Goal: Task Accomplishment & Management: Complete application form

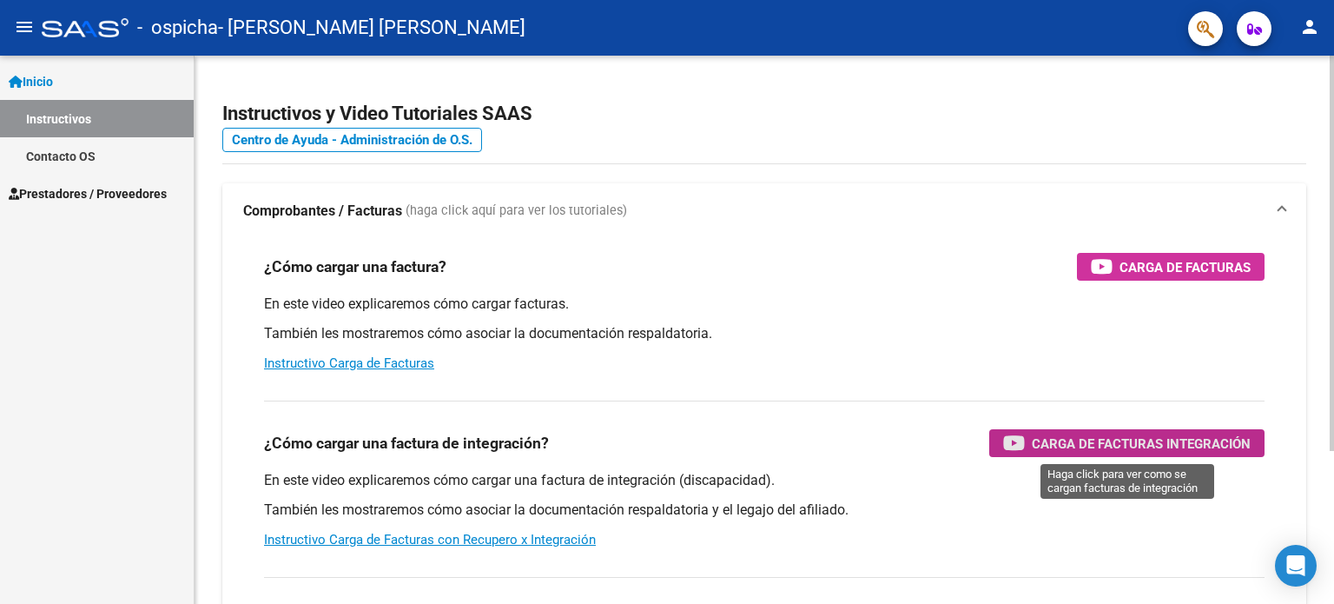
click at [1134, 454] on div "Carga de Facturas Integración" at bounding box center [1127, 443] width 248 height 28
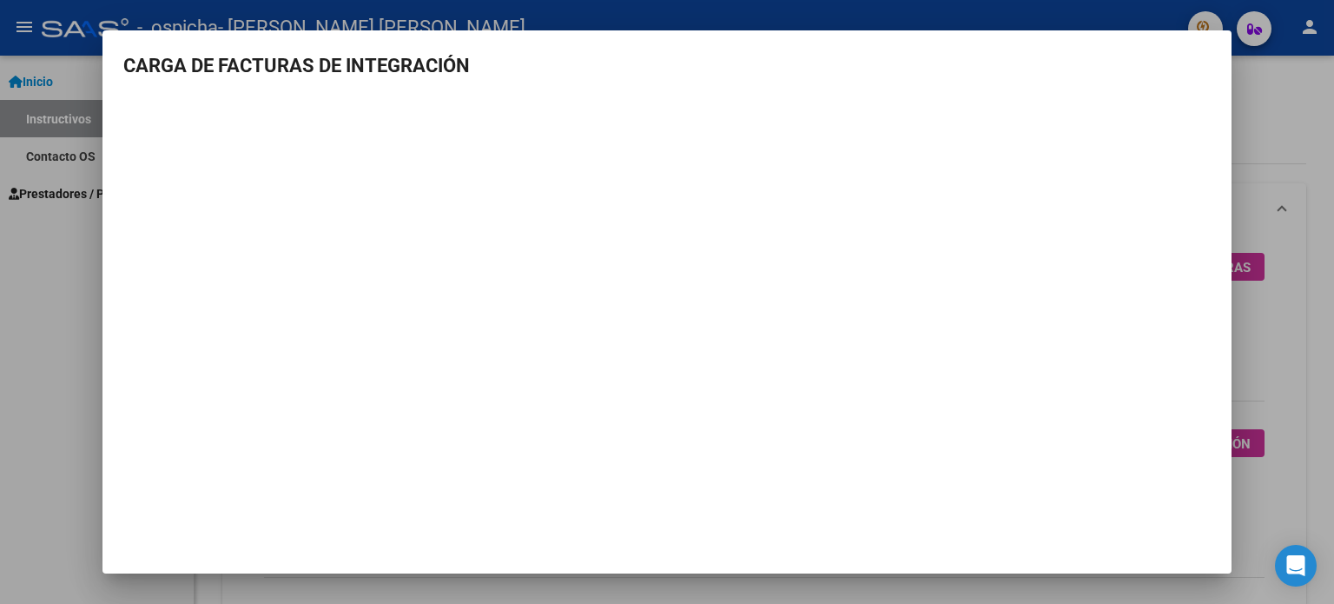
click at [763, 43] on mat-dialog-container "CARGA DE FACTURAS DE INTEGRACIÓN" at bounding box center [667, 302] width 1129 height 544
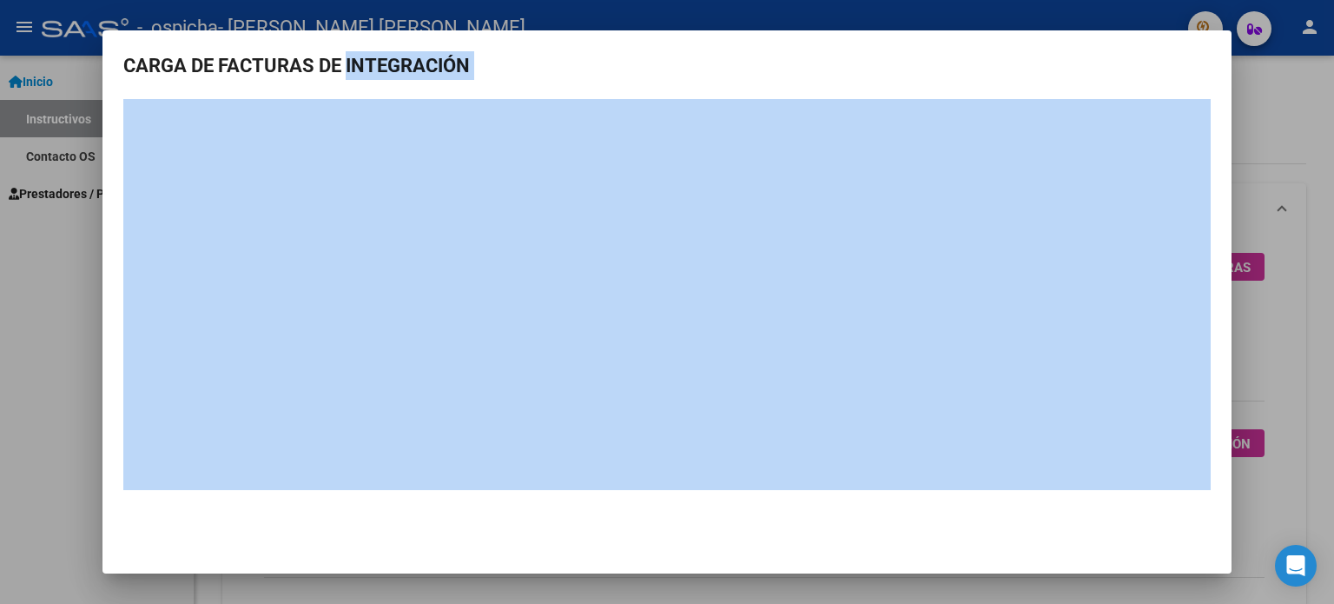
drag, startPoint x: 763, startPoint y: 43, endPoint x: 407, endPoint y: 72, distance: 356.4
click at [407, 72] on mat-dialog-container "CARGA DE FACTURAS DE INTEGRACIÓN" at bounding box center [667, 302] width 1129 height 544
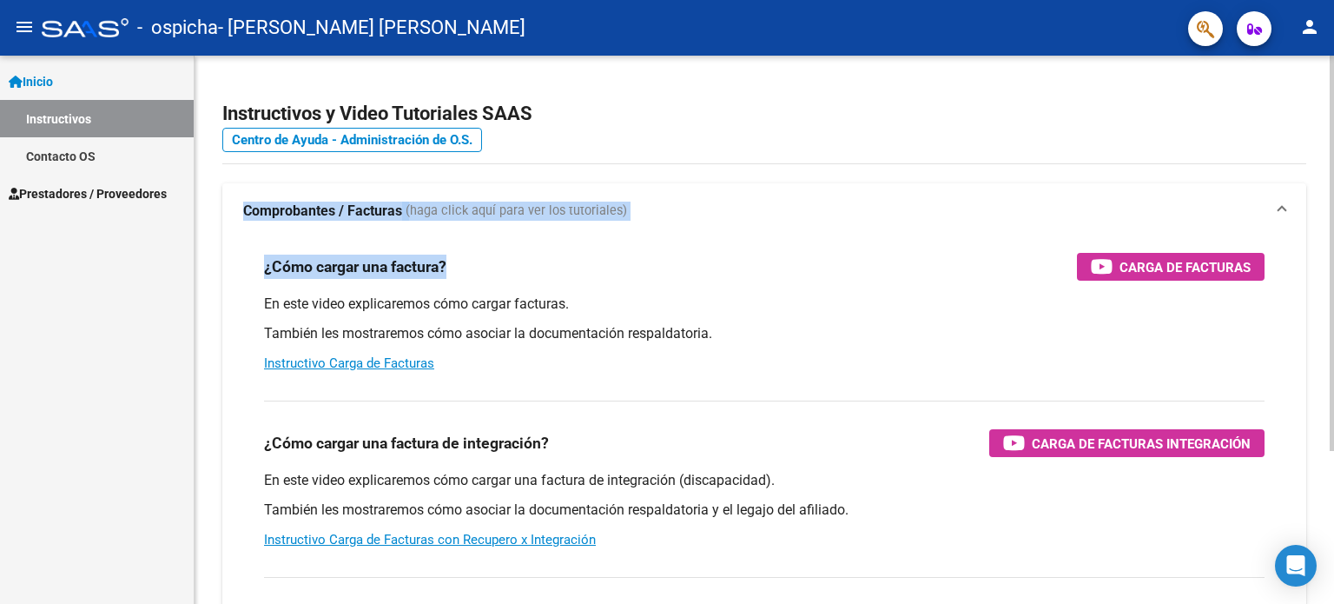
drag, startPoint x: 0, startPoint y: 0, endPoint x: 843, endPoint y: 167, distance: 859.0
click at [843, 167] on div "Instructivos y Video Tutoriales SAAS Centro de Ayuda - Administración de O.S. C…" at bounding box center [765, 437] width 1140 height 762
click at [89, 188] on span "Prestadores / Proveedores" at bounding box center [88, 193] width 158 height 19
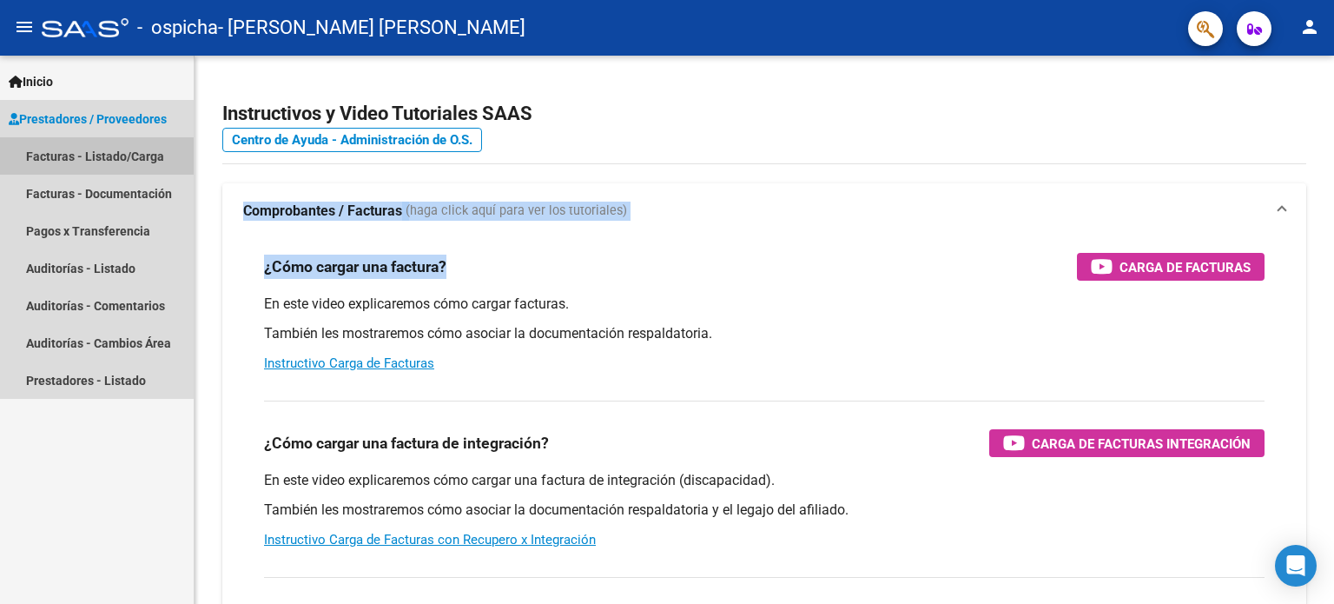
click at [87, 145] on link "Facturas - Listado/Carga" at bounding box center [97, 155] width 194 height 37
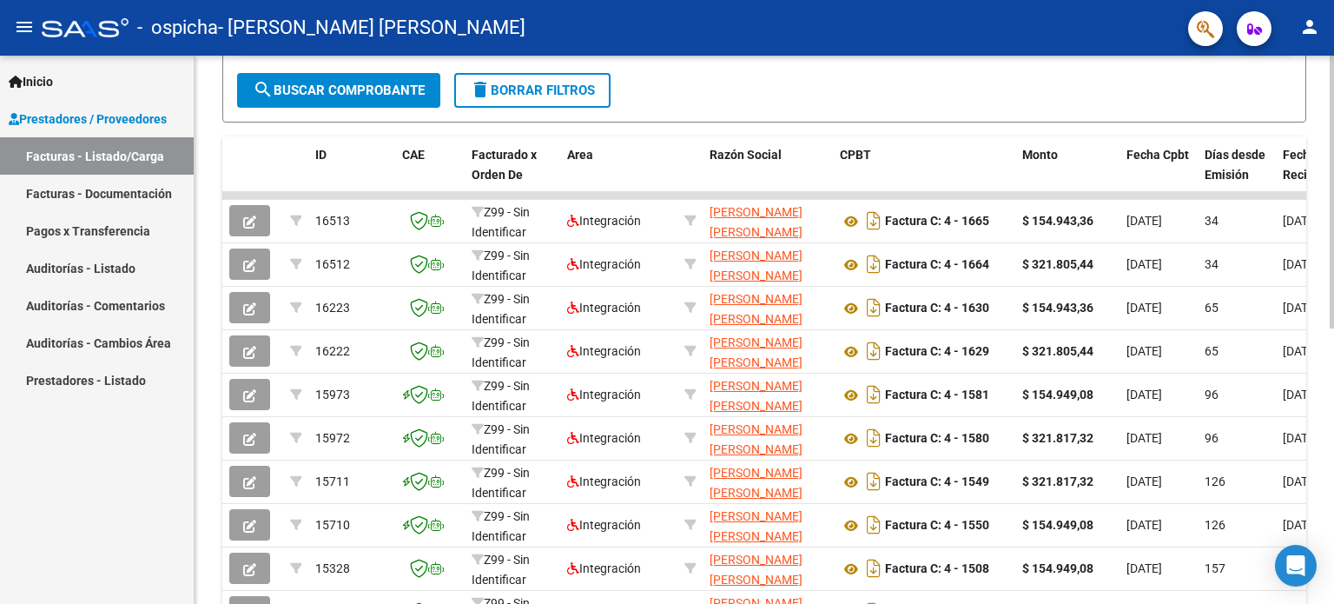
scroll to position [425, 0]
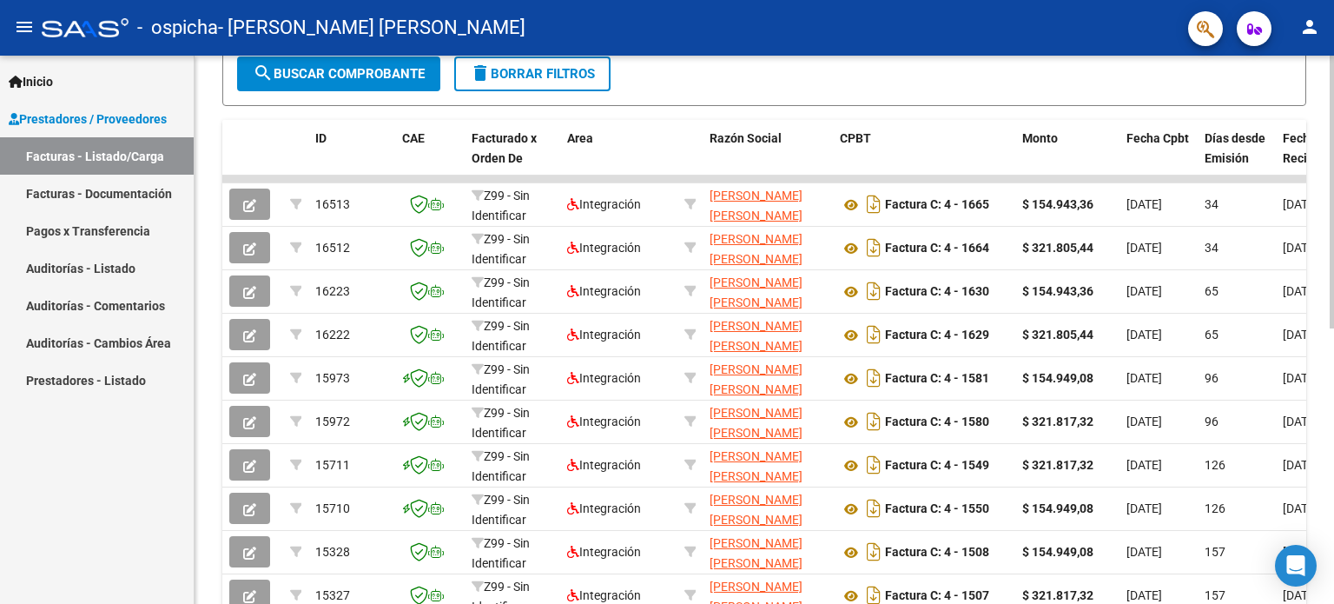
click at [1333, 331] on div at bounding box center [1332, 407] width 4 height 273
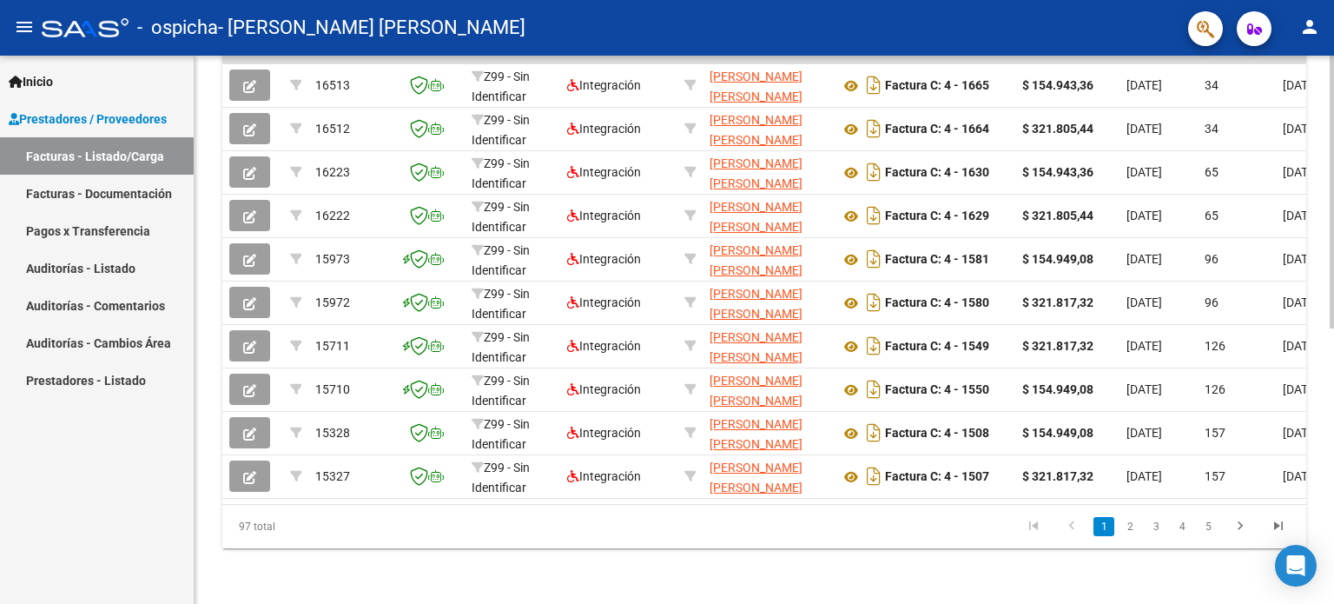
click at [1333, 544] on div at bounding box center [1332, 467] width 4 height 273
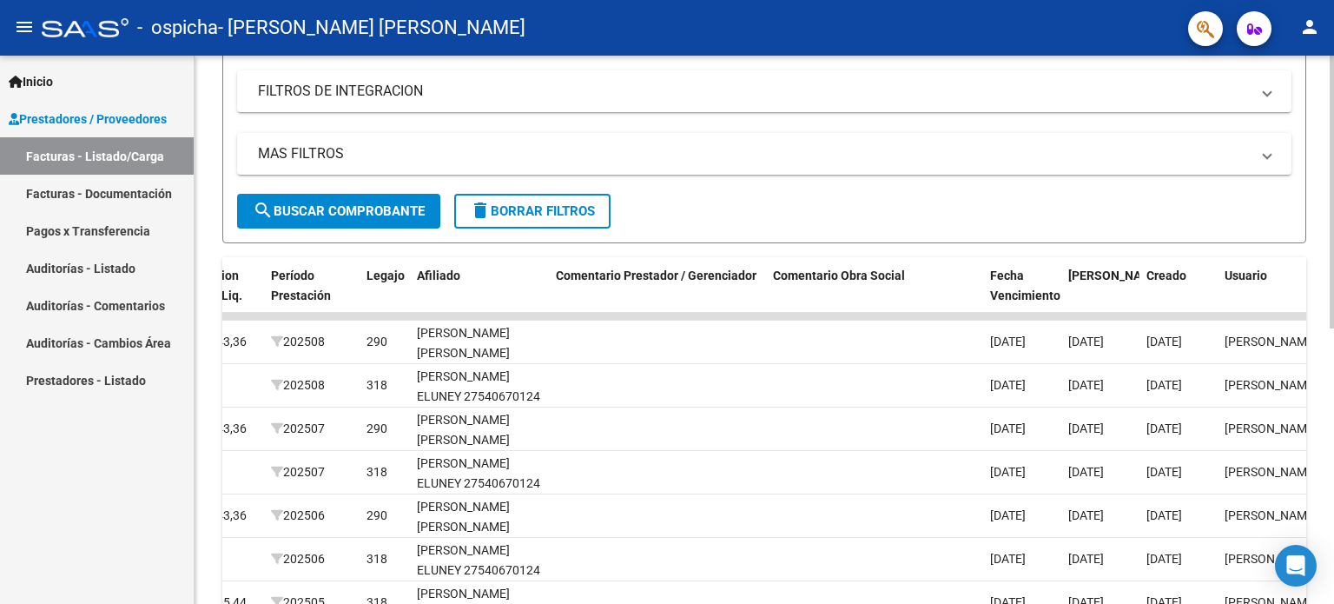
scroll to position [283, 0]
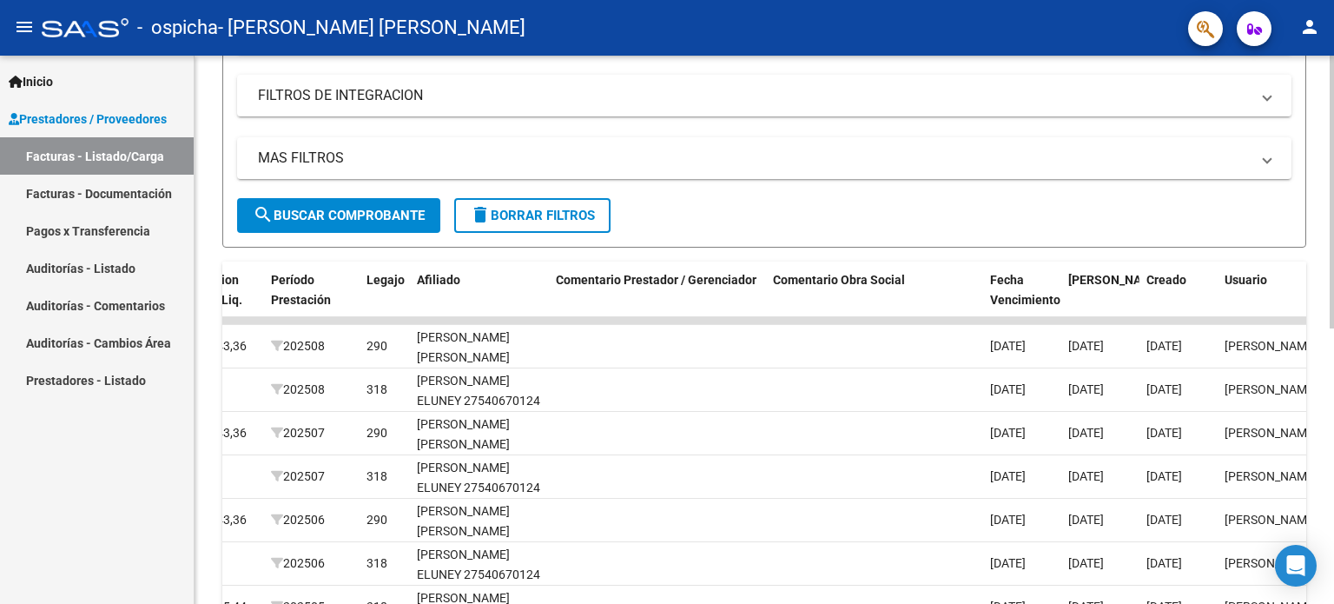
click at [1300, 418] on div "Video tutorial PRESTADORES -> Listado de CPBTs Emitidos por Prestadores / Prove…" at bounding box center [767, 318] width 1144 height 1092
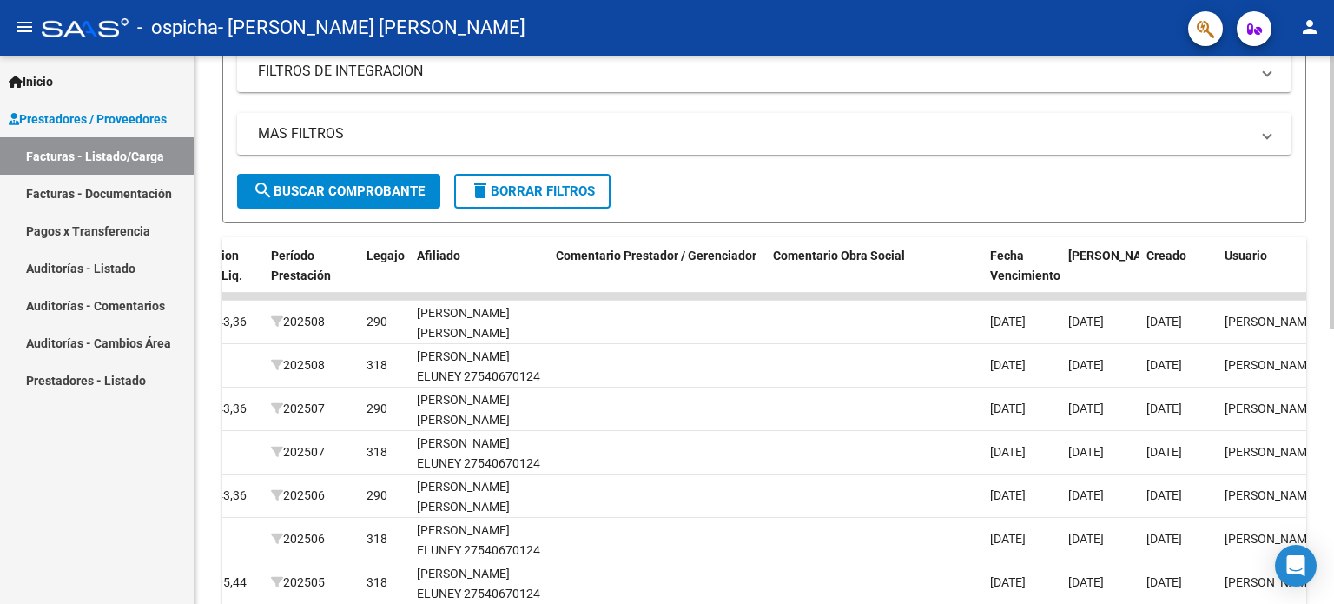
scroll to position [0, 0]
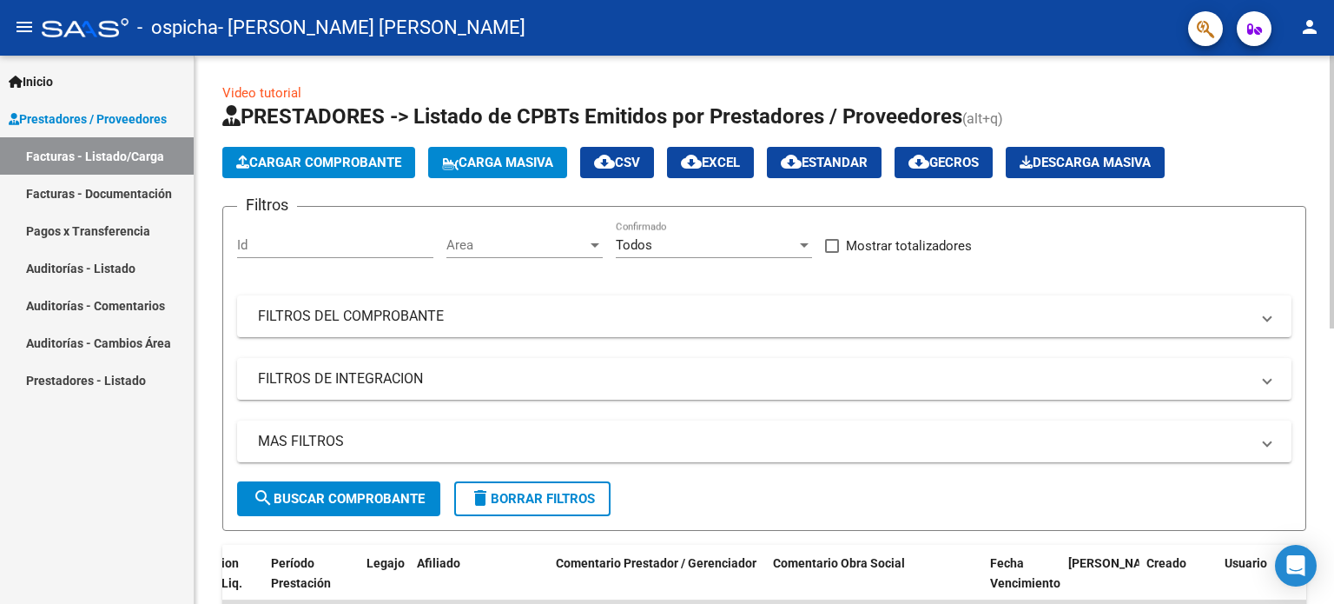
click at [1327, 93] on div "Video tutorial PRESTADORES -> Listado de CPBTs Emitidos por Prestadores / Prove…" at bounding box center [767, 602] width 1144 height 1092
click at [322, 175] on button "Cargar Comprobante" at bounding box center [318, 162] width 193 height 31
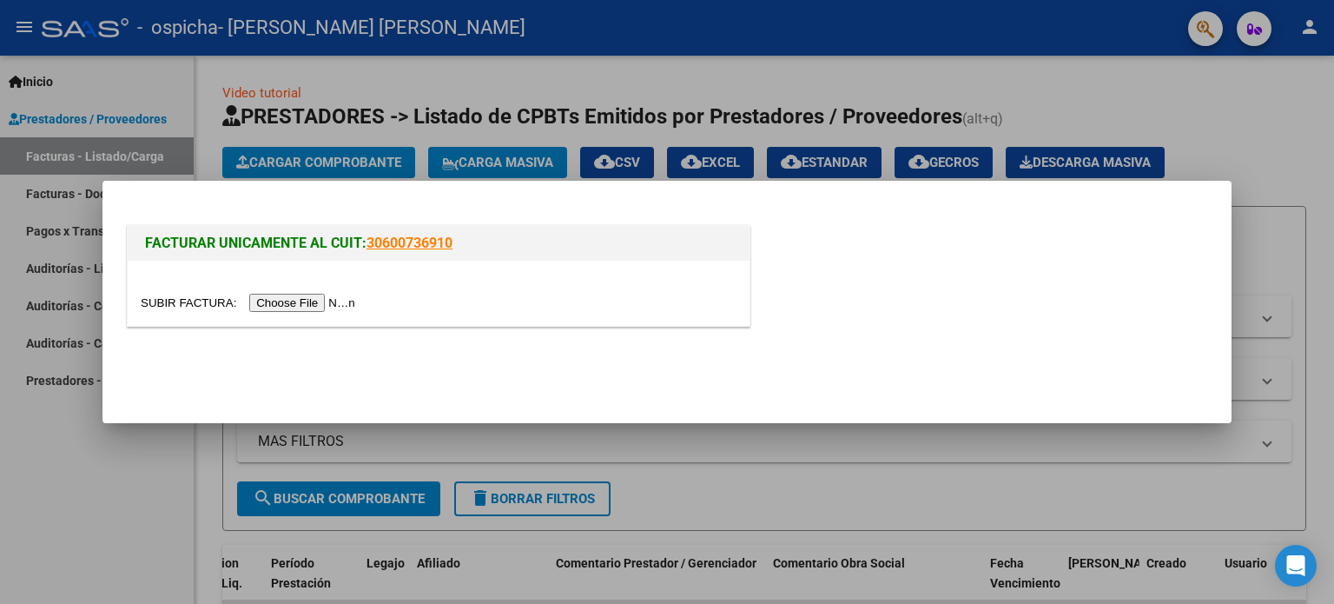
click at [321, 308] on input "file" at bounding box center [251, 303] width 220 height 18
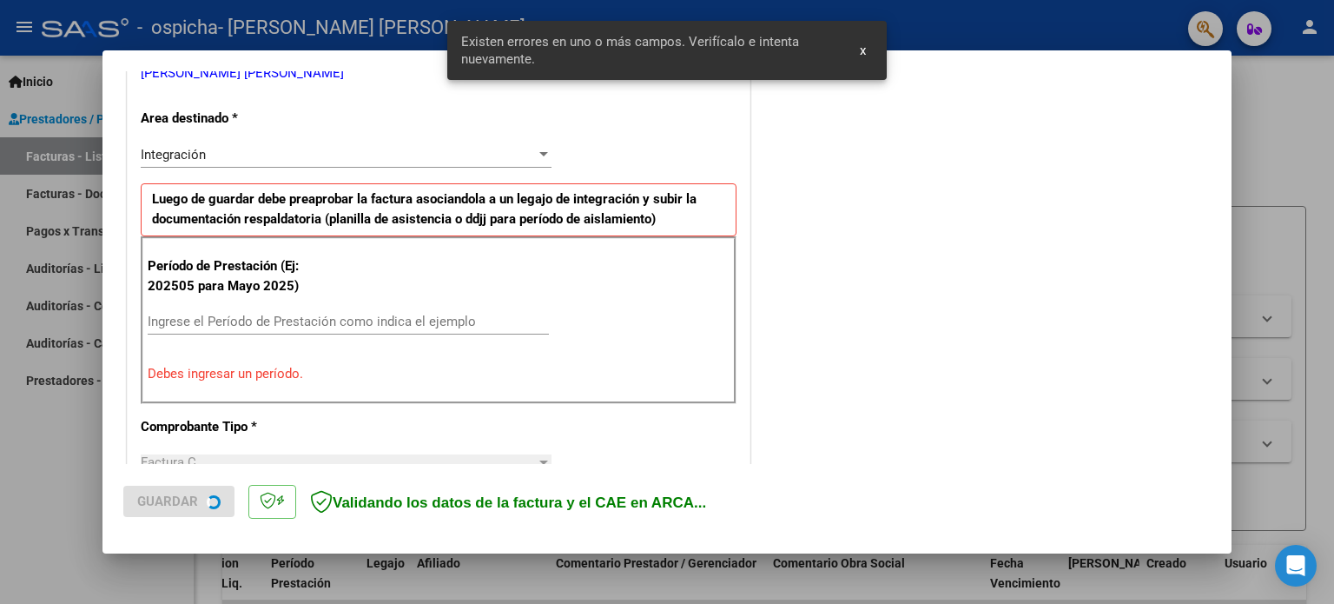
scroll to position [374, 0]
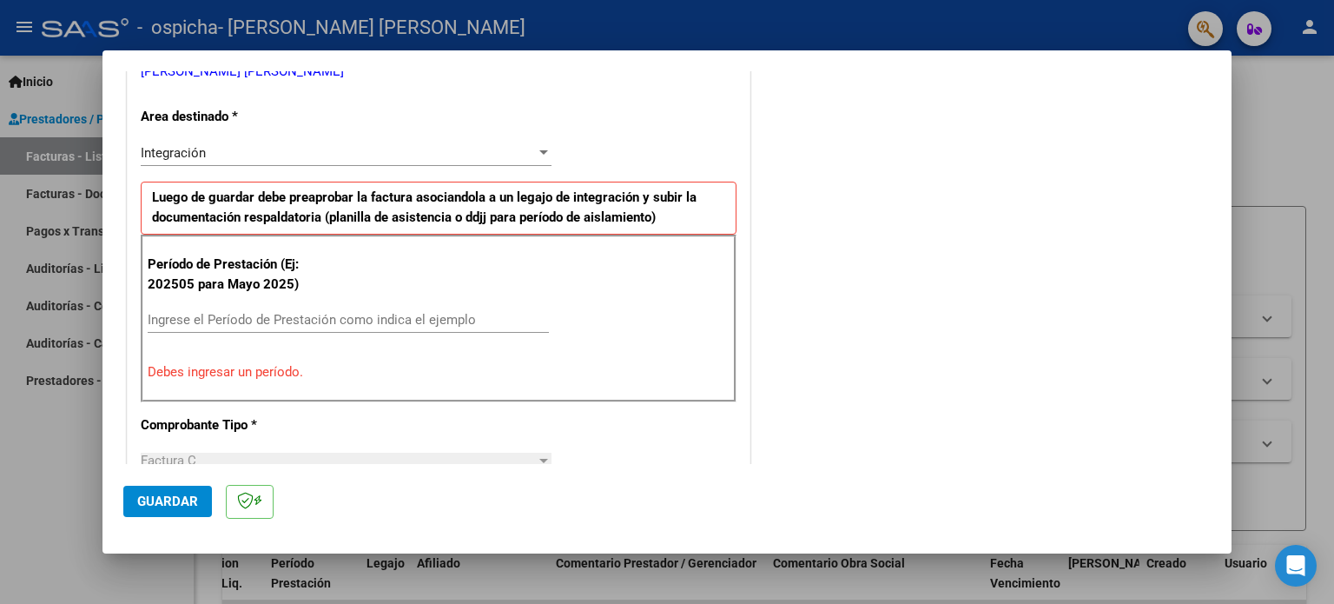
click at [173, 321] on input "Ingrese el Período de Prestación como indica el ejemplo" at bounding box center [348, 320] width 401 height 16
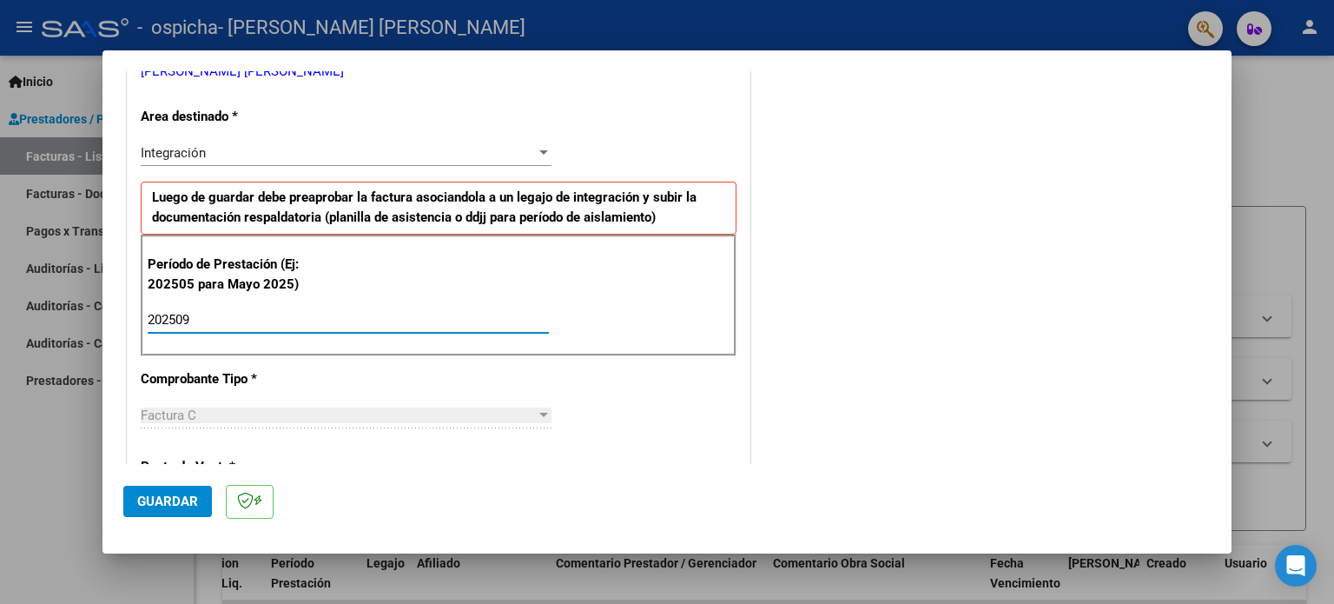
type input "202509"
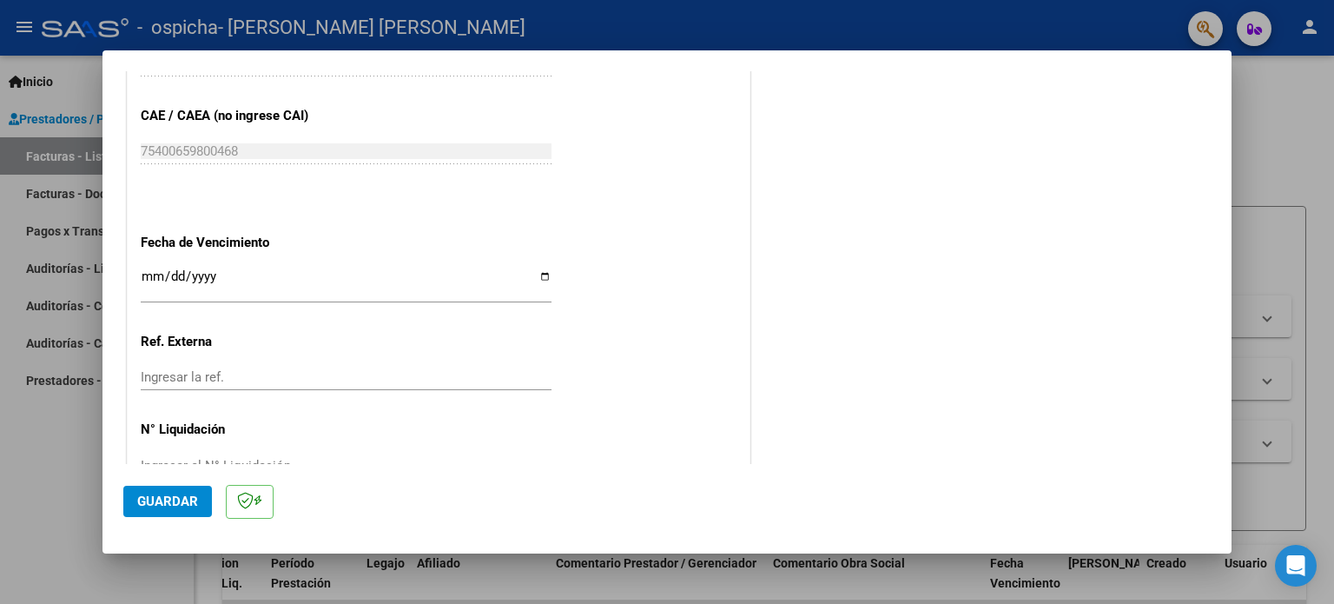
scroll to position [1134, 0]
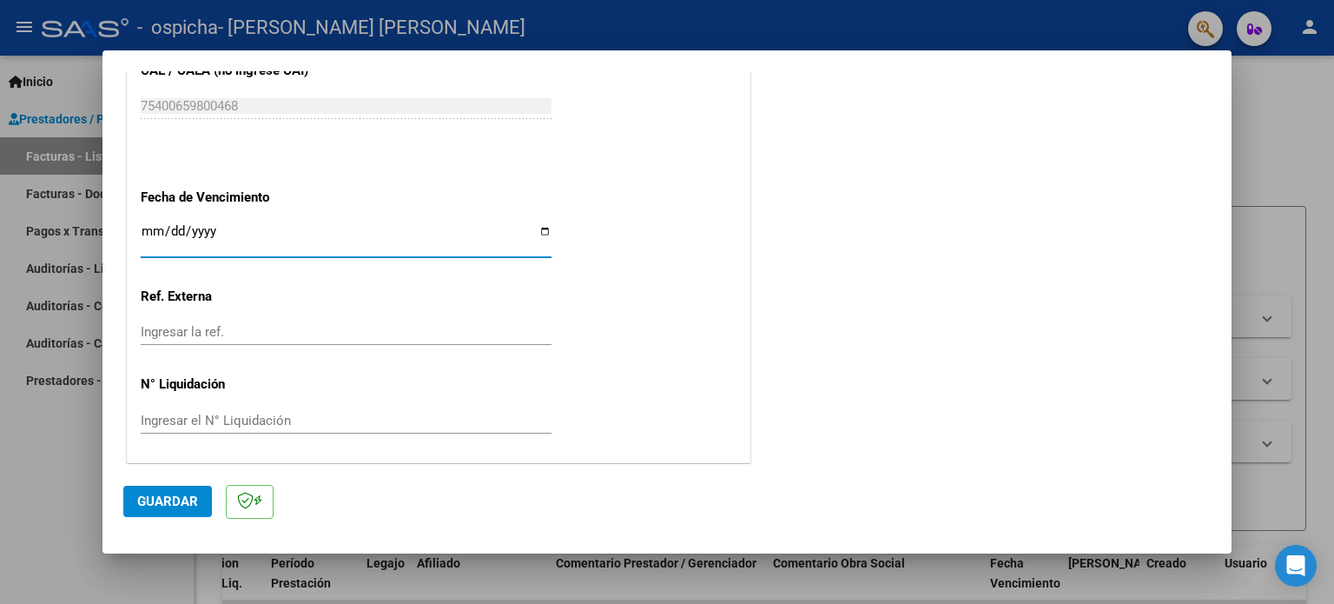
click at [143, 238] on input "Ingresar la fecha" at bounding box center [346, 238] width 411 height 28
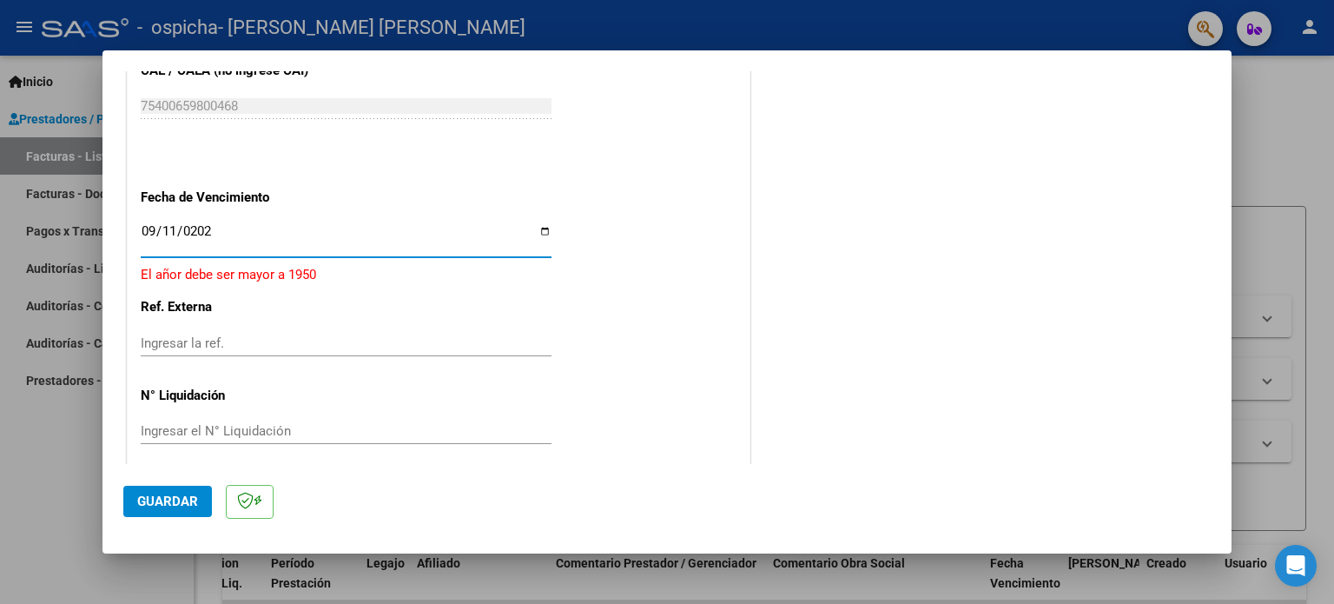
type input "[DATE]"
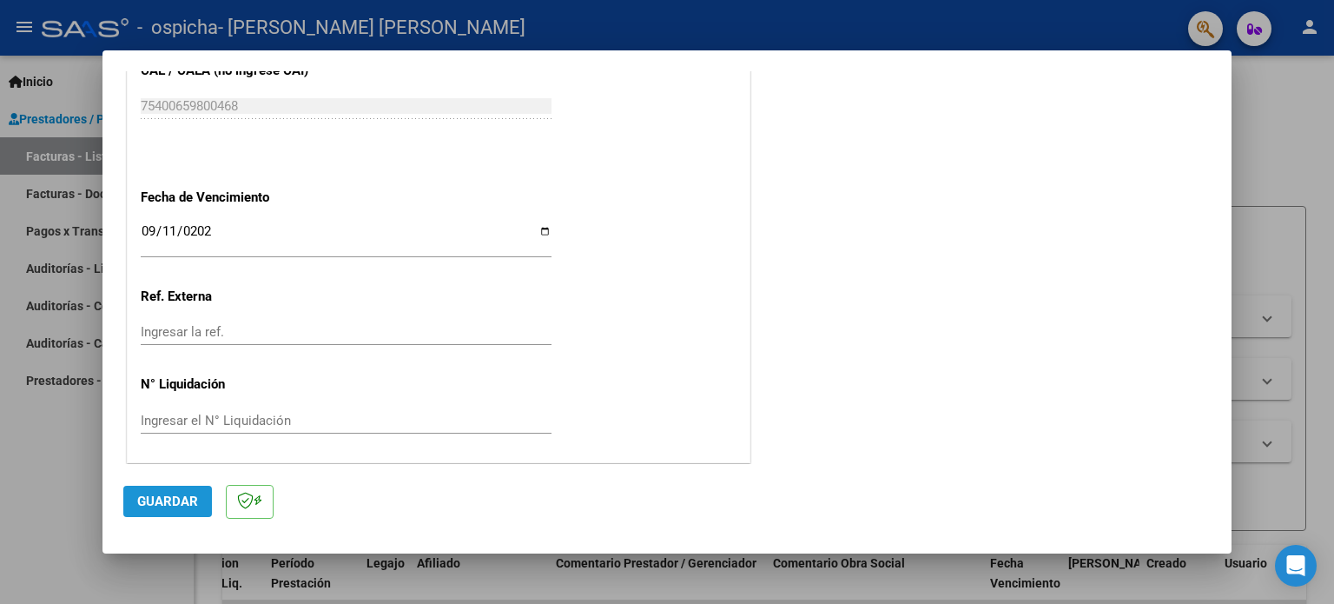
click at [188, 503] on span "Guardar" at bounding box center [167, 501] width 61 height 16
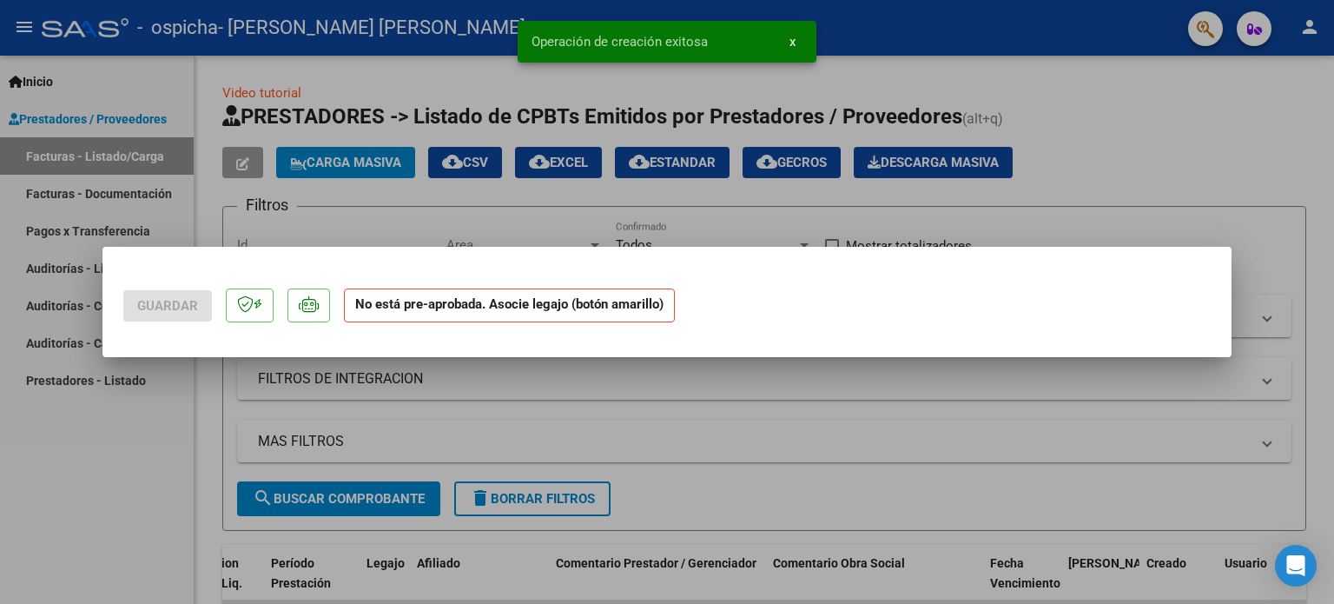
scroll to position [0, 0]
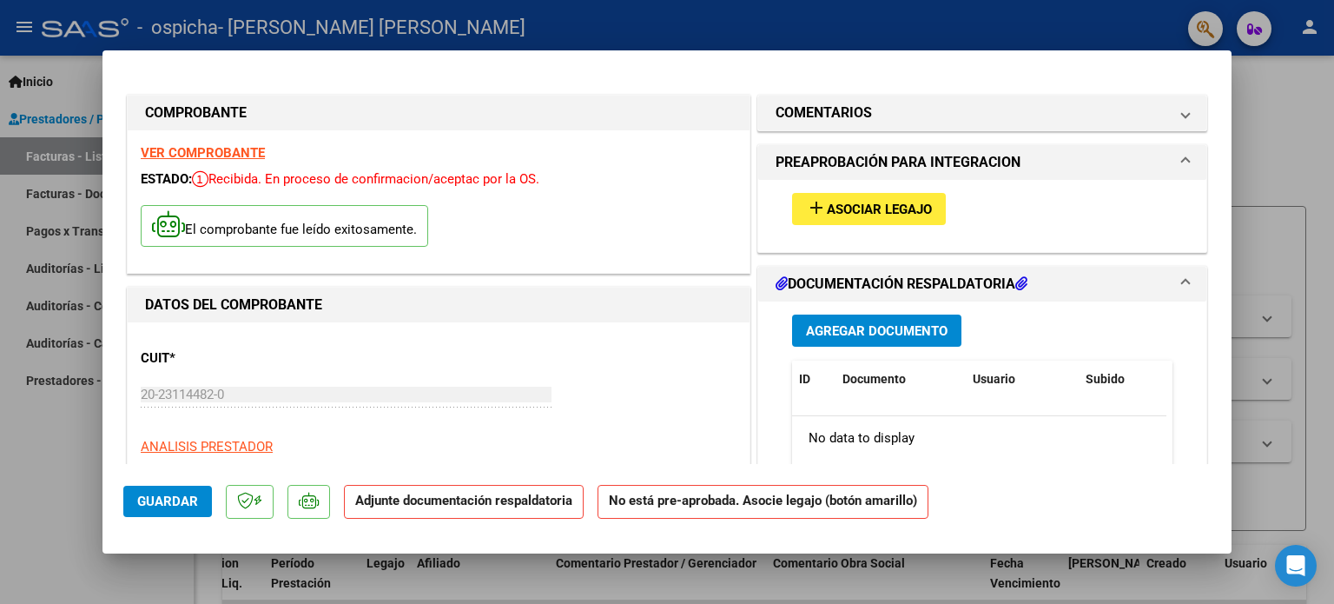
click at [1216, 114] on mat-dialog-content "COMPROBANTE VER COMPROBANTE ESTADO: Recibida. En proceso de confirmacion/acepta…" at bounding box center [667, 267] width 1129 height 393
click at [855, 218] on button "add Asociar Legajo" at bounding box center [869, 209] width 154 height 32
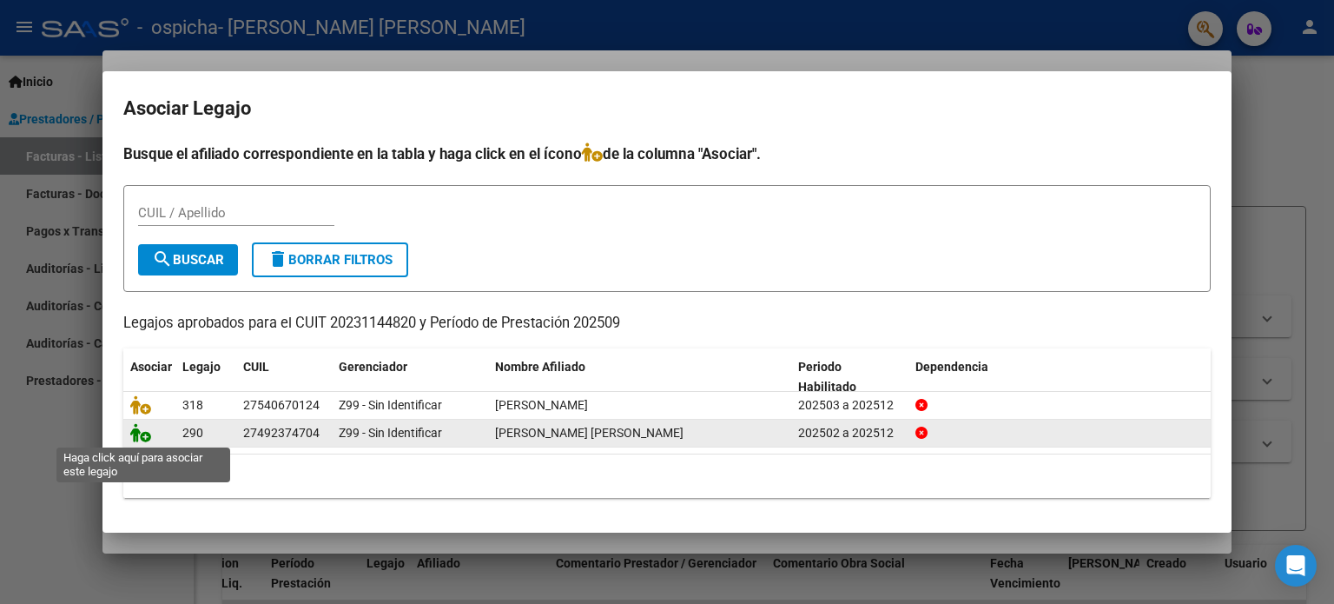
click at [142, 437] on icon at bounding box center [140, 432] width 21 height 19
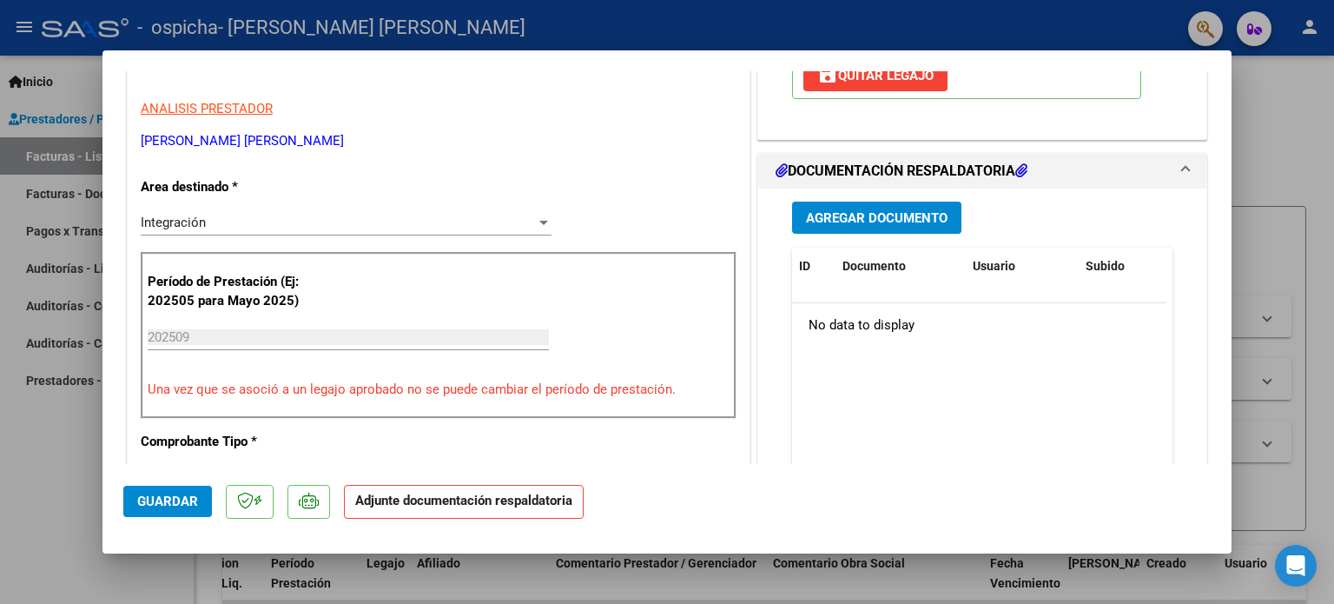
scroll to position [333, 0]
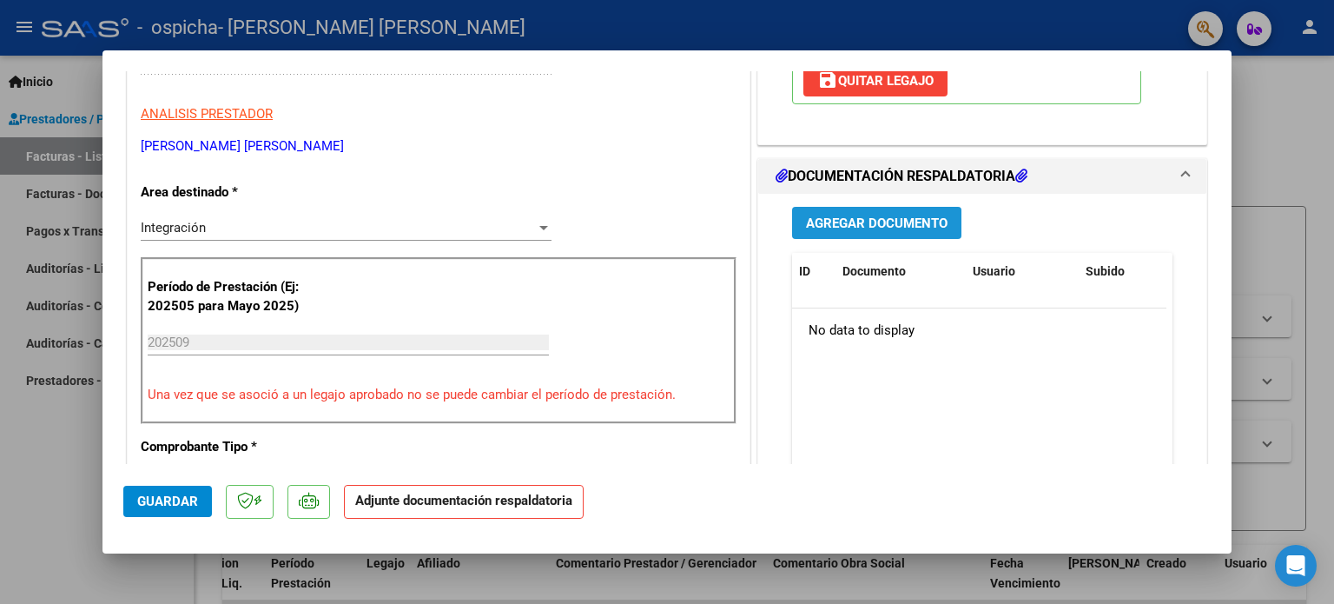
click at [890, 219] on span "Agregar Documento" at bounding box center [877, 223] width 142 height 16
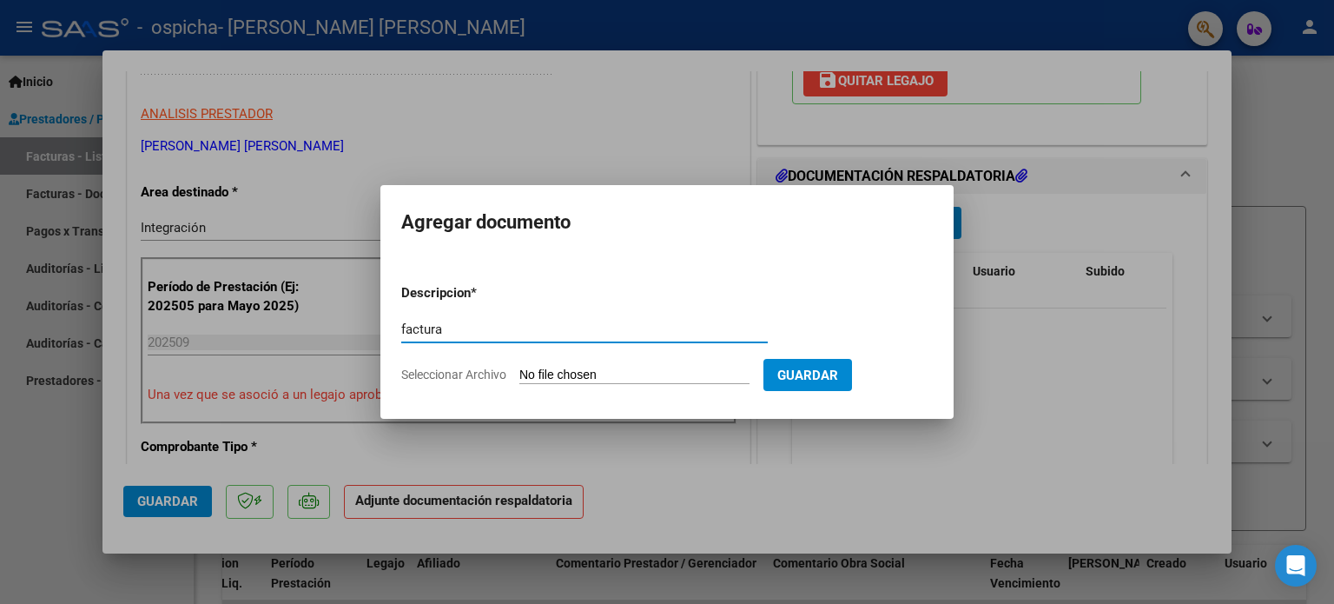
type input "factura"
click at [682, 380] on input "Seleccionar Archivo" at bounding box center [634, 375] width 230 height 17
type input "C:\fakepath\20231144820_011_00004_00001701.pdf"
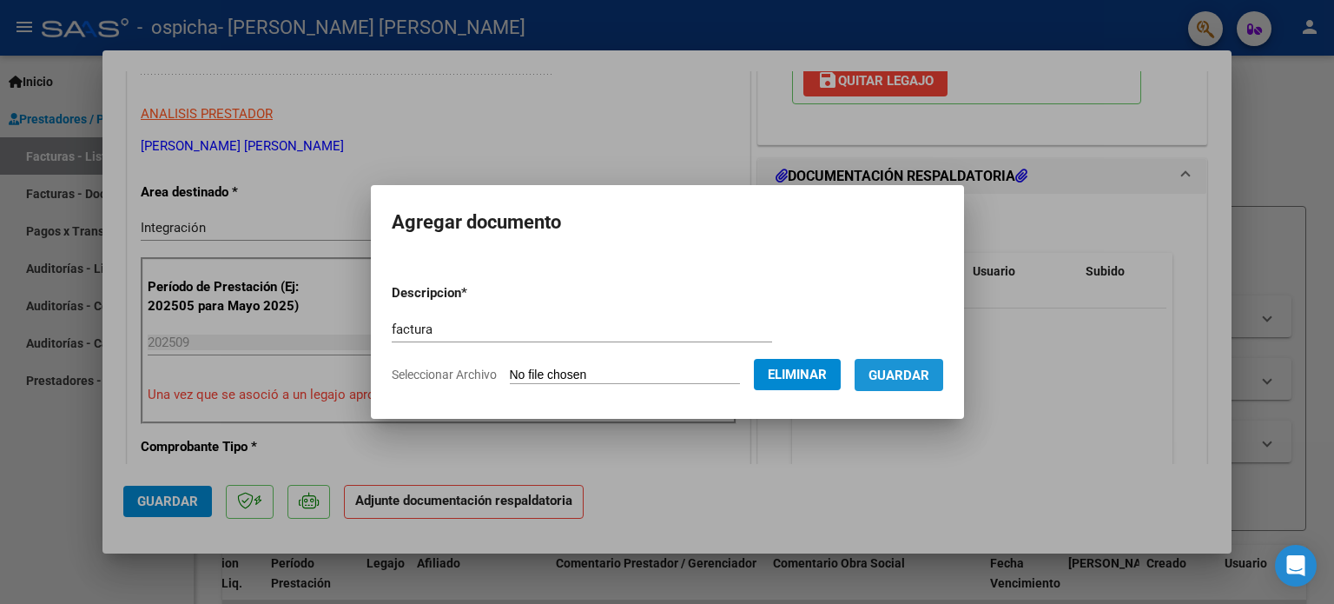
click at [929, 377] on span "Guardar" at bounding box center [899, 375] width 61 height 16
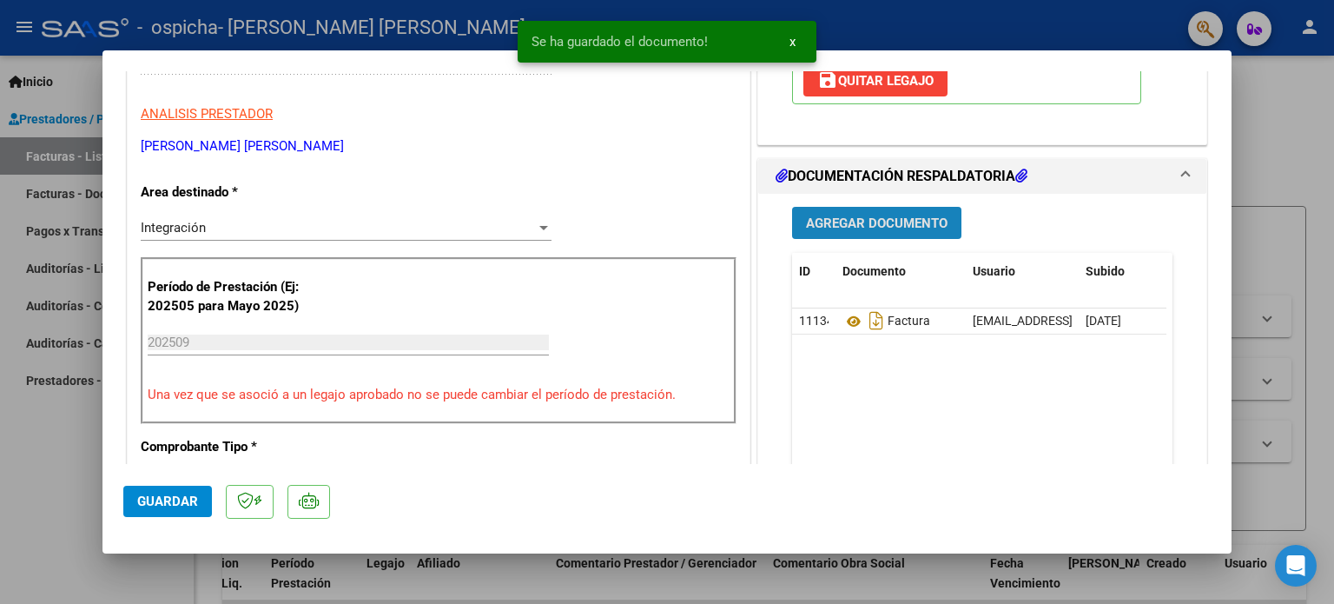
click at [843, 207] on button "Agregar Documento" at bounding box center [876, 223] width 169 height 32
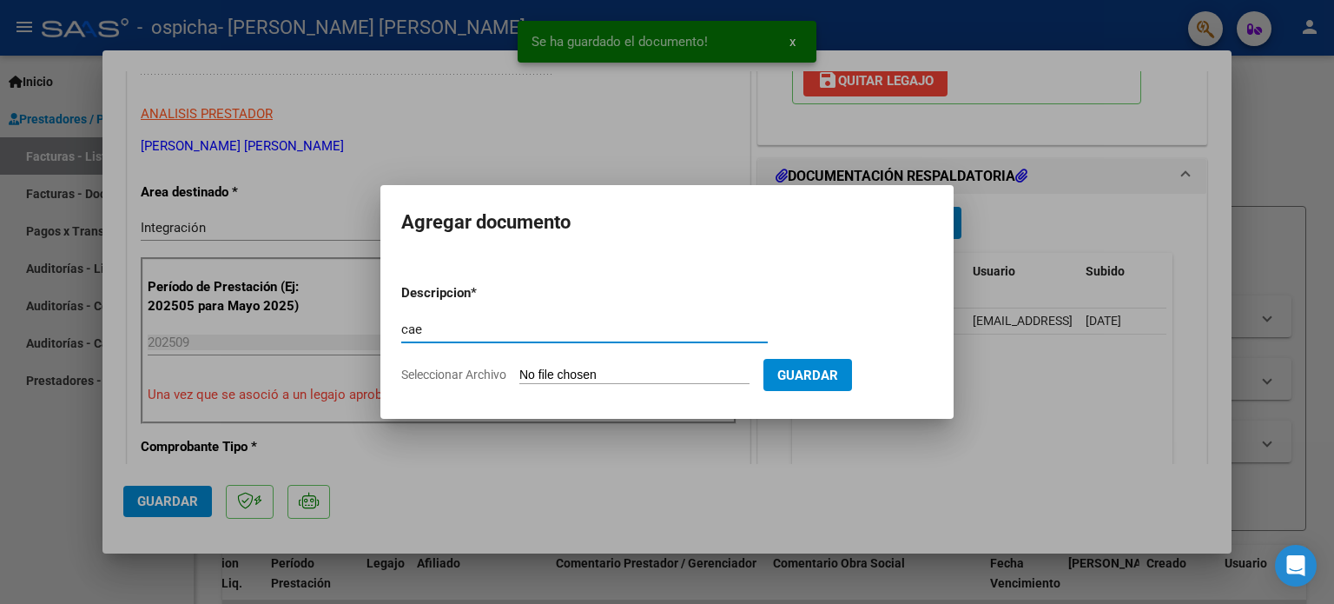
type input "cae"
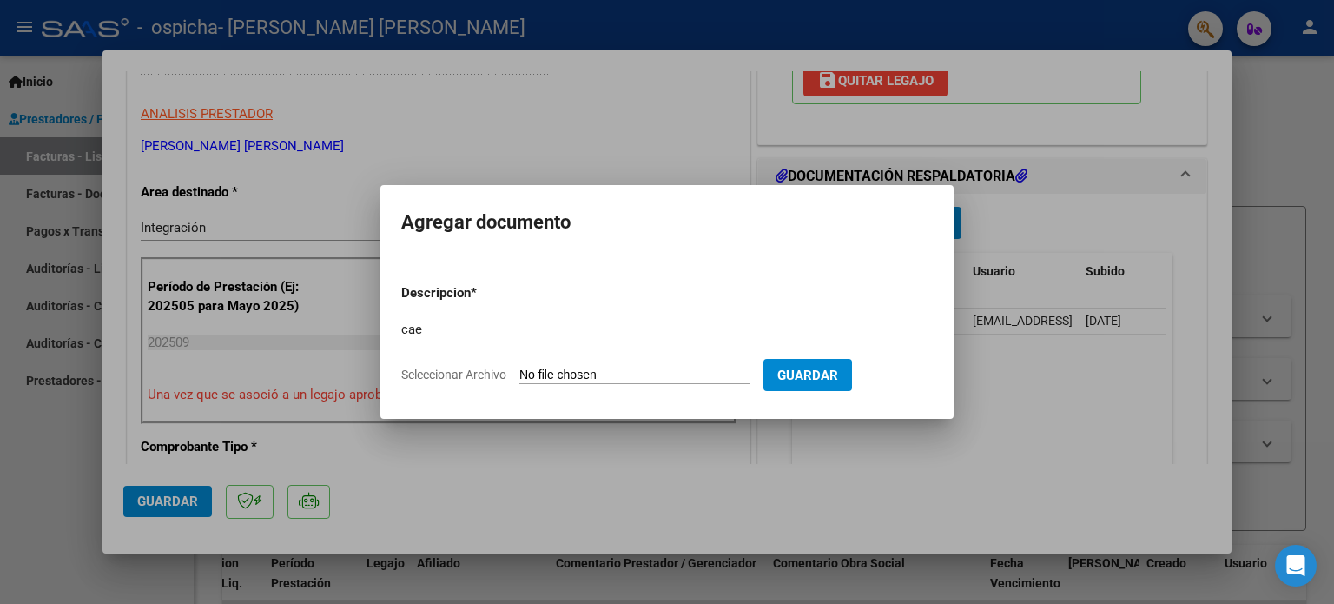
click at [636, 367] on app-file-uploader "Seleccionar Archivo" at bounding box center [582, 375] width 362 height 16
click at [639, 374] on input "Seleccionar Archivo" at bounding box center [634, 375] width 230 height 17
type input "C:\fakepath\cae.pdf"
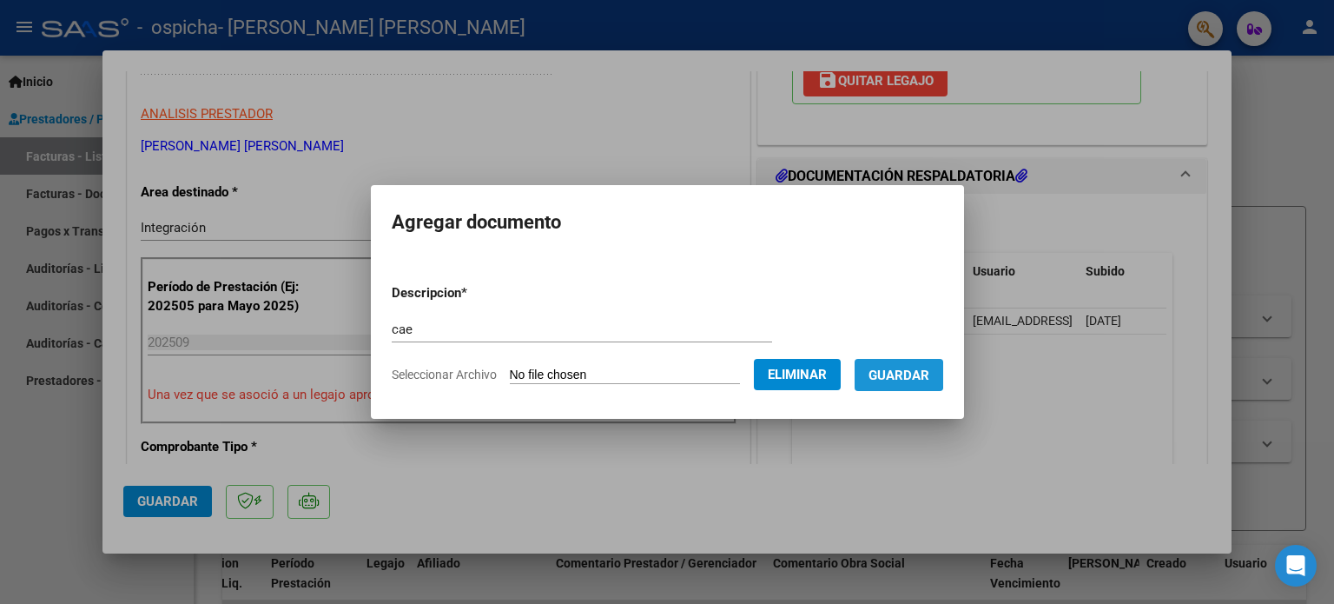
click at [894, 374] on span "Guardar" at bounding box center [899, 375] width 61 height 16
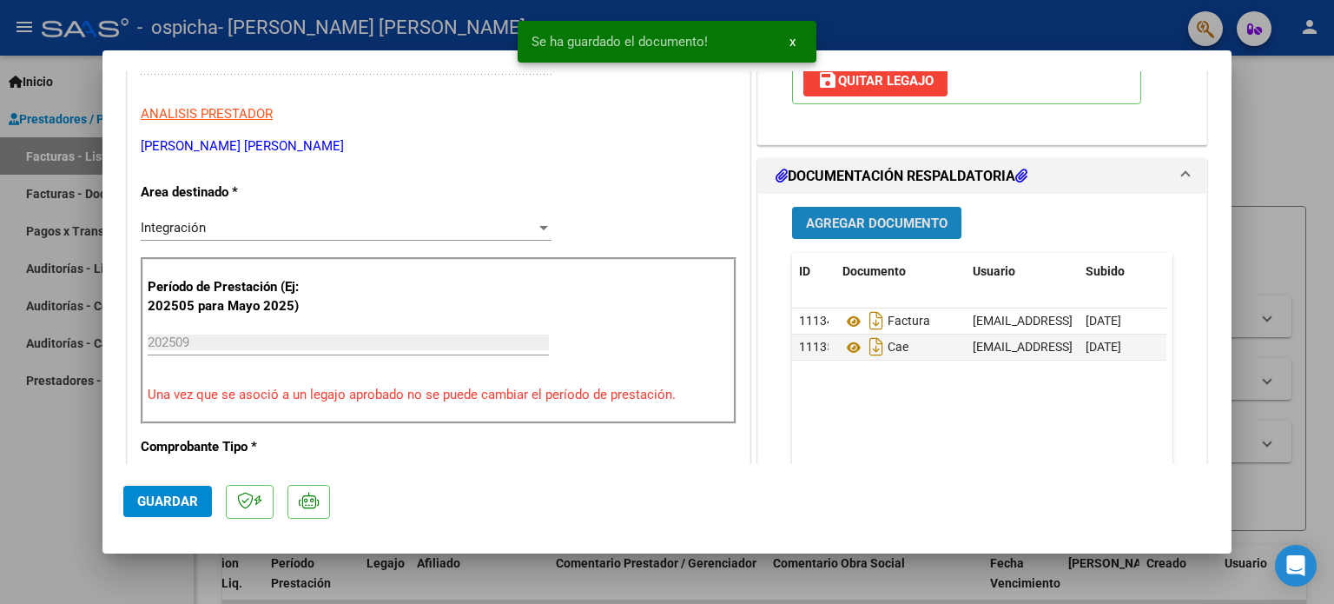
click at [831, 208] on button "Agregar Documento" at bounding box center [876, 223] width 169 height 32
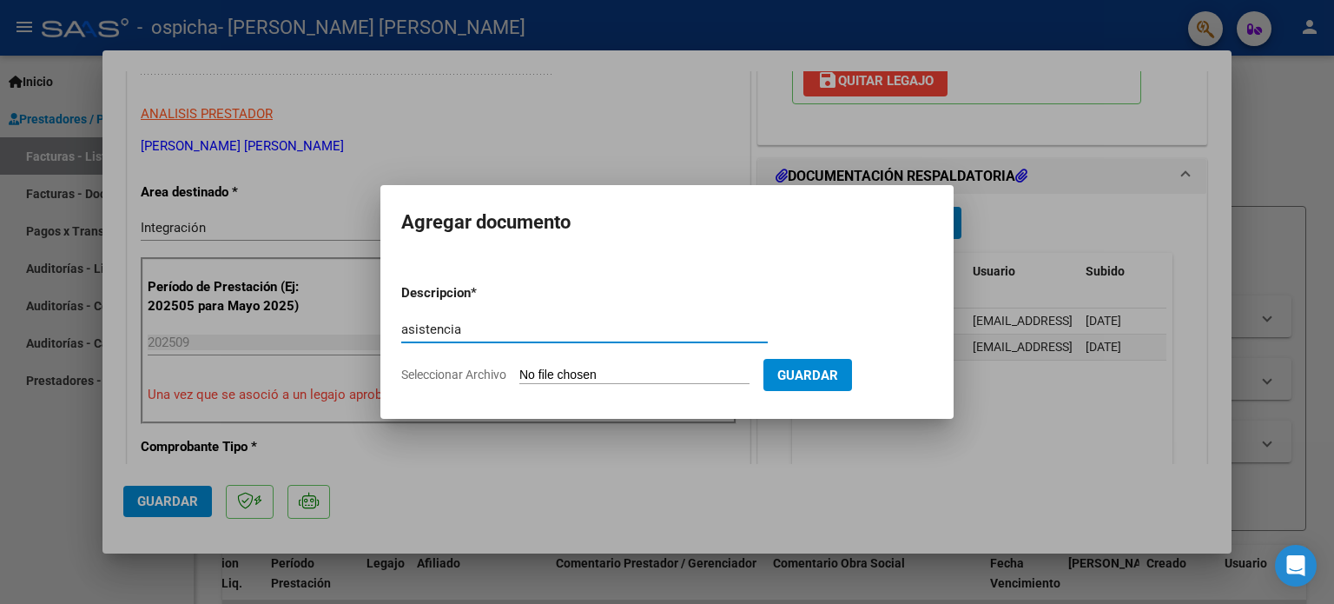
type input "asistencia"
click at [567, 381] on input "Seleccionar Archivo" at bounding box center [634, 375] width 230 height 17
type input "C:\fakepath\asistencia.pdf"
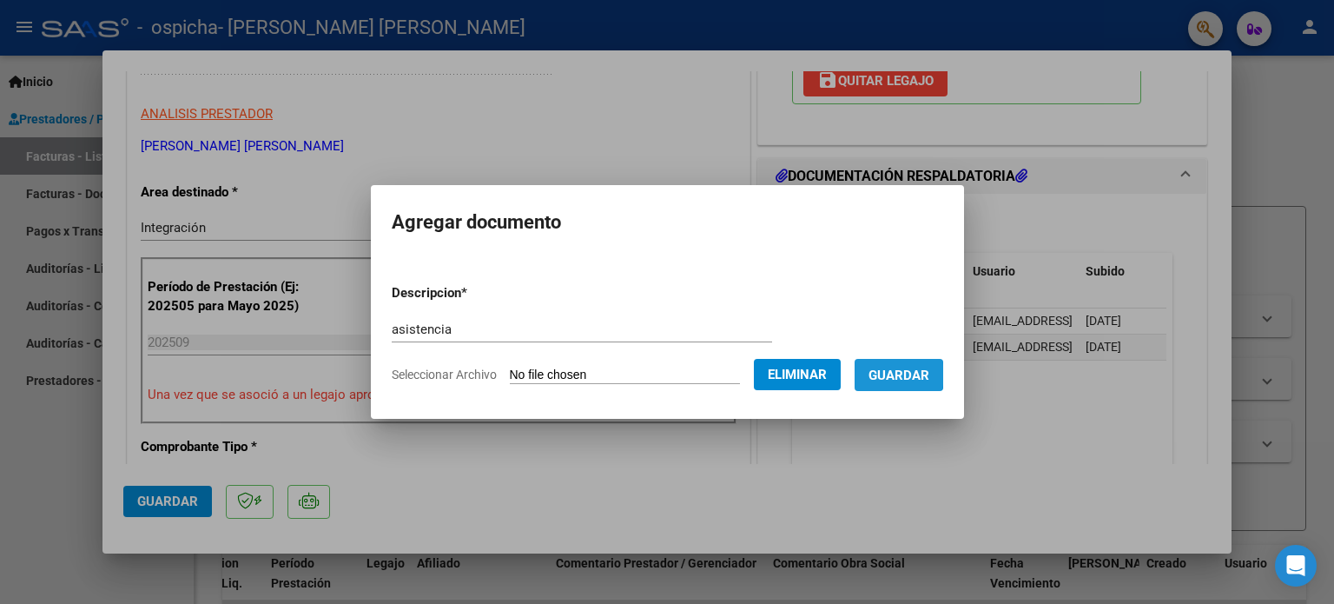
click at [900, 374] on span "Guardar" at bounding box center [899, 375] width 61 height 16
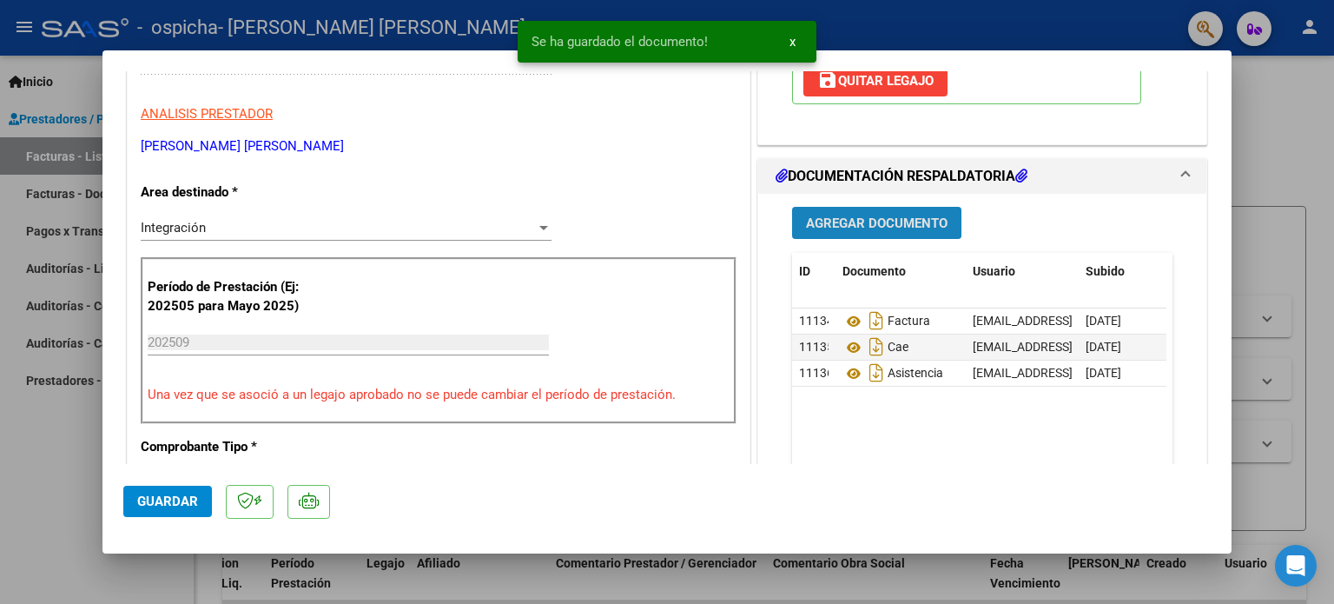
click at [864, 227] on span "Agregar Documento" at bounding box center [877, 223] width 142 height 16
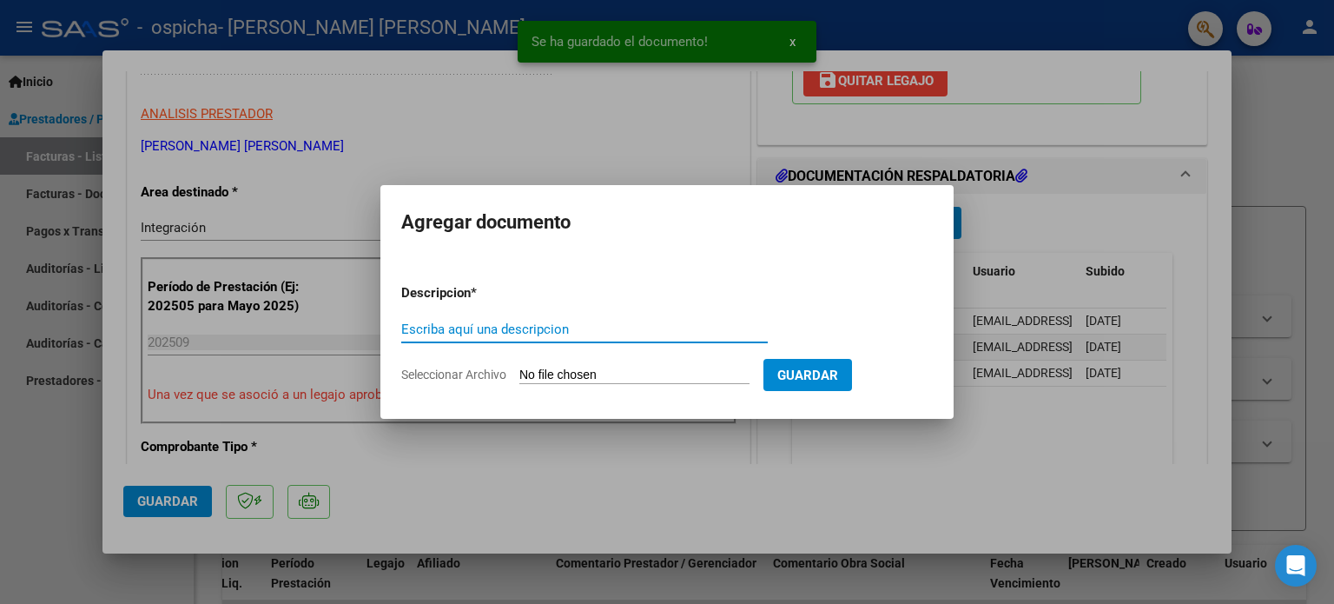
click at [528, 326] on input "Escriba aquí una descripcion" at bounding box center [584, 329] width 367 height 16
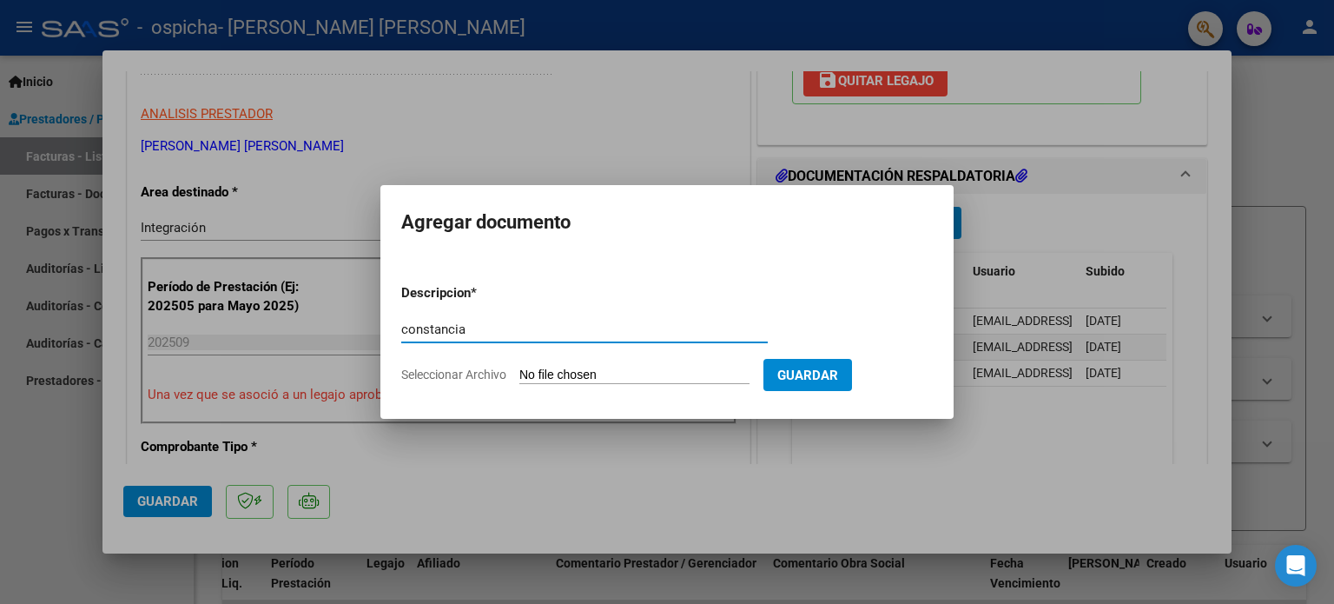
type input "constancia"
click at [619, 365] on form "Descripcion * constancia Escriba aquí una descripcion Seleccionar Archivo Guard…" at bounding box center [667, 333] width 532 height 127
click at [619, 371] on input "Seleccionar Archivo" at bounding box center [634, 375] width 230 height 17
type input "C:\fakepath\constancia.pdf"
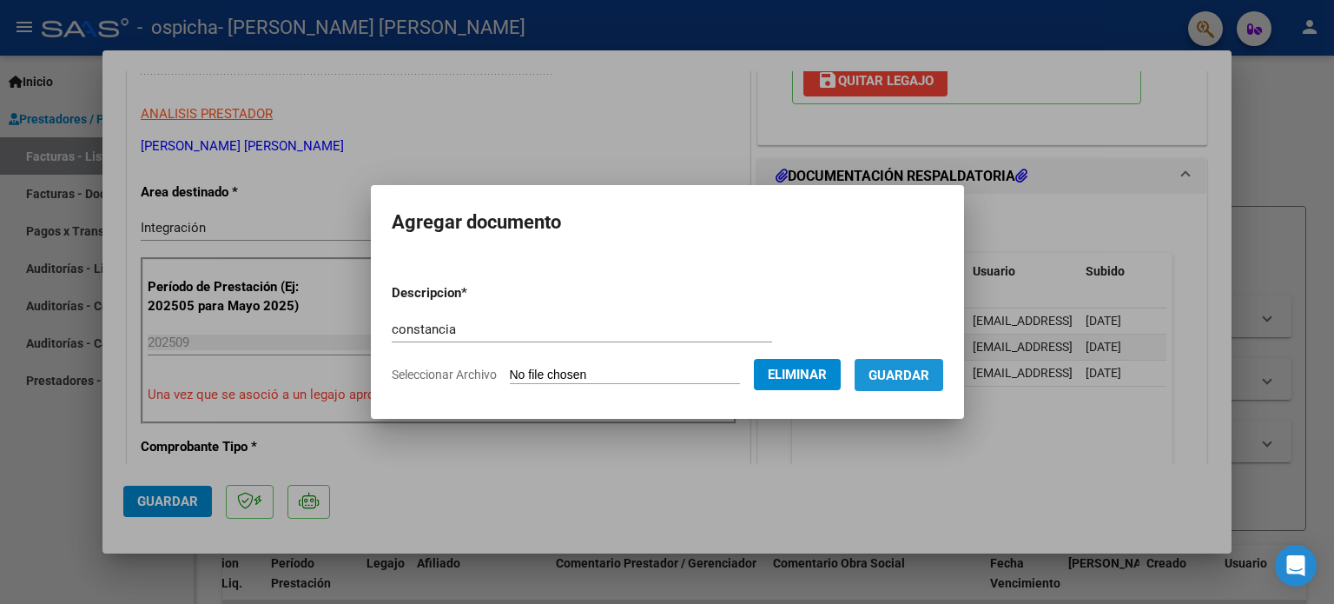
click at [911, 378] on span "Guardar" at bounding box center [899, 375] width 61 height 16
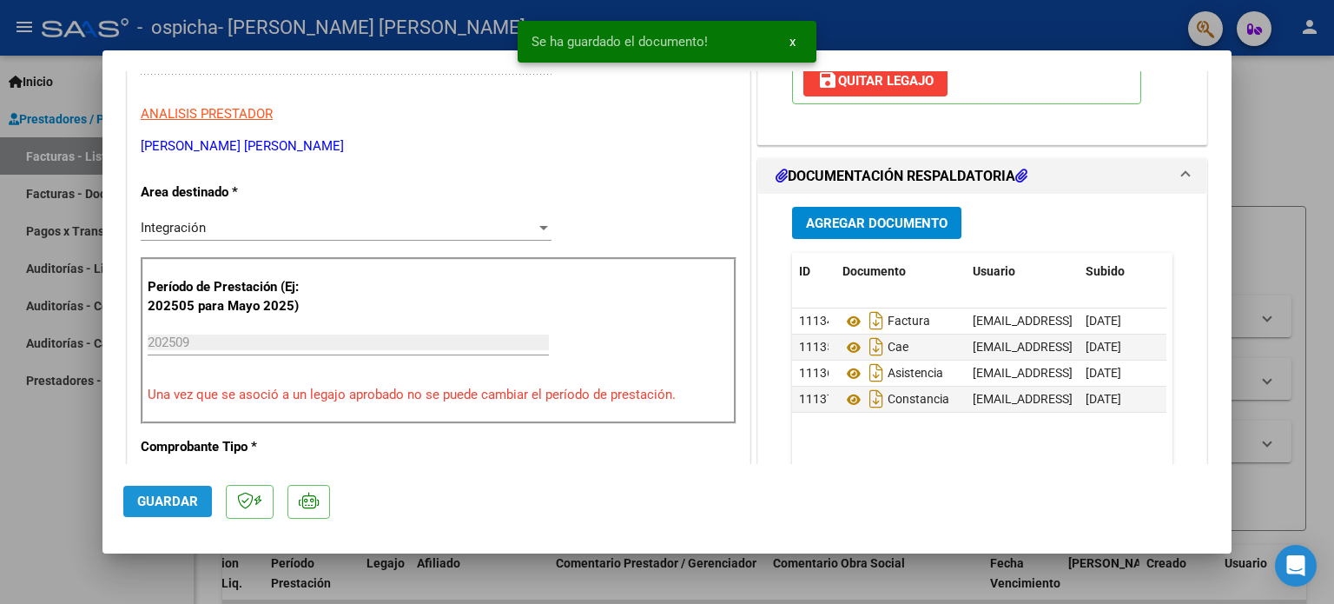
click at [172, 494] on span "Guardar" at bounding box center [167, 501] width 61 height 16
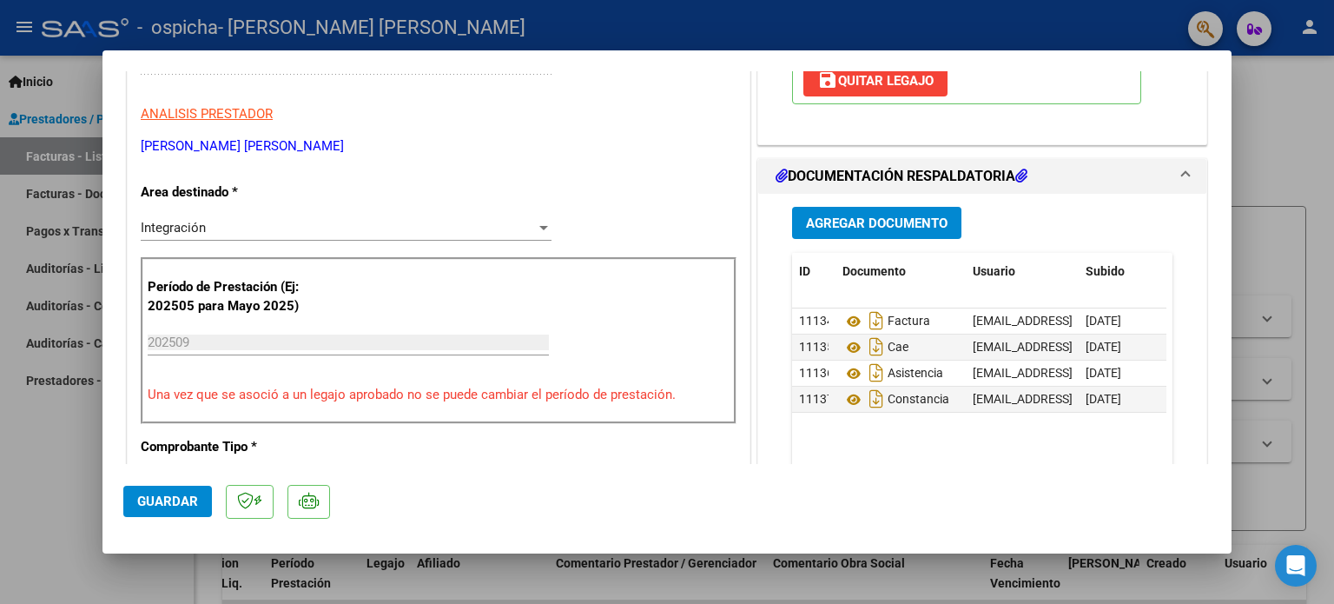
scroll to position [0, 0]
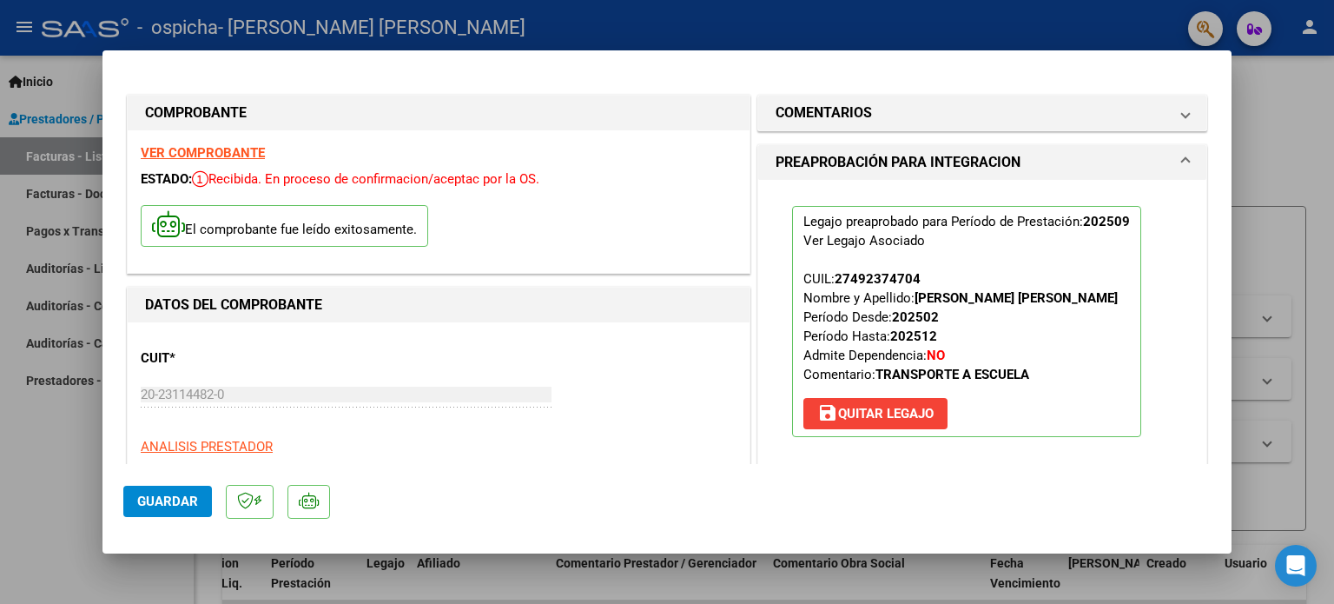
click at [1333, 121] on div at bounding box center [667, 302] width 1334 height 604
type input "$ 0,00"
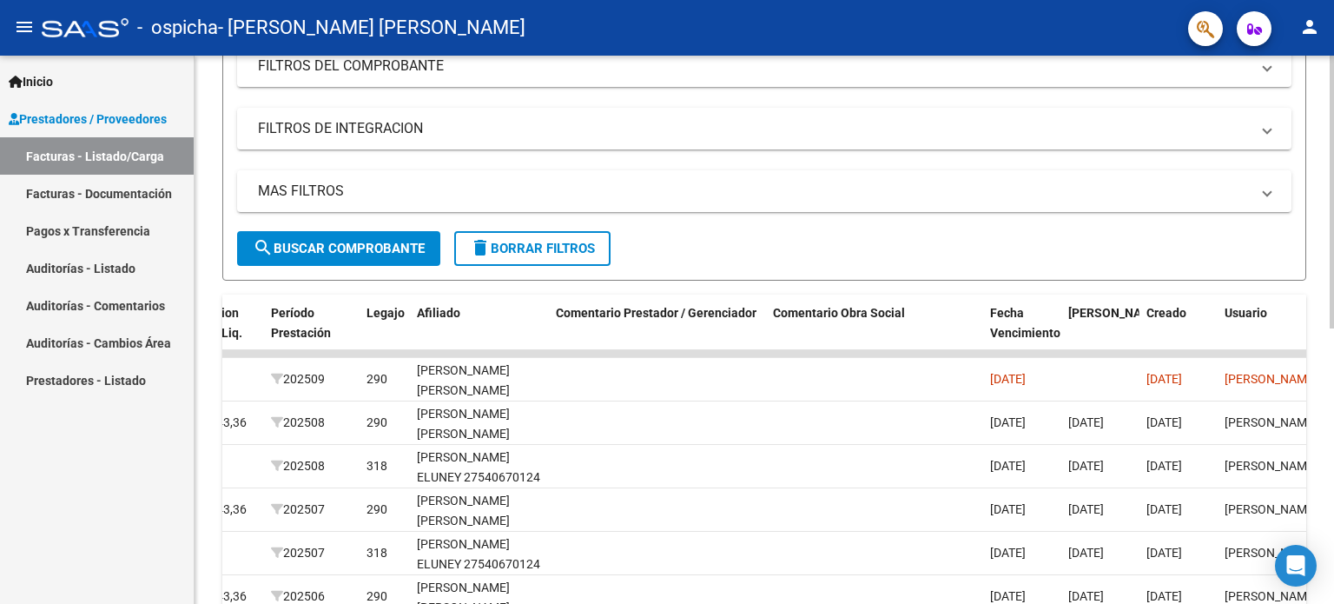
scroll to position [248, 0]
click at [1333, 305] on div at bounding box center [1332, 318] width 4 height 273
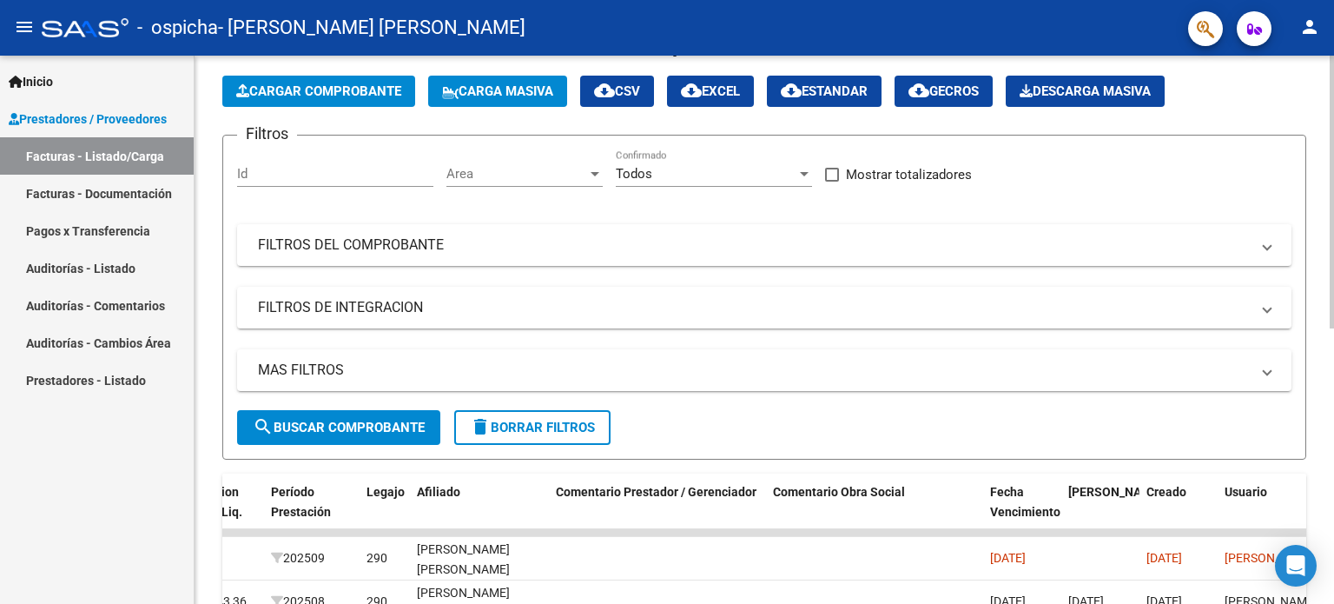
scroll to position [0, 0]
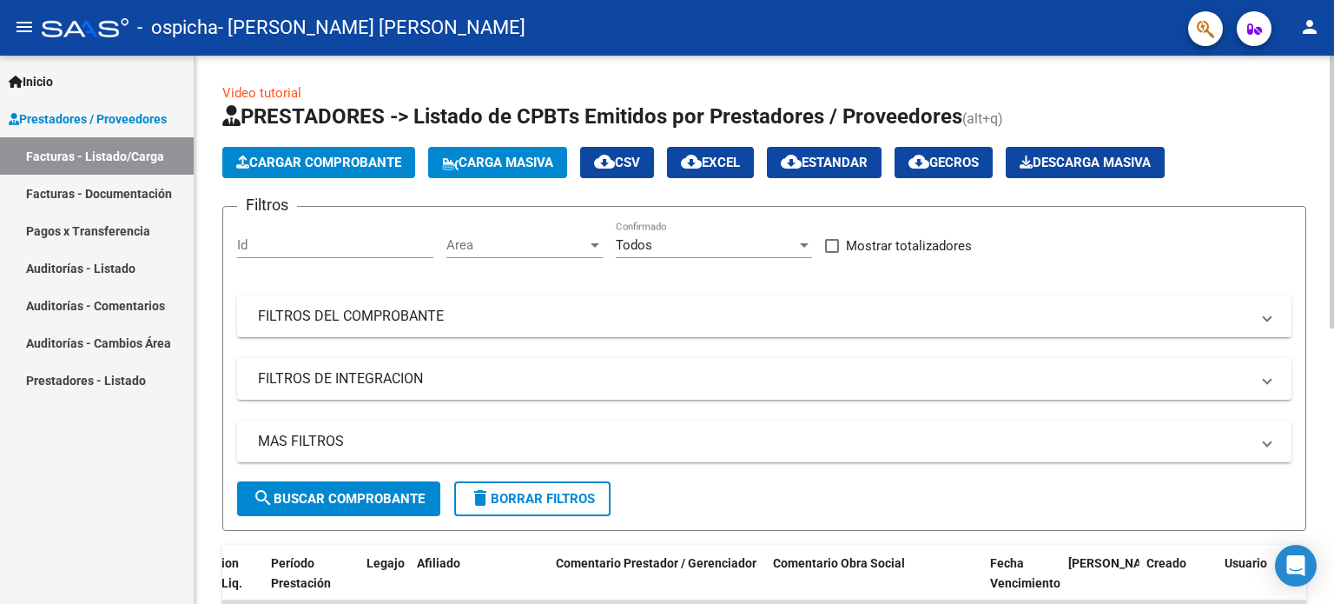
click at [1313, 152] on div "Video tutorial PRESTADORES -> Listado de CPBTs Emitidos por Prestadores / Prove…" at bounding box center [767, 602] width 1144 height 1092
click at [351, 163] on span "Cargar Comprobante" at bounding box center [318, 163] width 165 height 16
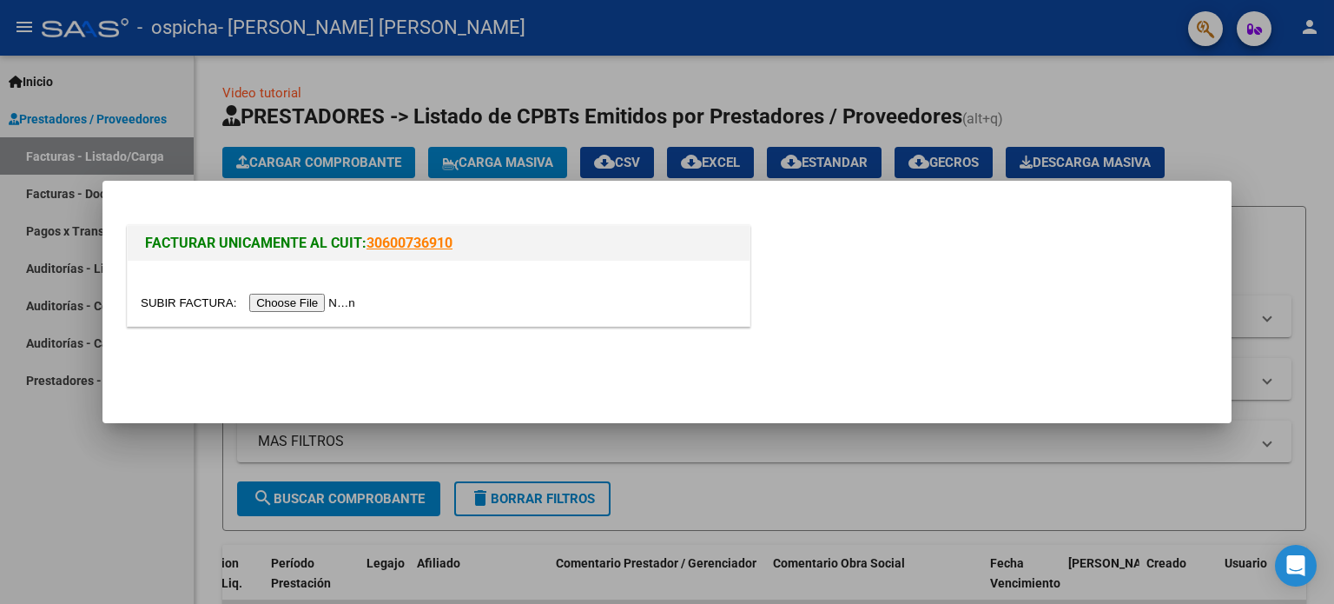
click at [306, 301] on input "file" at bounding box center [251, 303] width 220 height 18
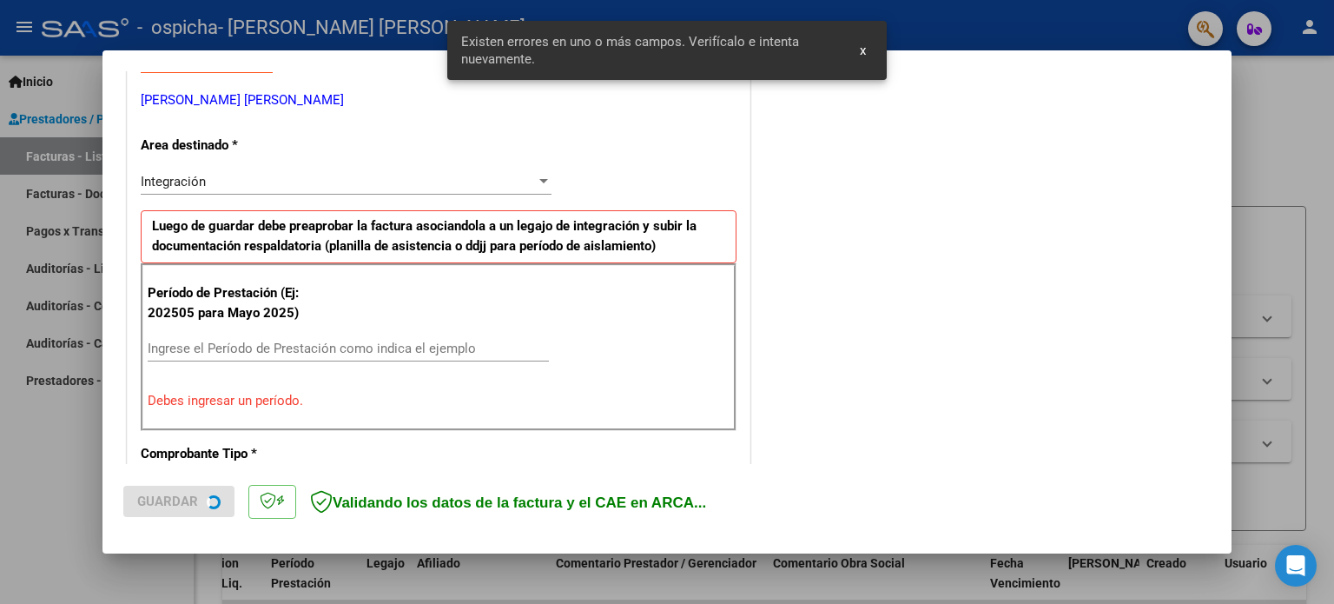
scroll to position [374, 0]
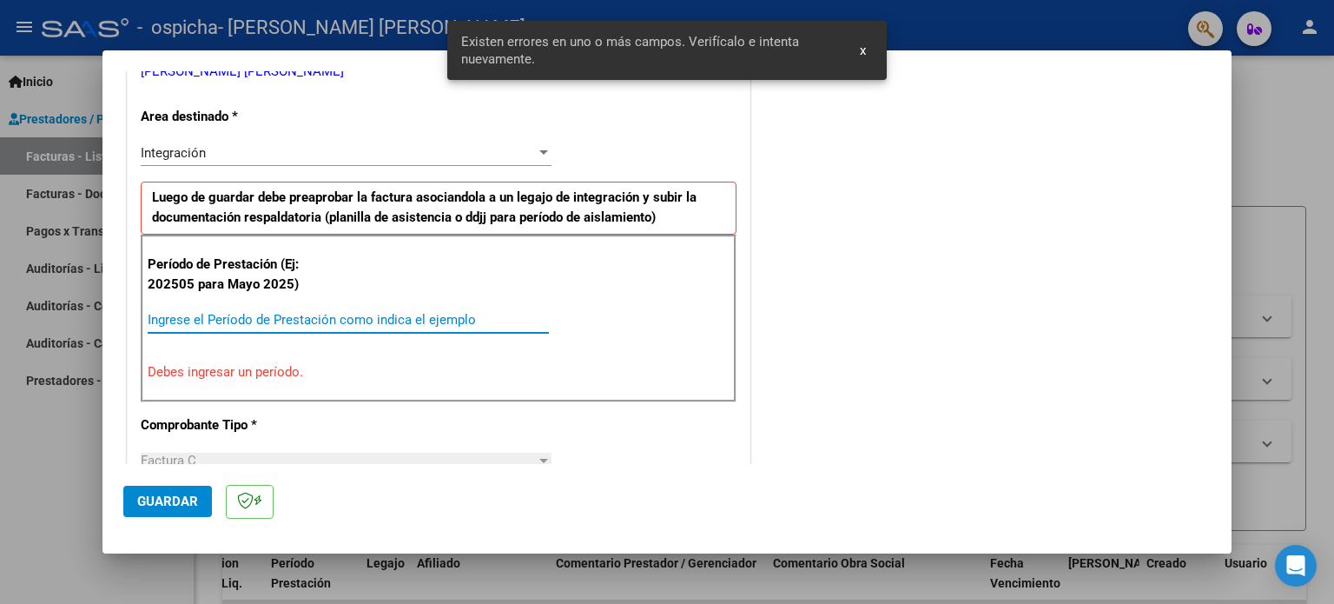
click at [219, 322] on input "Ingrese el Período de Prestación como indica el ejemplo" at bounding box center [348, 320] width 401 height 16
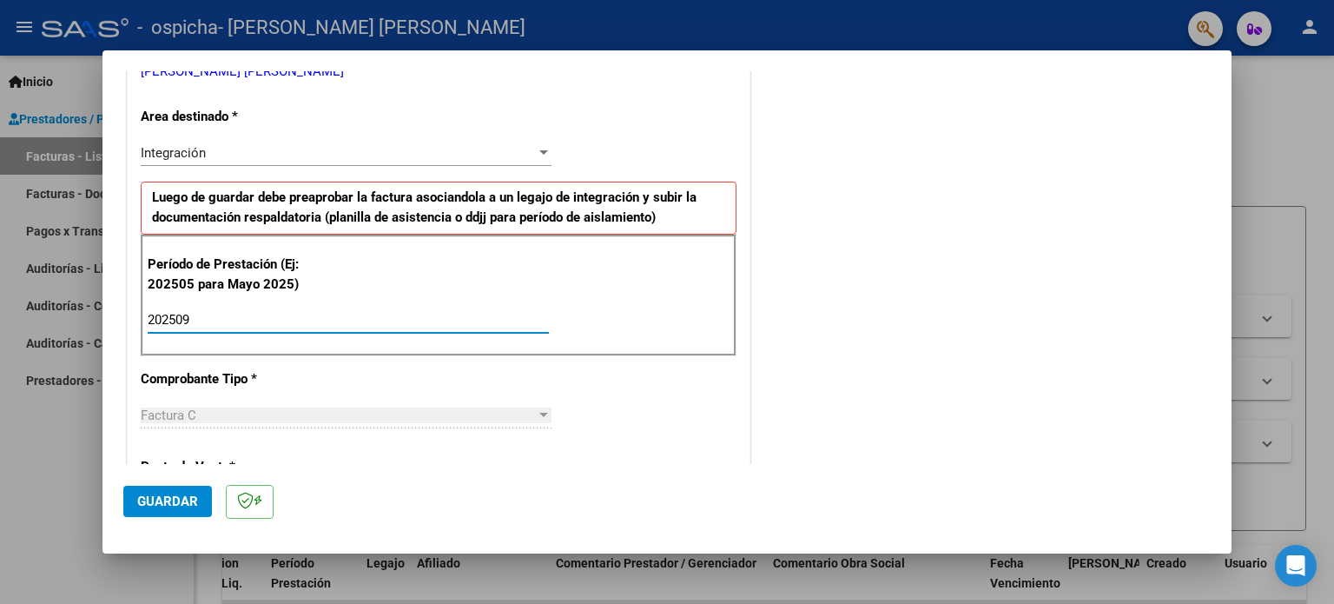
type input "202509"
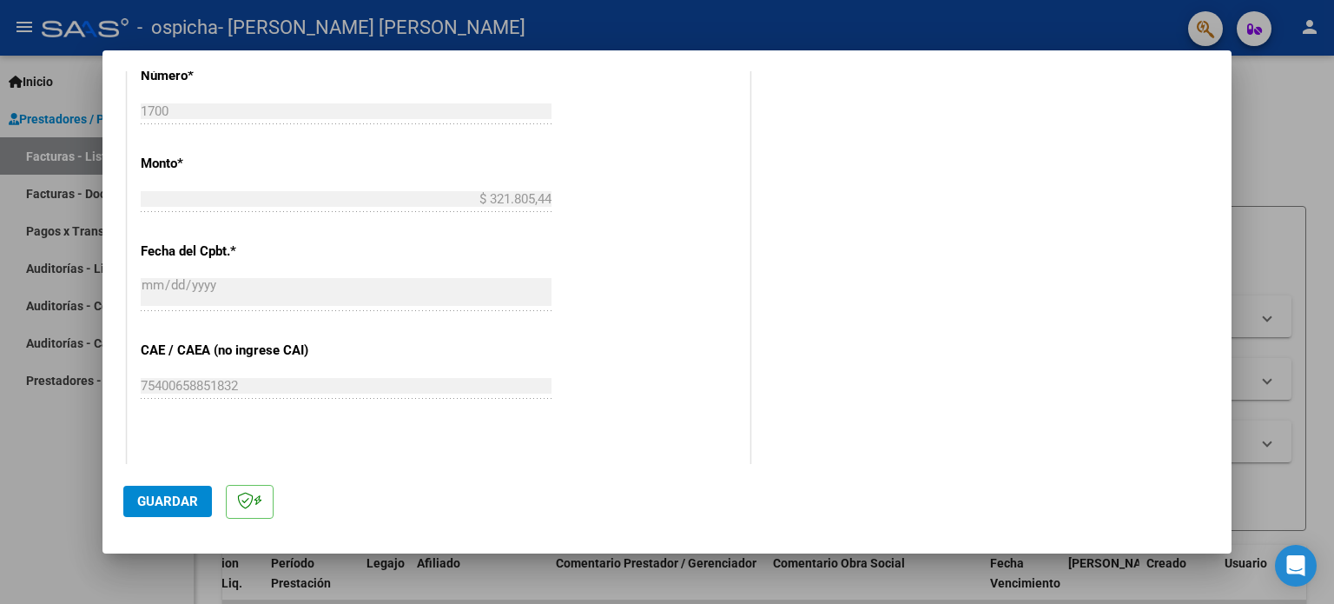
scroll to position [1134, 0]
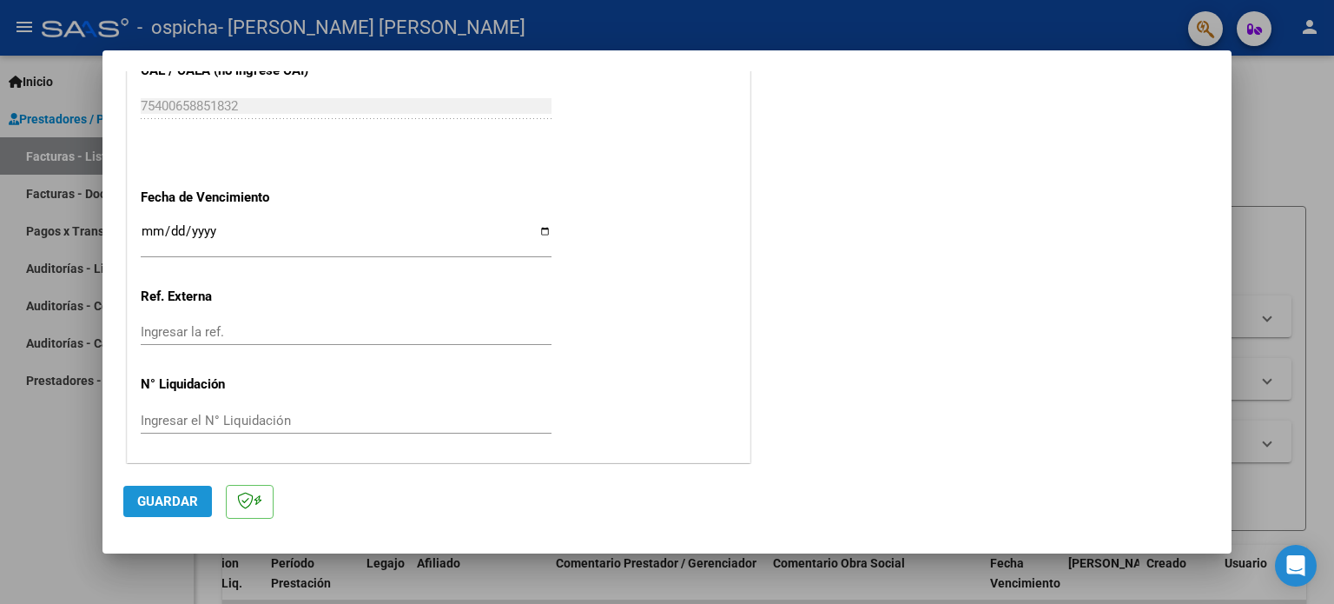
click at [156, 506] on span "Guardar" at bounding box center [167, 501] width 61 height 16
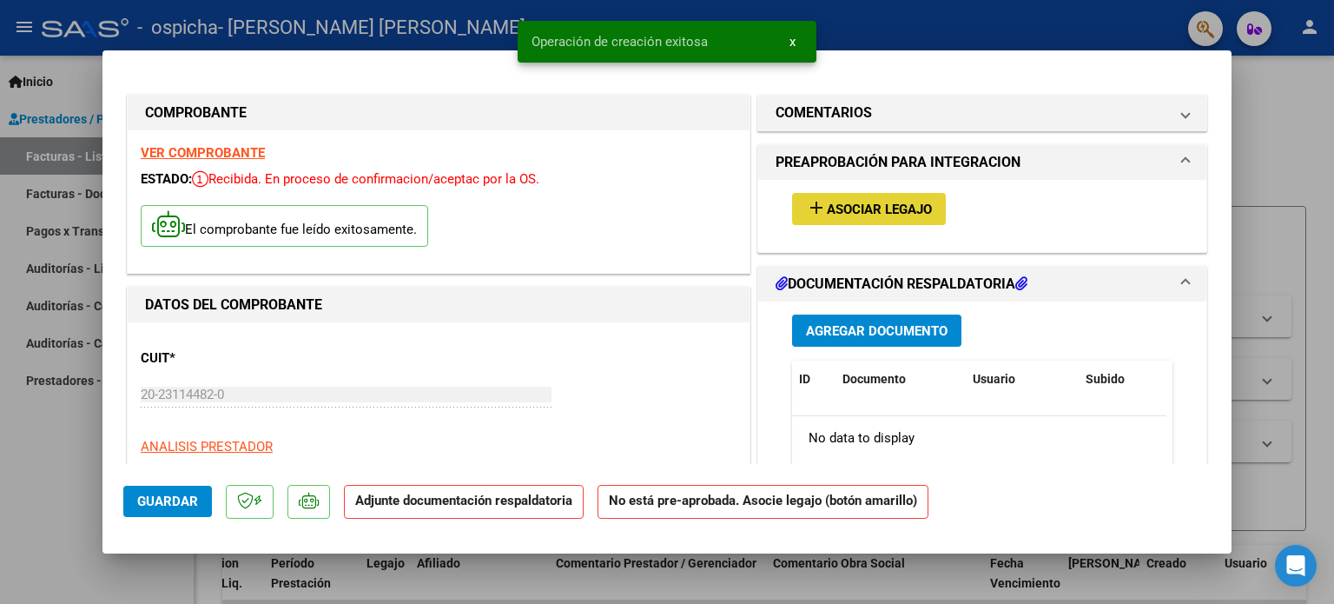
click at [866, 208] on span "Asociar Legajo" at bounding box center [879, 210] width 105 height 16
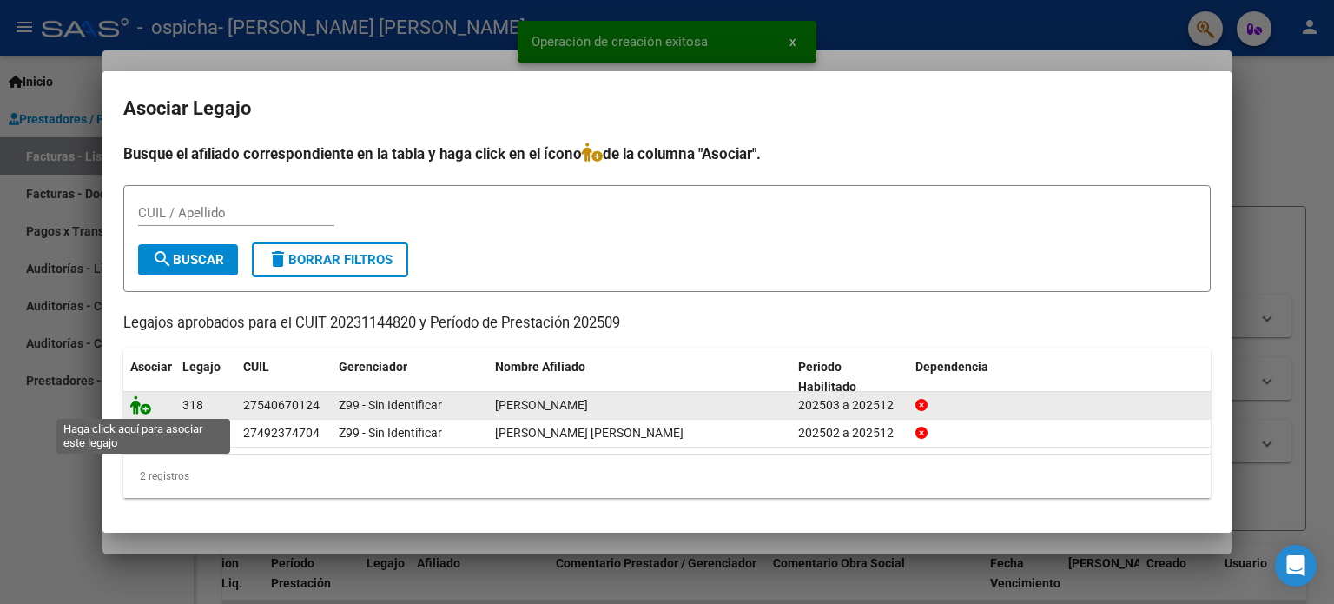
click at [149, 407] on icon at bounding box center [140, 404] width 21 height 19
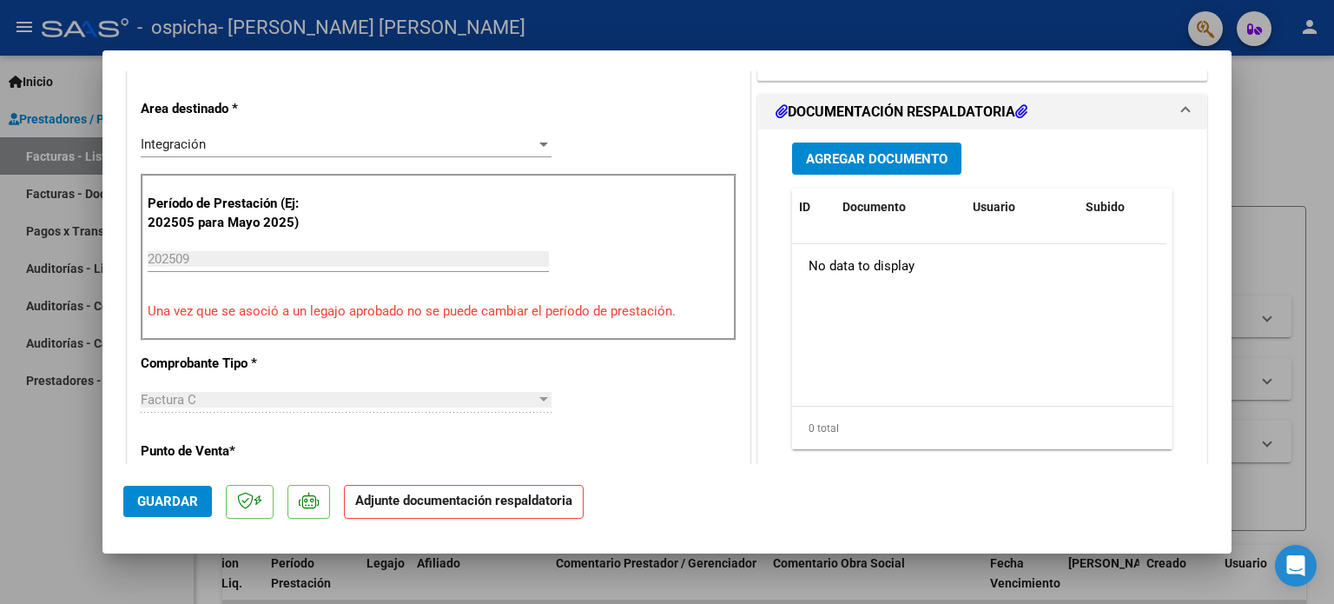
scroll to position [380, 0]
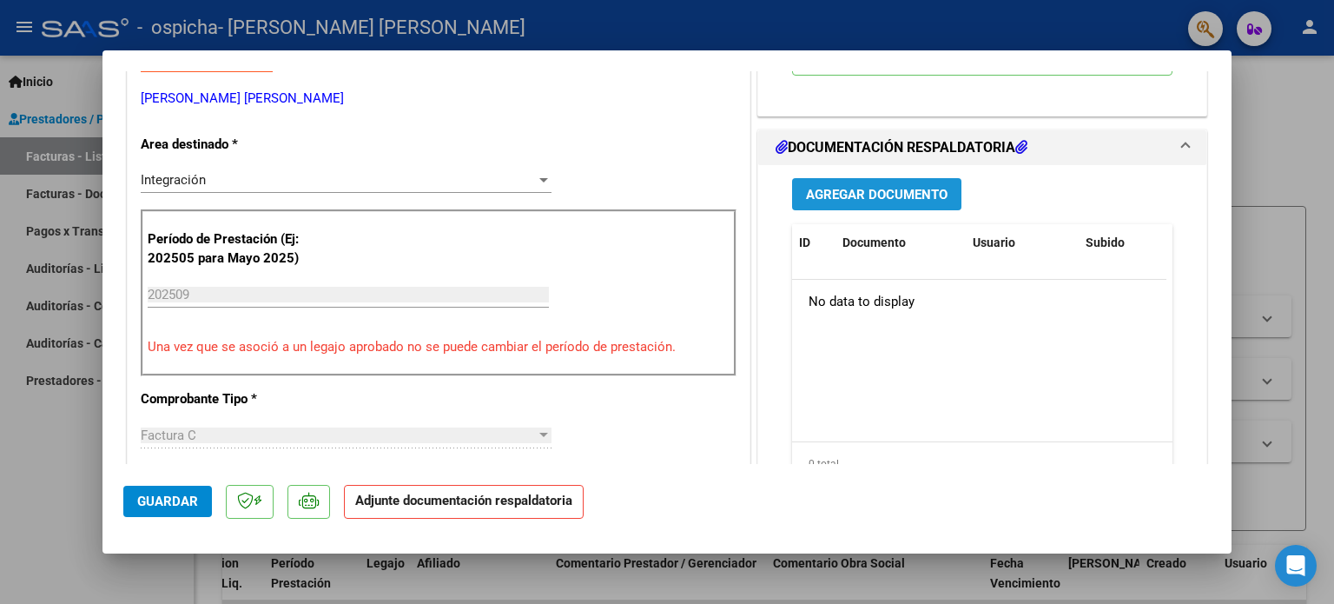
click at [823, 190] on span "Agregar Documento" at bounding box center [877, 195] width 142 height 16
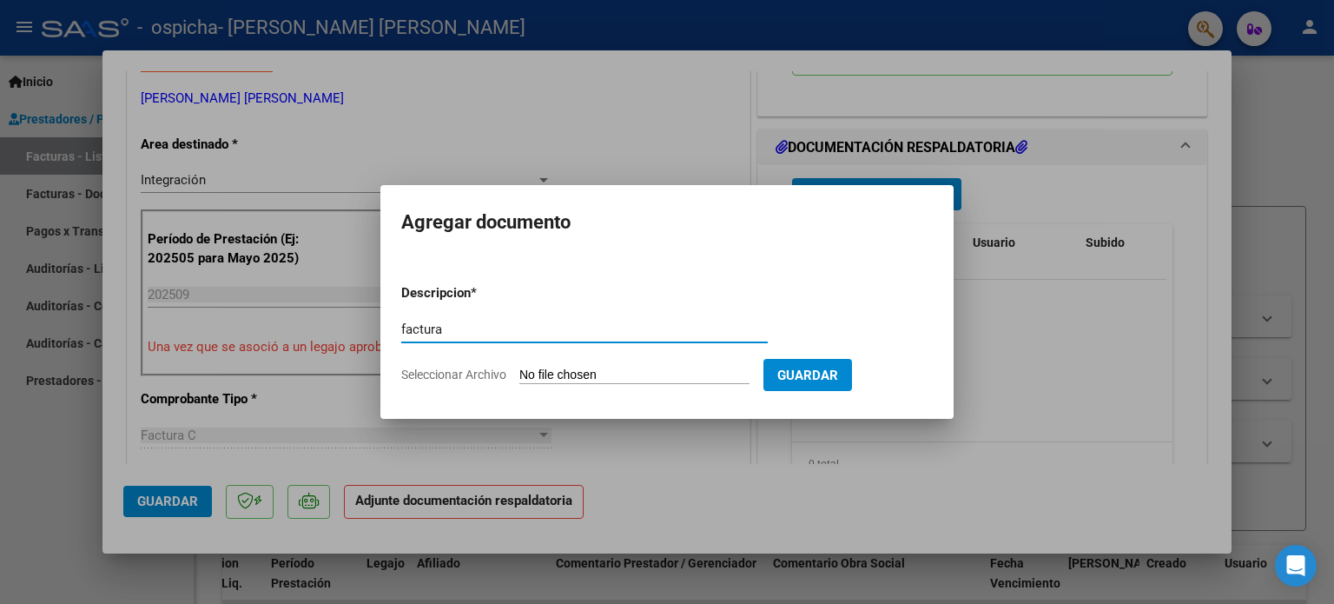
type input "factura"
click at [584, 382] on input "Seleccionar Archivo" at bounding box center [634, 375] width 230 height 17
type input "C:\fakepath\20231144820_011_00004_00001700.pdf"
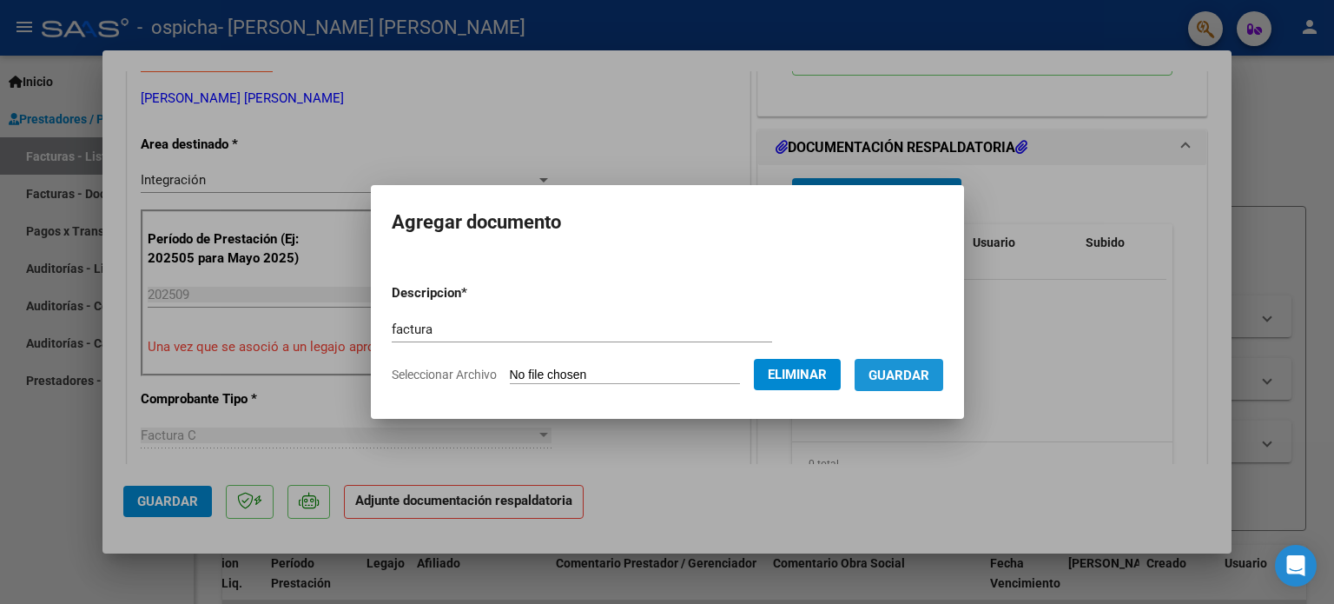
click at [929, 376] on span "Guardar" at bounding box center [899, 375] width 61 height 16
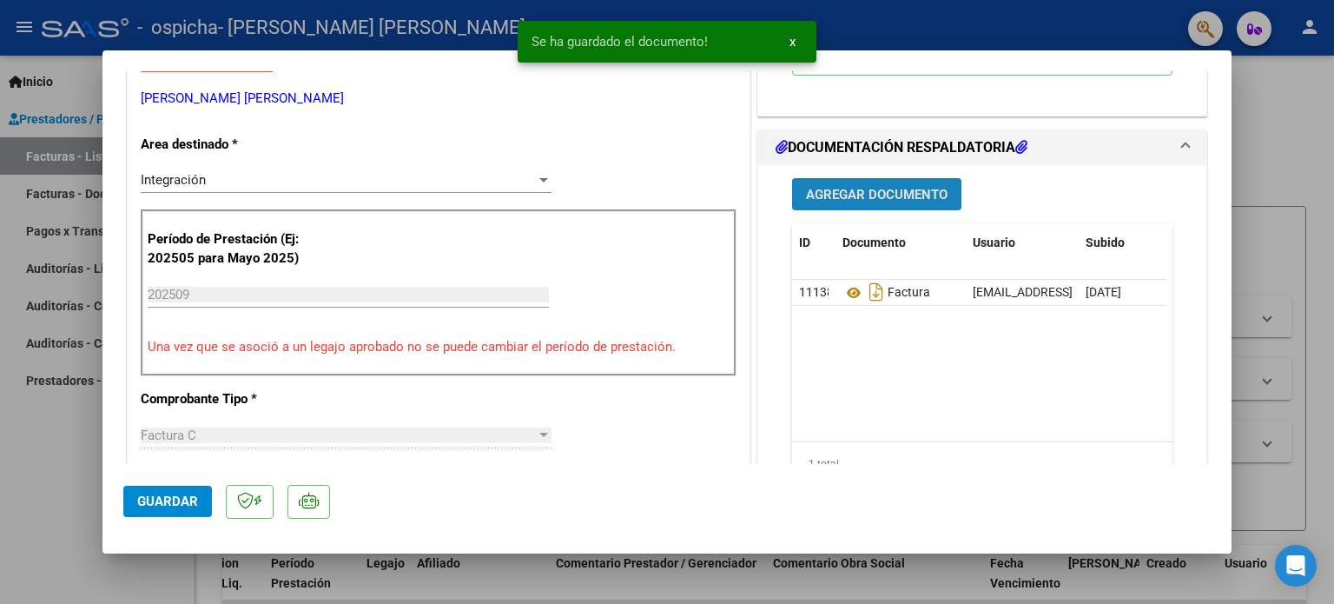
click at [857, 186] on span "Agregar Documento" at bounding box center [877, 194] width 142 height 16
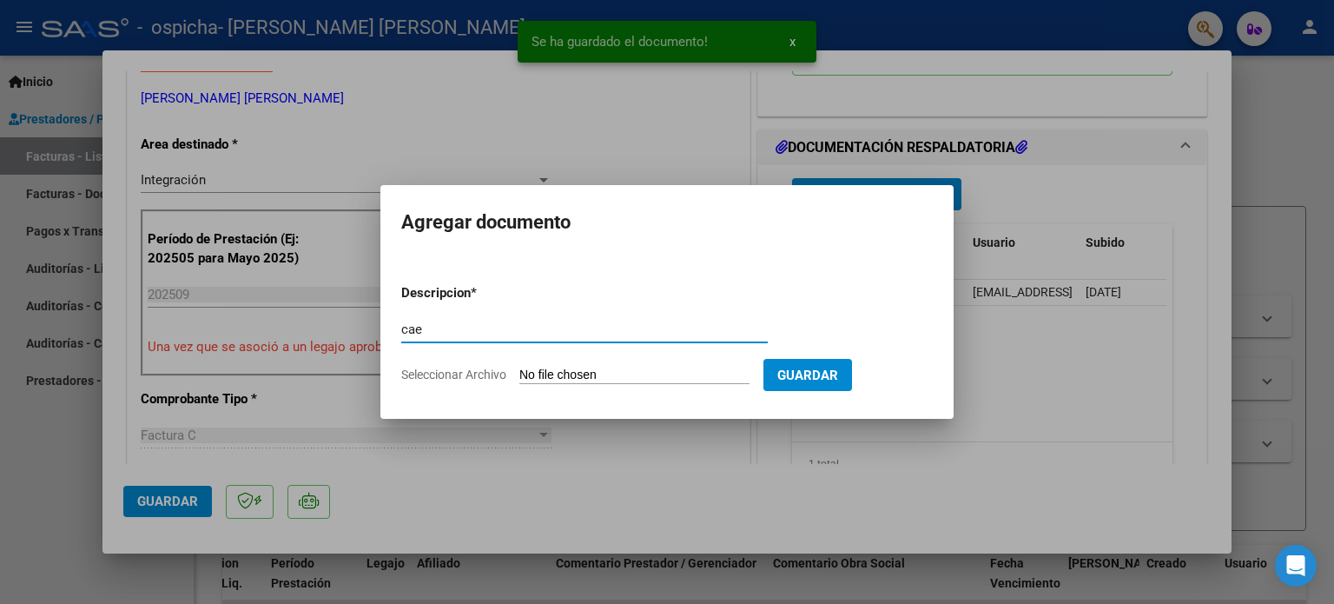
type input "cae"
click at [598, 365] on form "Descripcion * cae Escriba aquí una descripcion Seleccionar Archivo Guardar" at bounding box center [667, 333] width 532 height 127
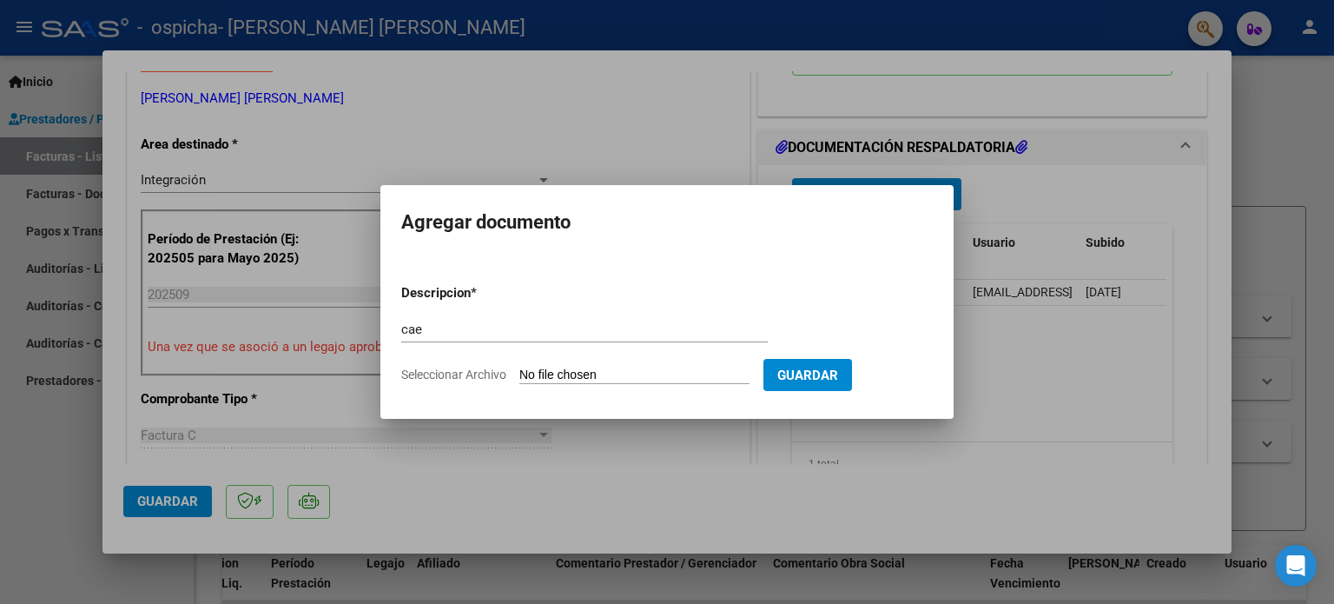
click at [616, 378] on input "Seleccionar Archivo" at bounding box center [634, 375] width 230 height 17
type input "C:\fakepath\cae.pdf"
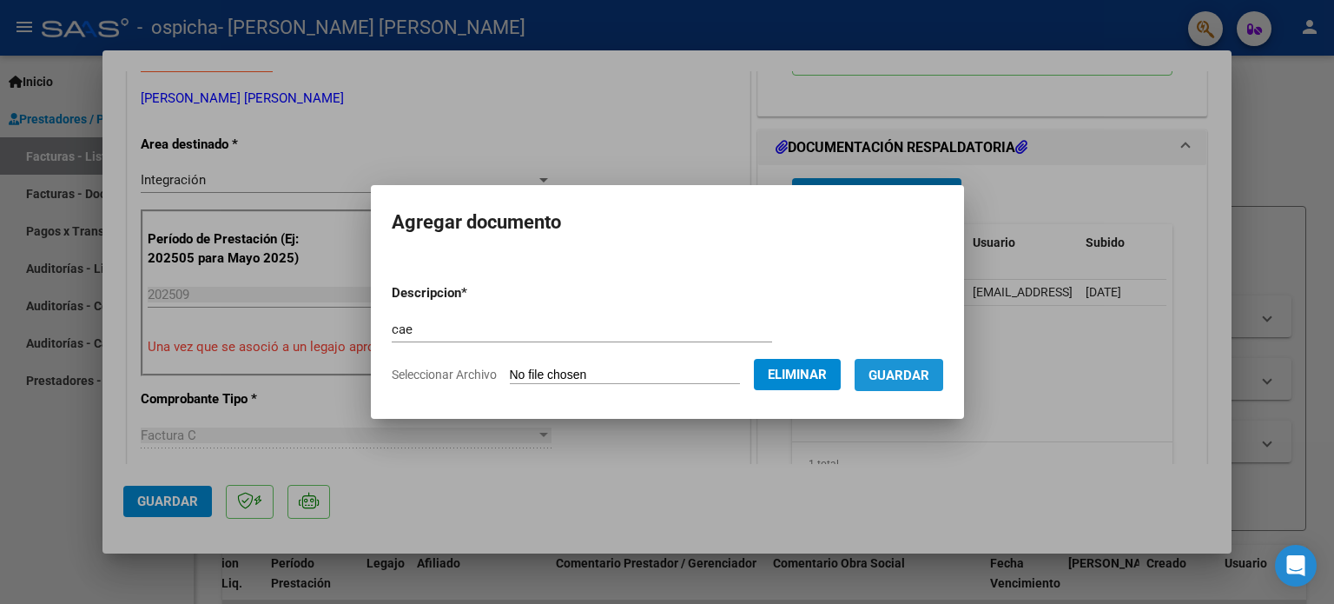
click at [910, 376] on span "Guardar" at bounding box center [899, 375] width 61 height 16
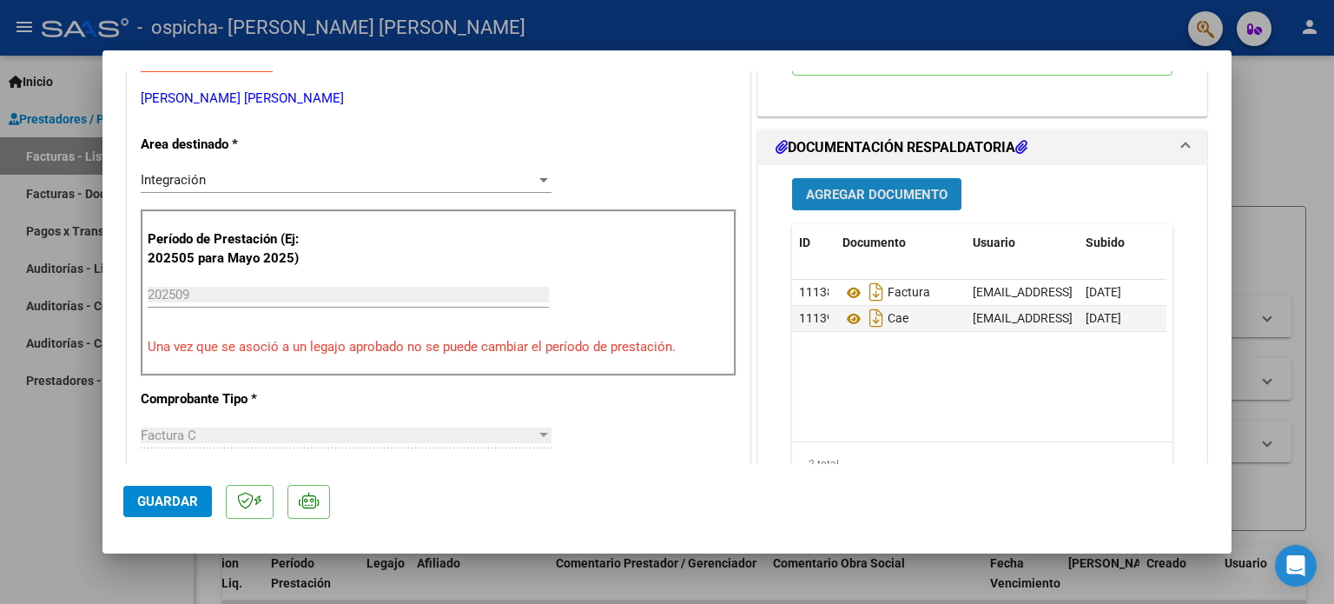
click at [871, 204] on button "Agregar Documento" at bounding box center [876, 194] width 169 height 32
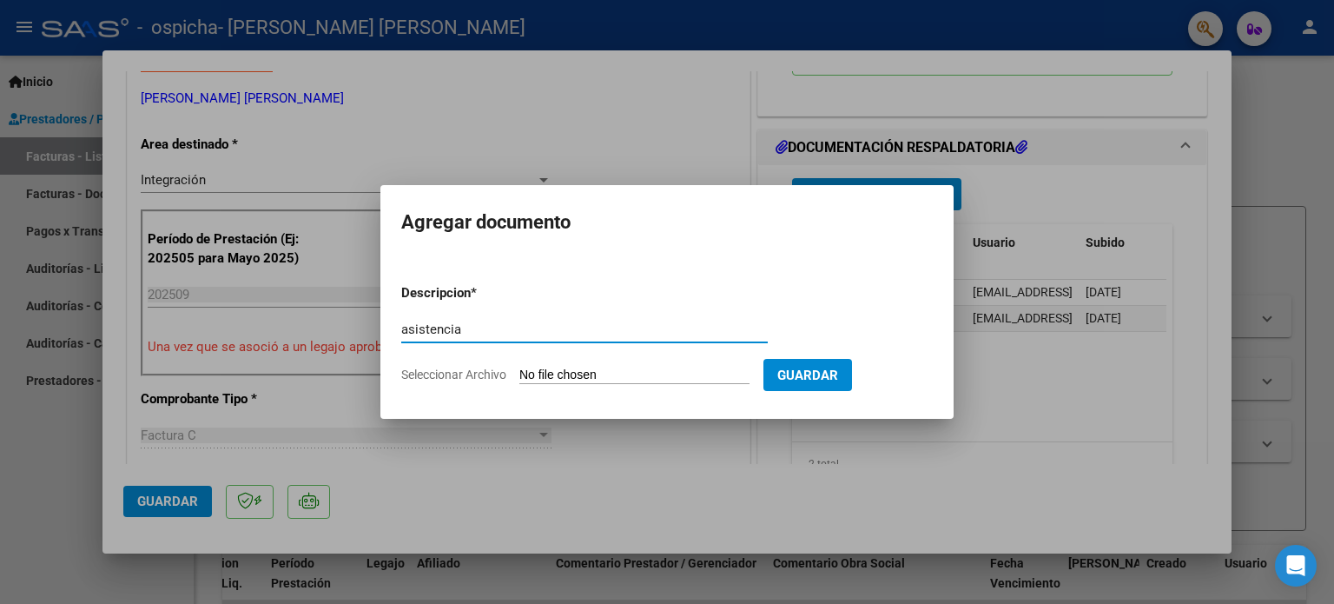
type input "asistencia"
click at [638, 382] on input "Seleccionar Archivo" at bounding box center [634, 375] width 230 height 17
type input "C:\fakepath\ASISTENCIA.pdf"
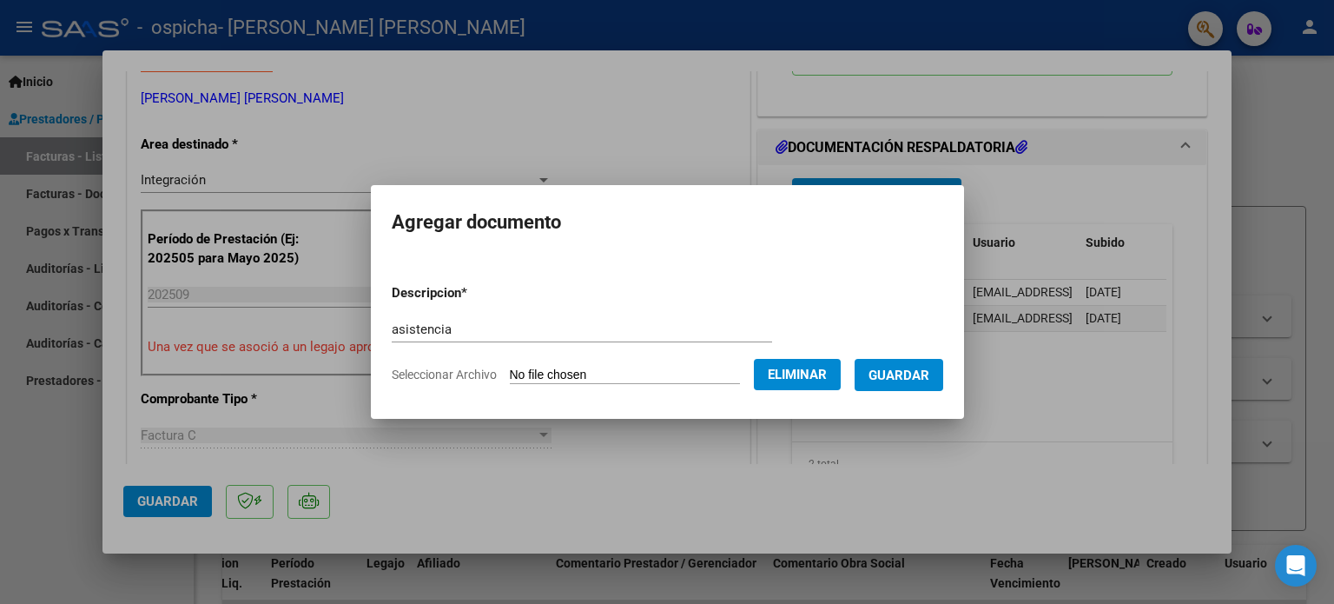
click at [928, 374] on span "Guardar" at bounding box center [899, 375] width 61 height 16
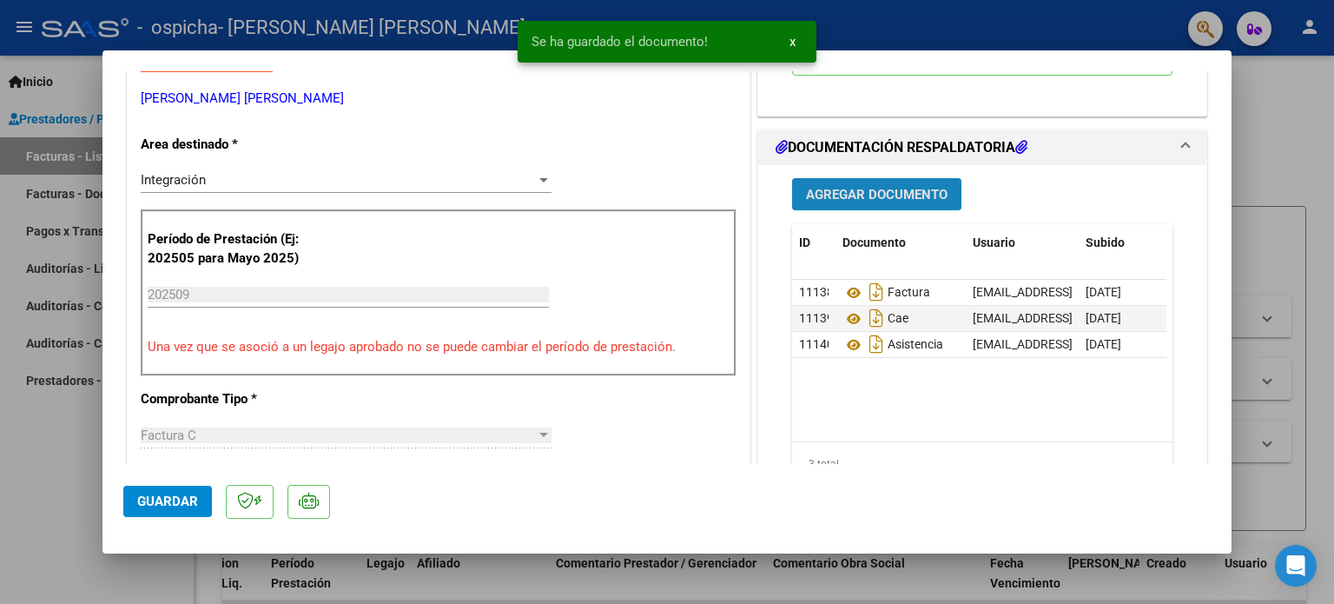
click at [859, 187] on span "Agregar Documento" at bounding box center [877, 195] width 142 height 16
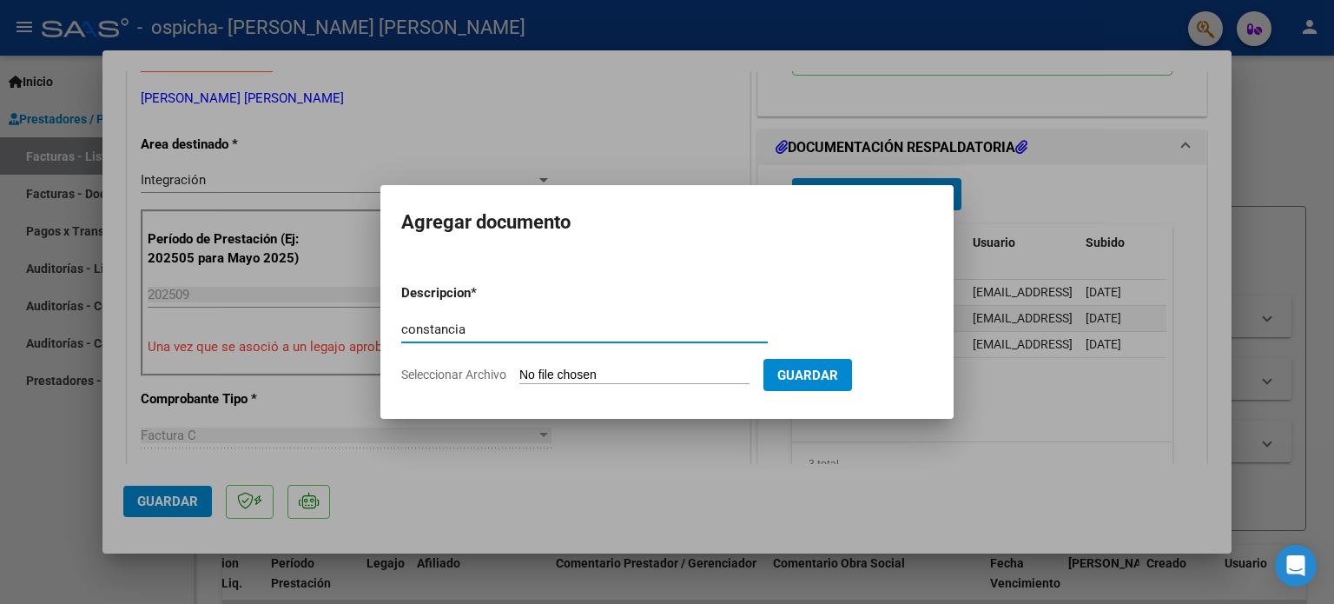
type input "constancia"
click at [677, 378] on input "Seleccionar Archivo" at bounding box center [634, 375] width 230 height 17
type input "C:\fakepath\constancia.pdf"
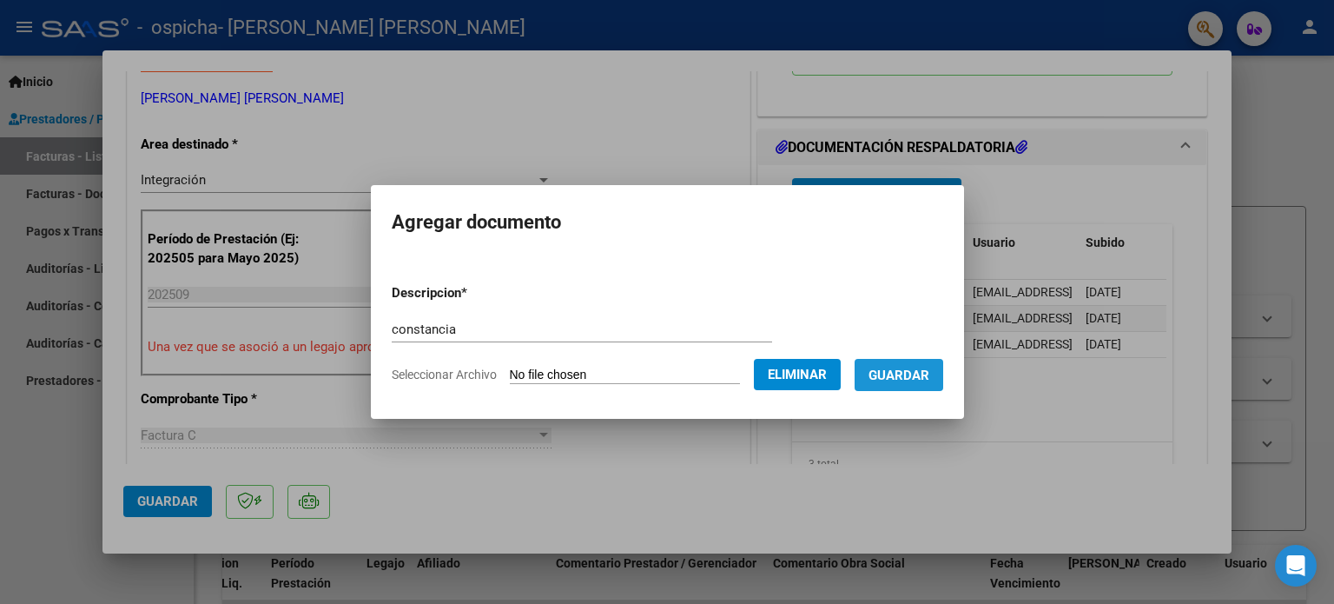
click at [919, 370] on span "Guardar" at bounding box center [899, 375] width 61 height 16
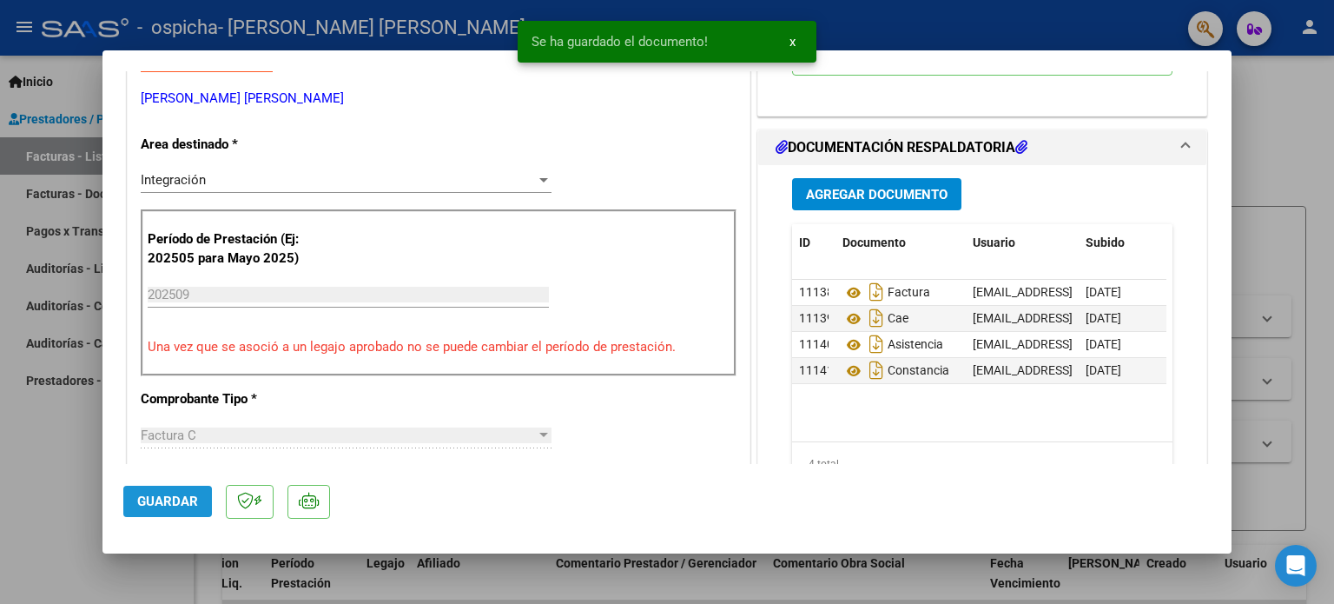
click at [150, 507] on span "Guardar" at bounding box center [167, 501] width 61 height 16
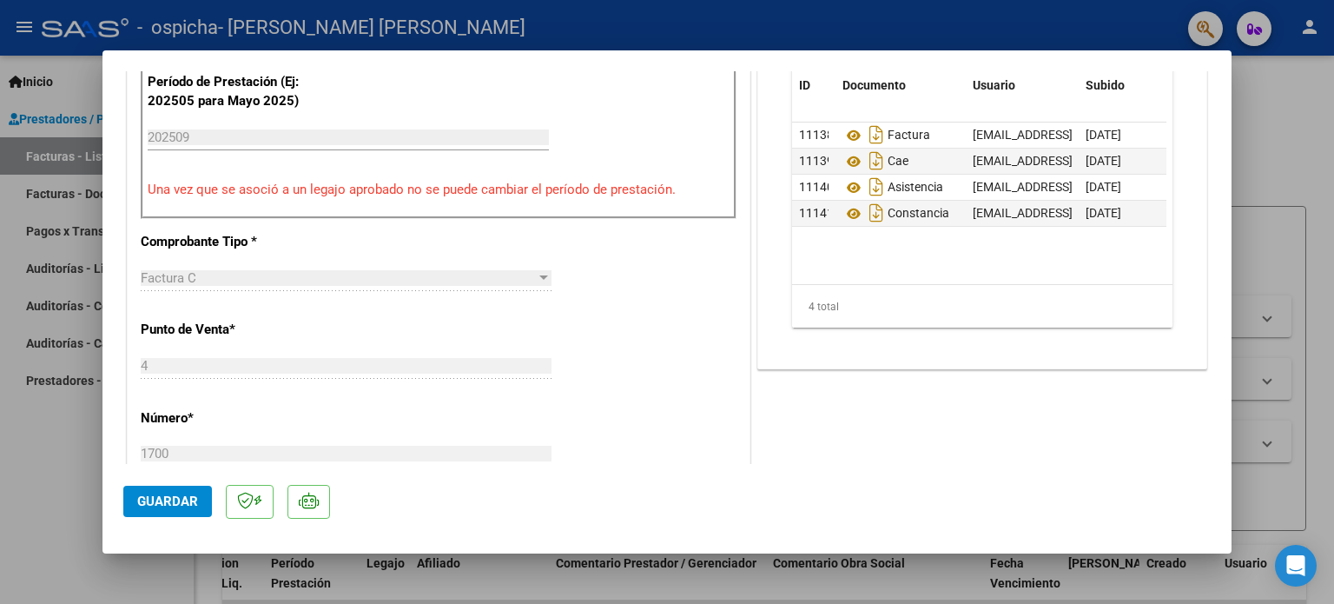
scroll to position [513, 0]
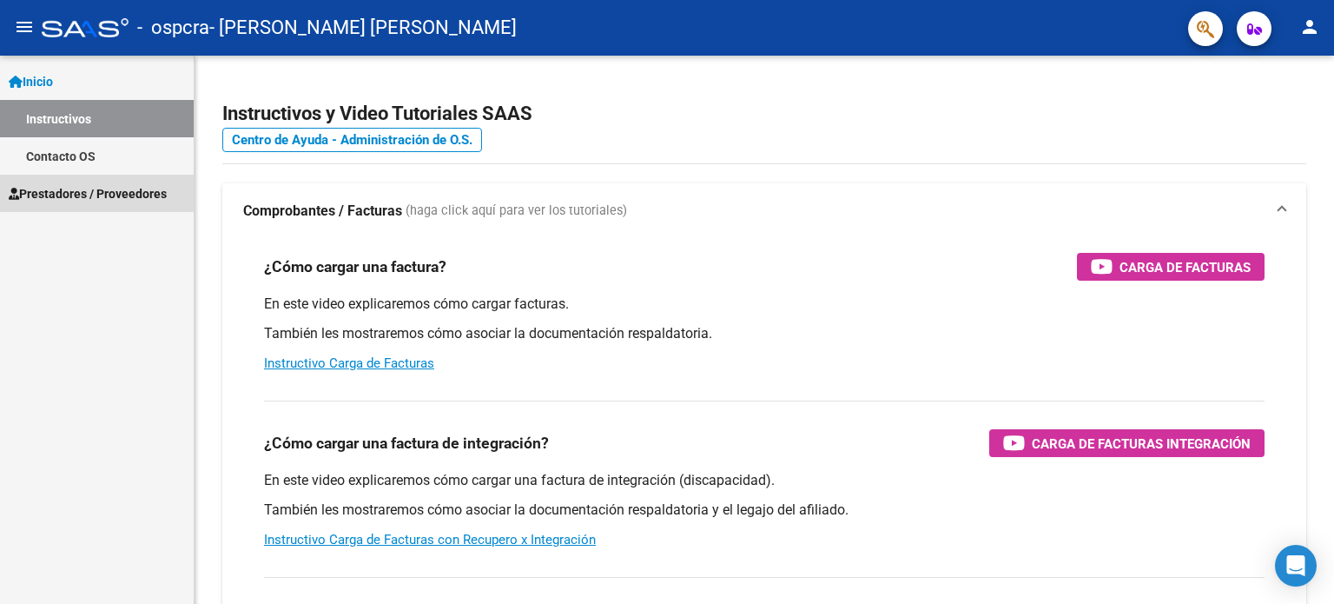
click at [91, 190] on span "Prestadores / Proveedores" at bounding box center [88, 193] width 158 height 19
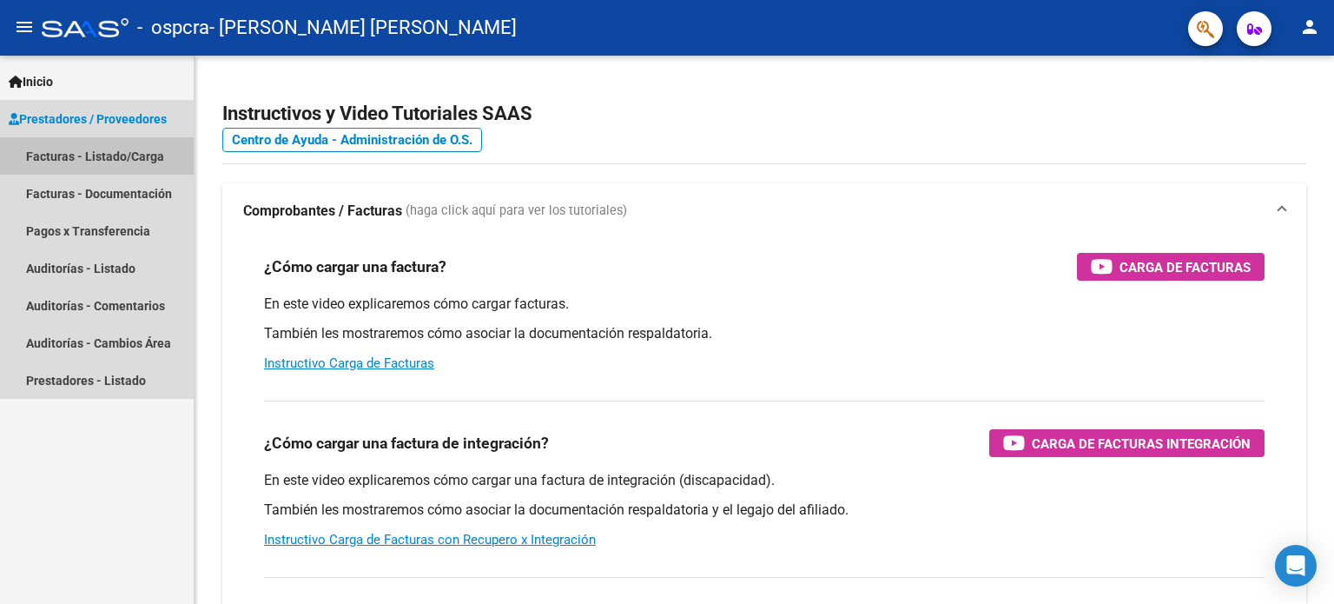
click at [109, 152] on link "Facturas - Listado/Carga" at bounding box center [97, 155] width 194 height 37
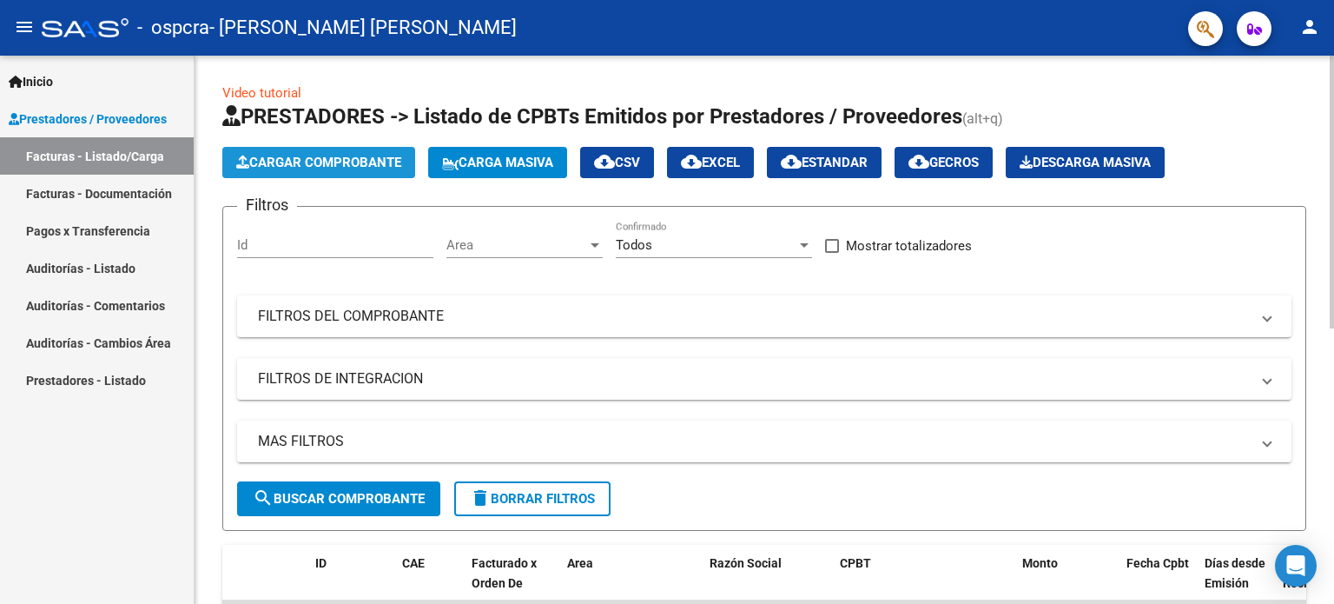
click at [335, 169] on span "Cargar Comprobante" at bounding box center [318, 163] width 165 height 16
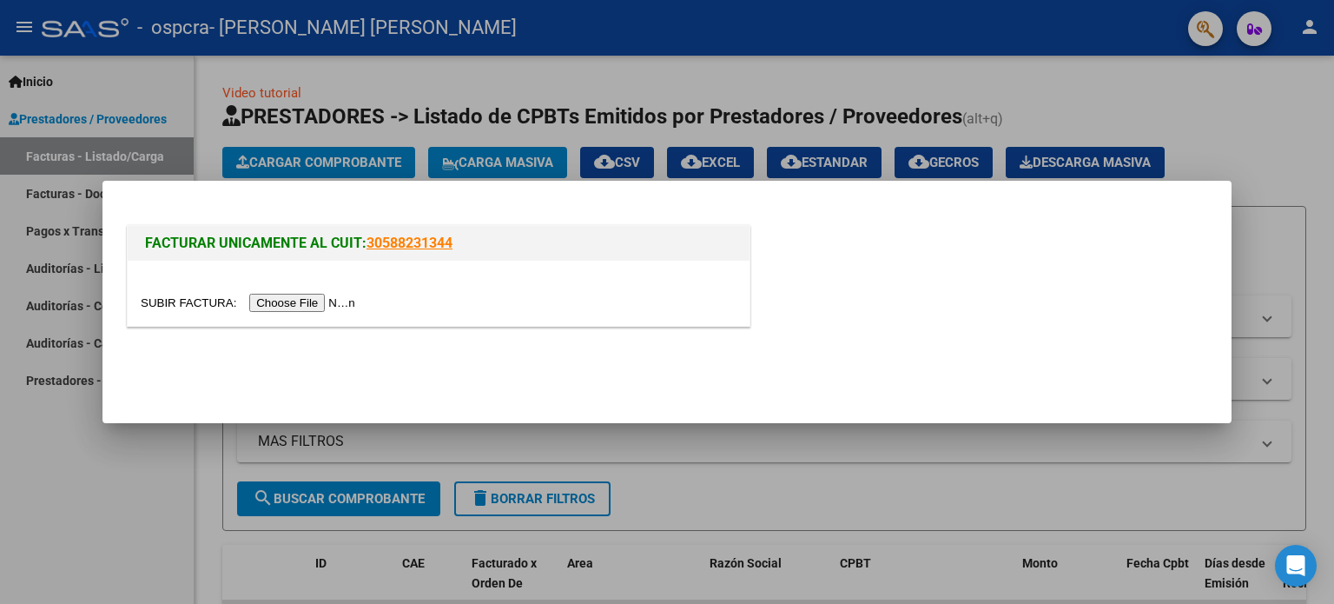
click at [280, 305] on input "file" at bounding box center [251, 303] width 220 height 18
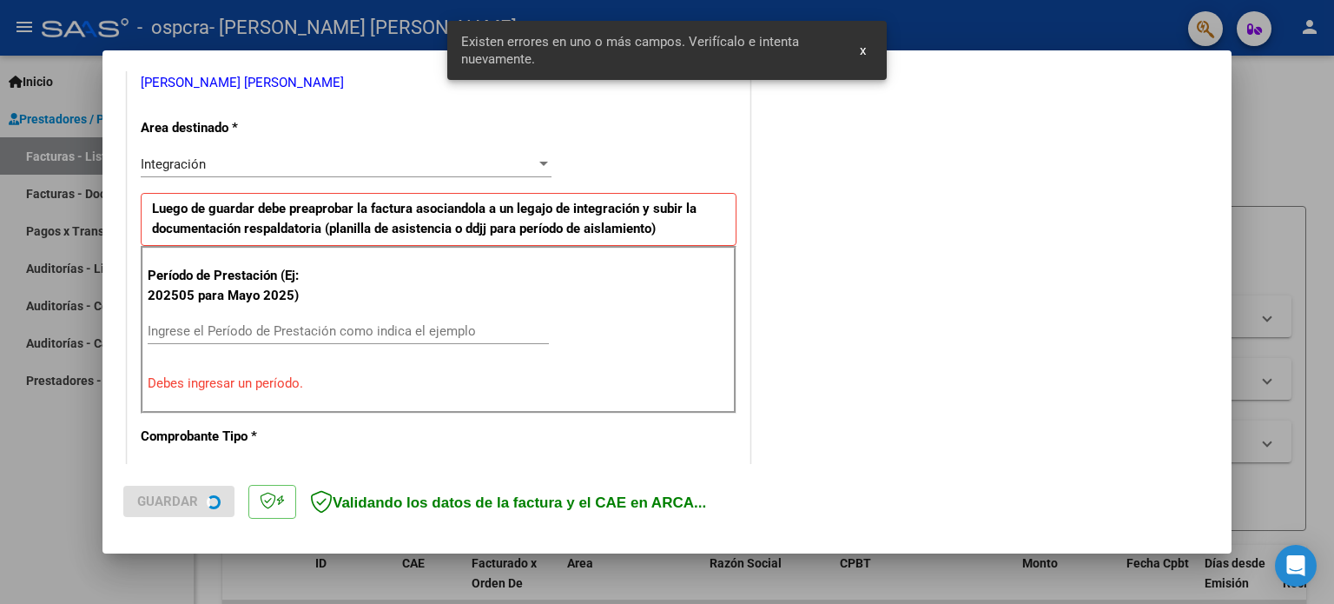
scroll to position [374, 0]
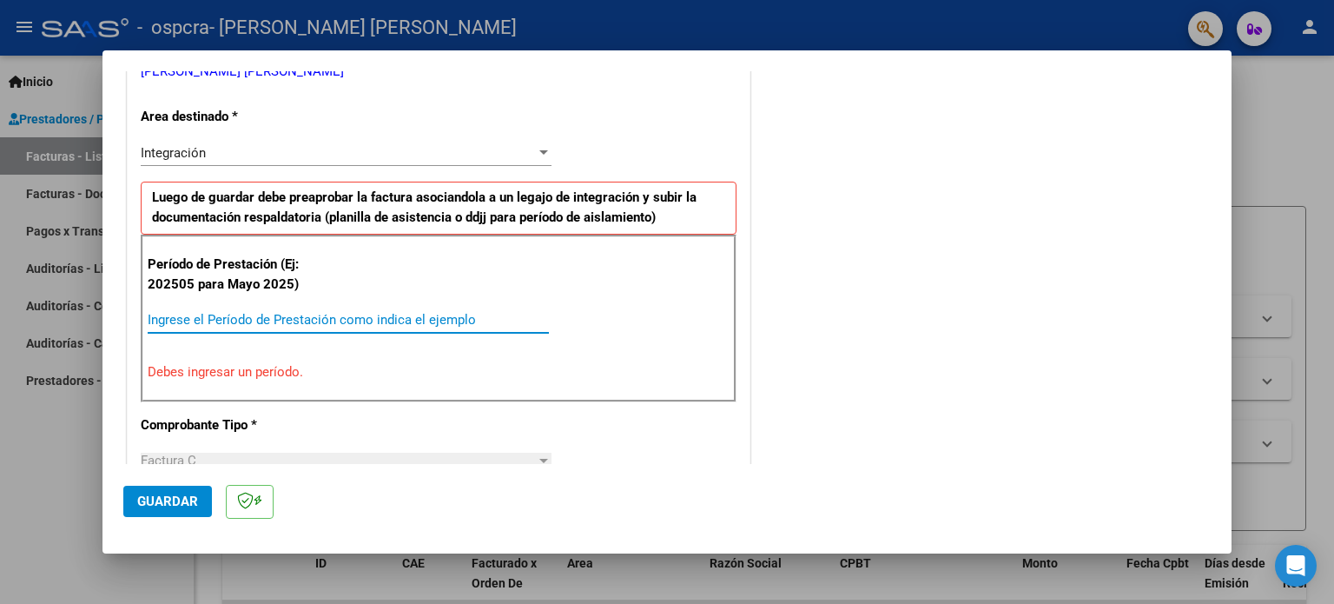
click at [174, 323] on input "Ingrese el Período de Prestación como indica el ejemplo" at bounding box center [348, 320] width 401 height 16
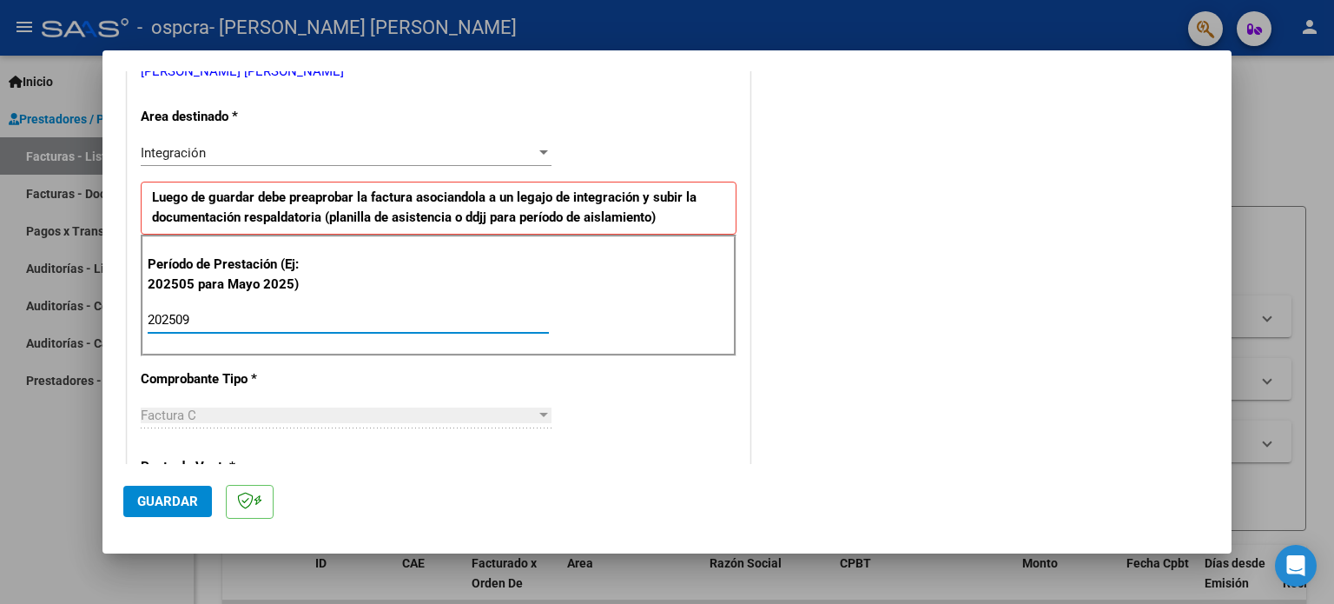
type input "202509"
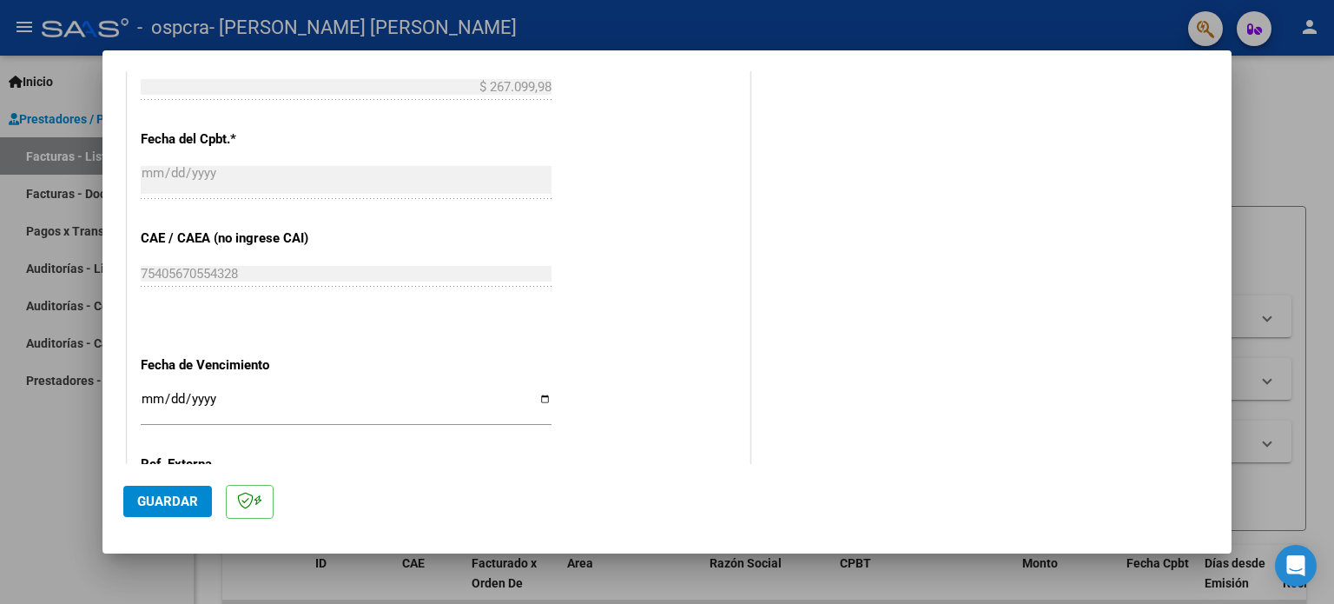
scroll to position [1134, 0]
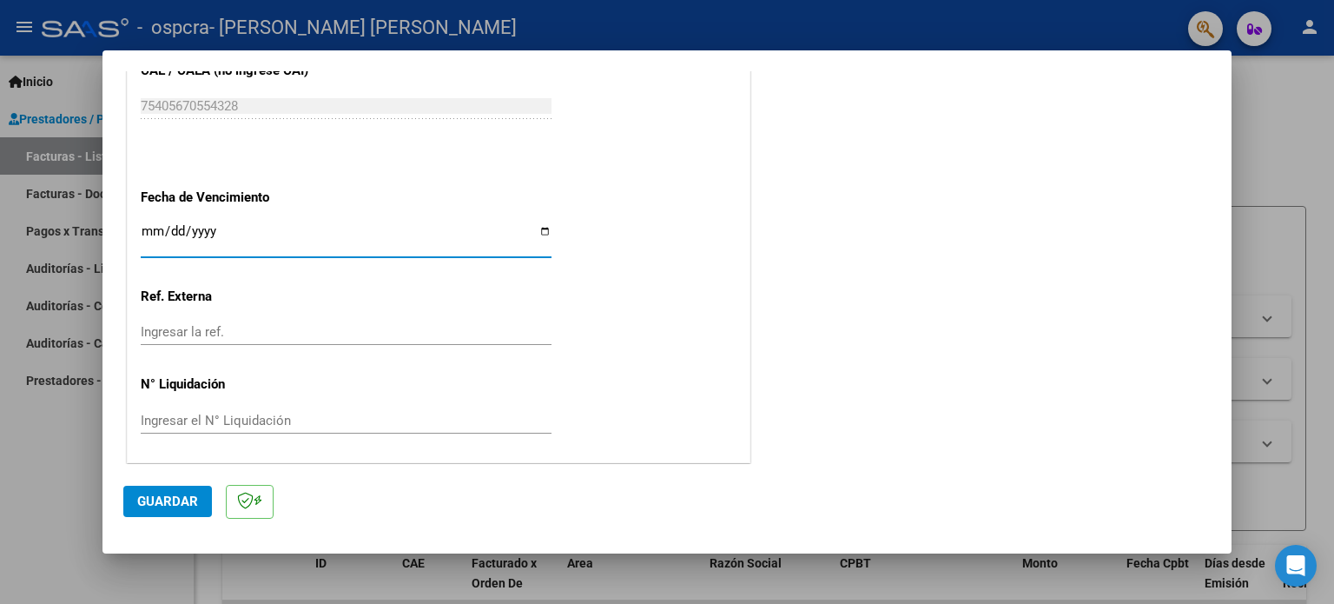
click at [149, 225] on input "Ingresar la fecha" at bounding box center [346, 238] width 411 height 28
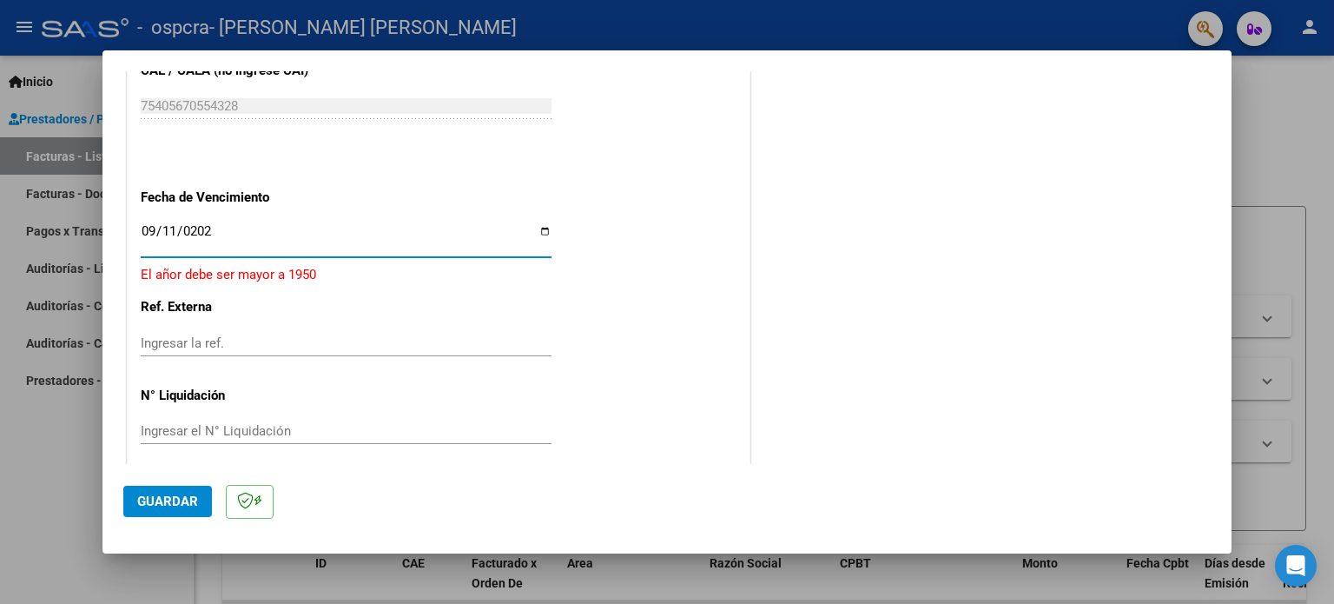
type input "[DATE]"
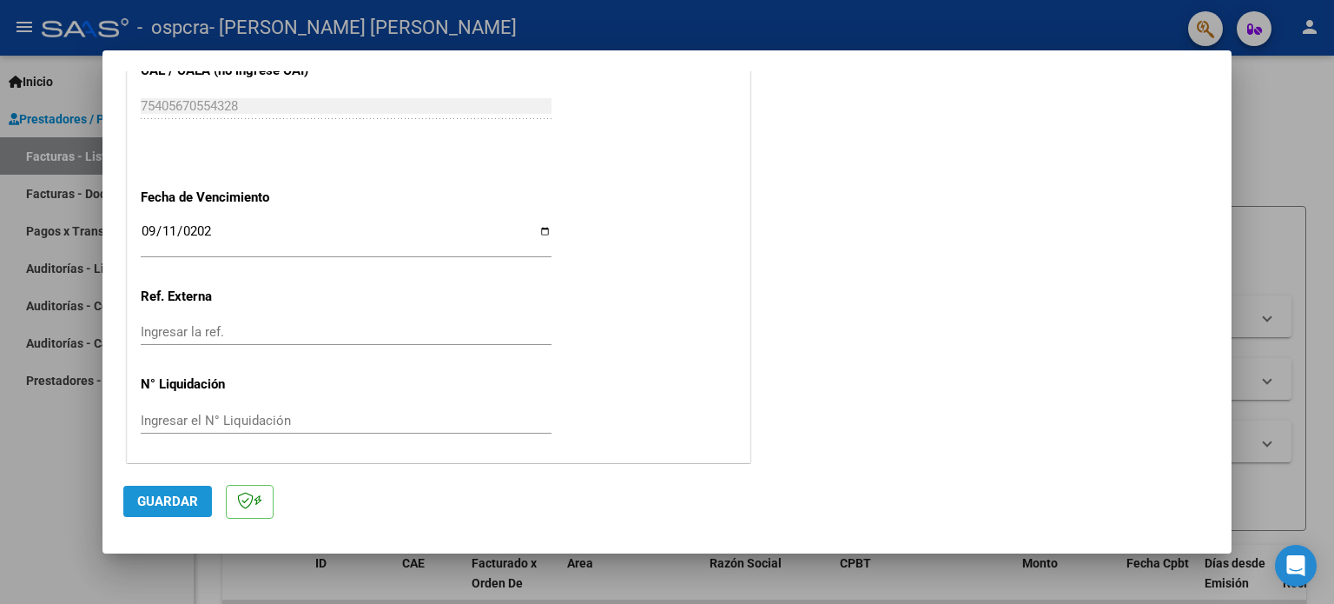
click at [169, 503] on span "Guardar" at bounding box center [167, 501] width 61 height 16
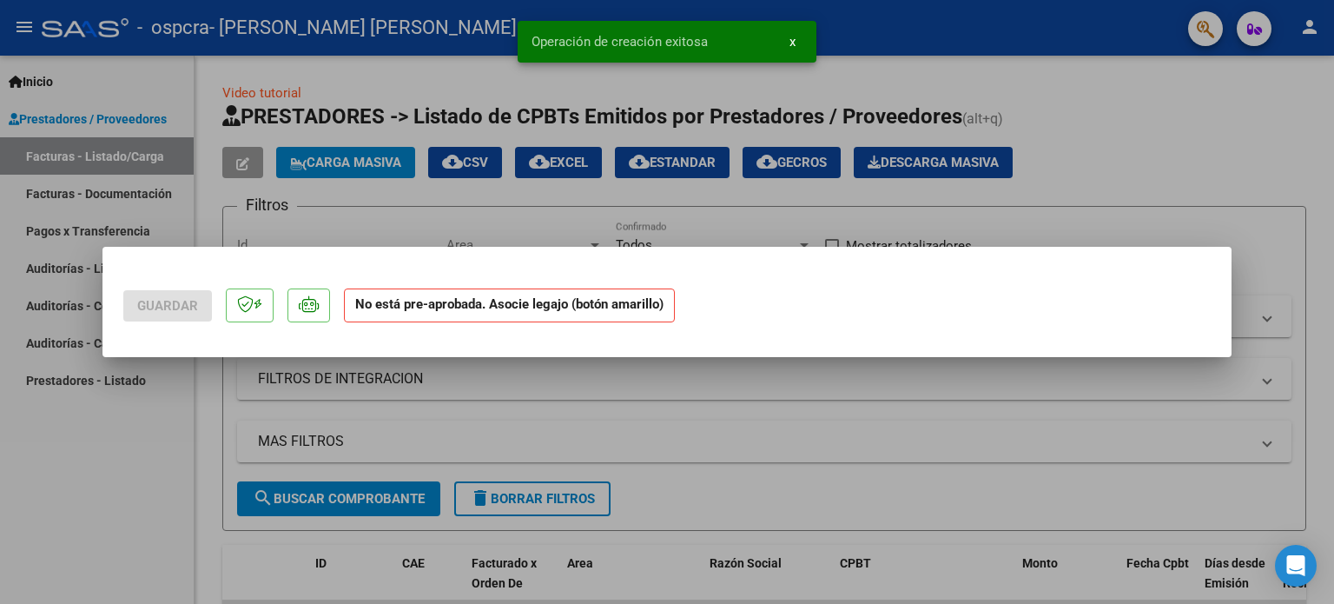
scroll to position [0, 0]
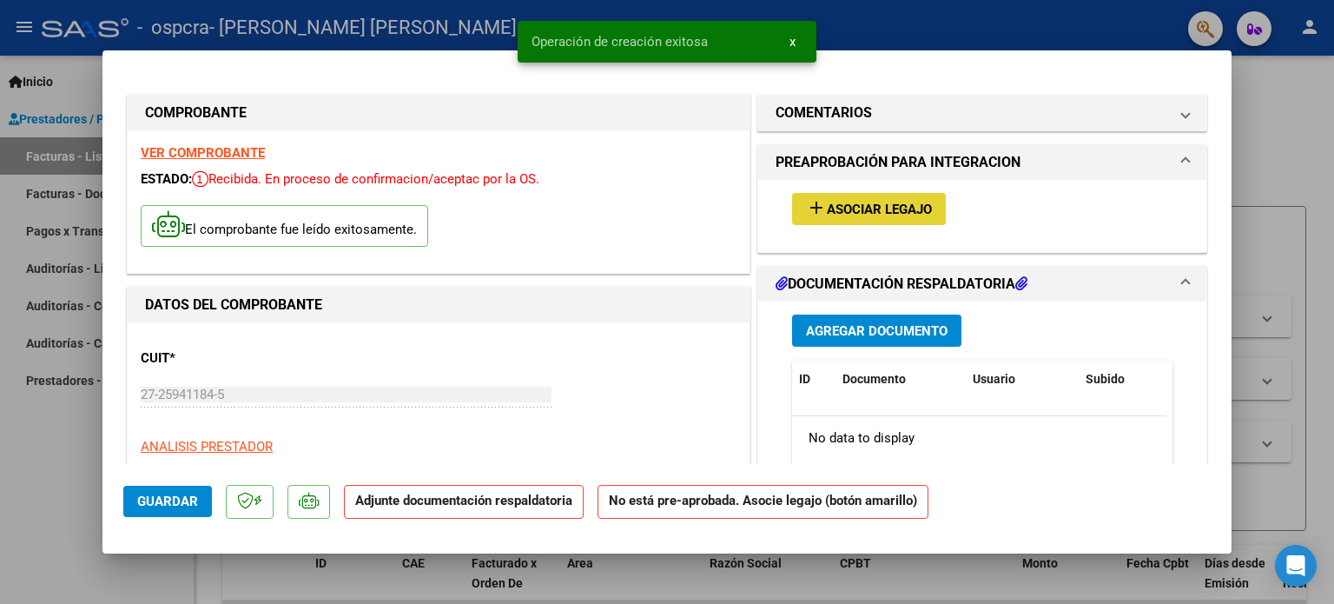
click at [841, 204] on span "Asociar Legajo" at bounding box center [879, 210] width 105 height 16
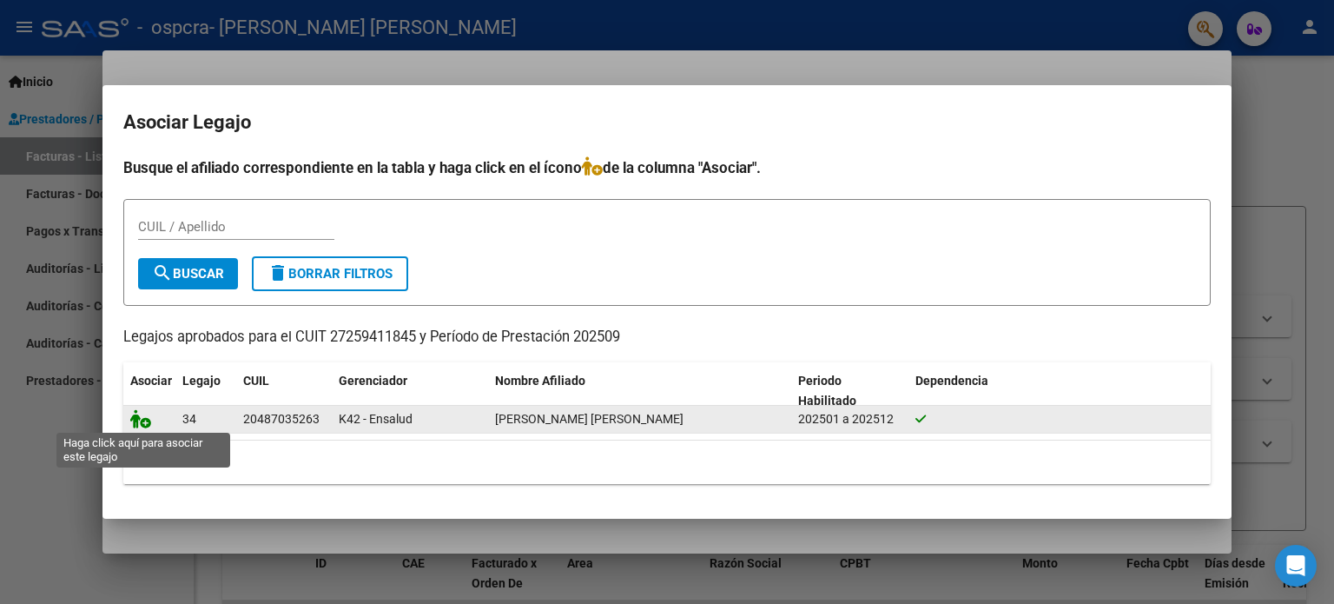
click at [144, 415] on icon at bounding box center [140, 418] width 21 height 19
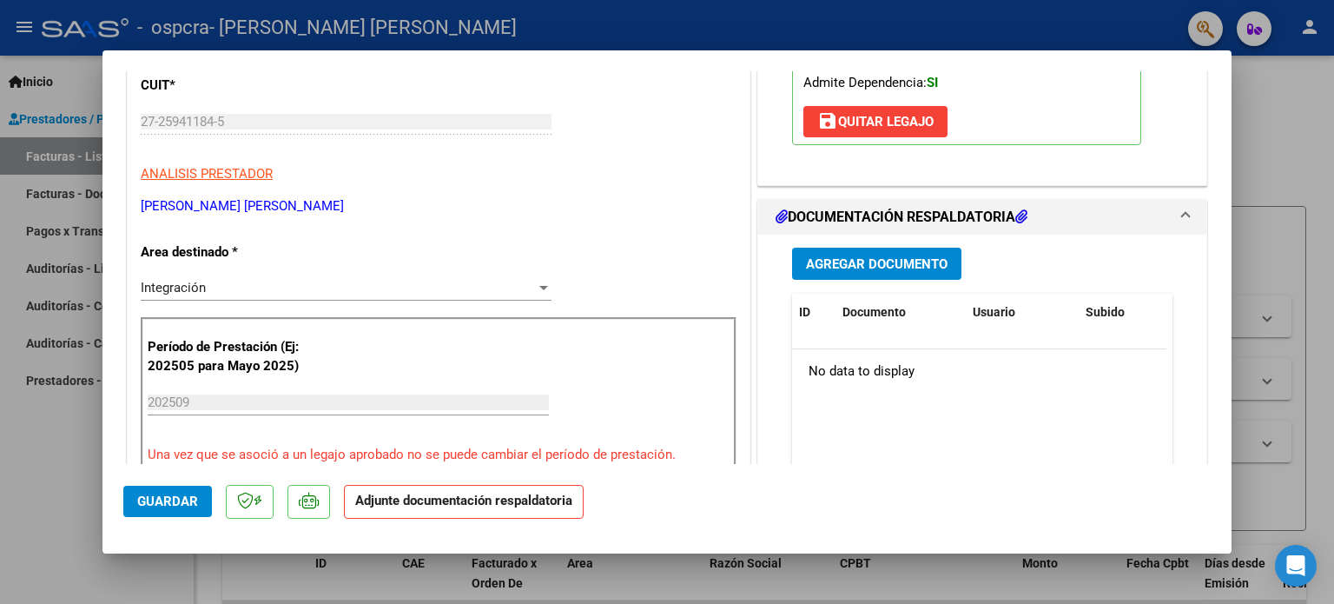
scroll to position [278, 0]
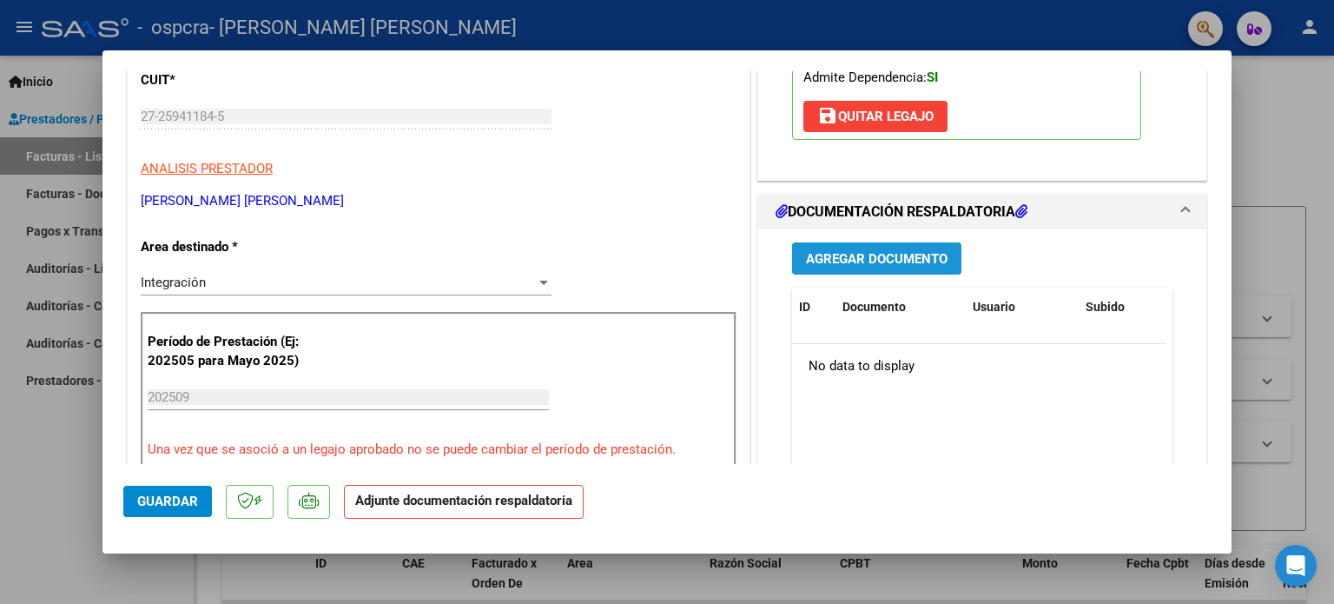
click at [899, 263] on span "Agregar Documento" at bounding box center [877, 259] width 142 height 16
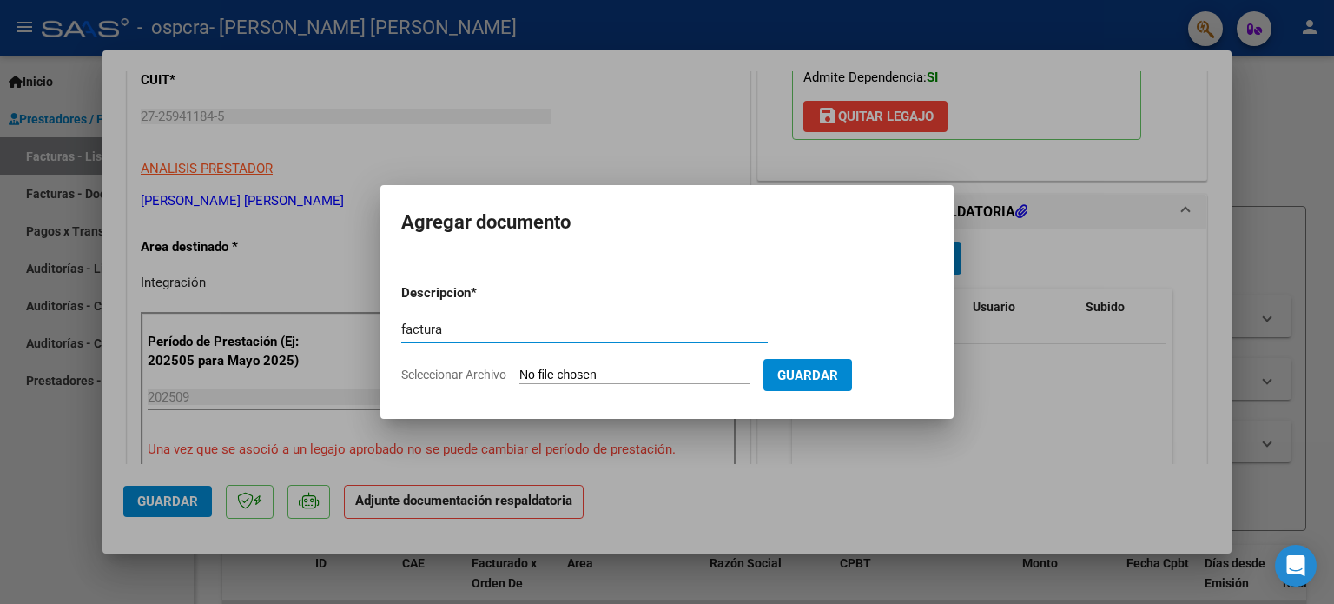
type input "factura"
click at [615, 374] on input "Seleccionar Archivo" at bounding box center [634, 375] width 230 height 17
type input "C:\fakepath\27259411845_011_00003_00000135.pdf"
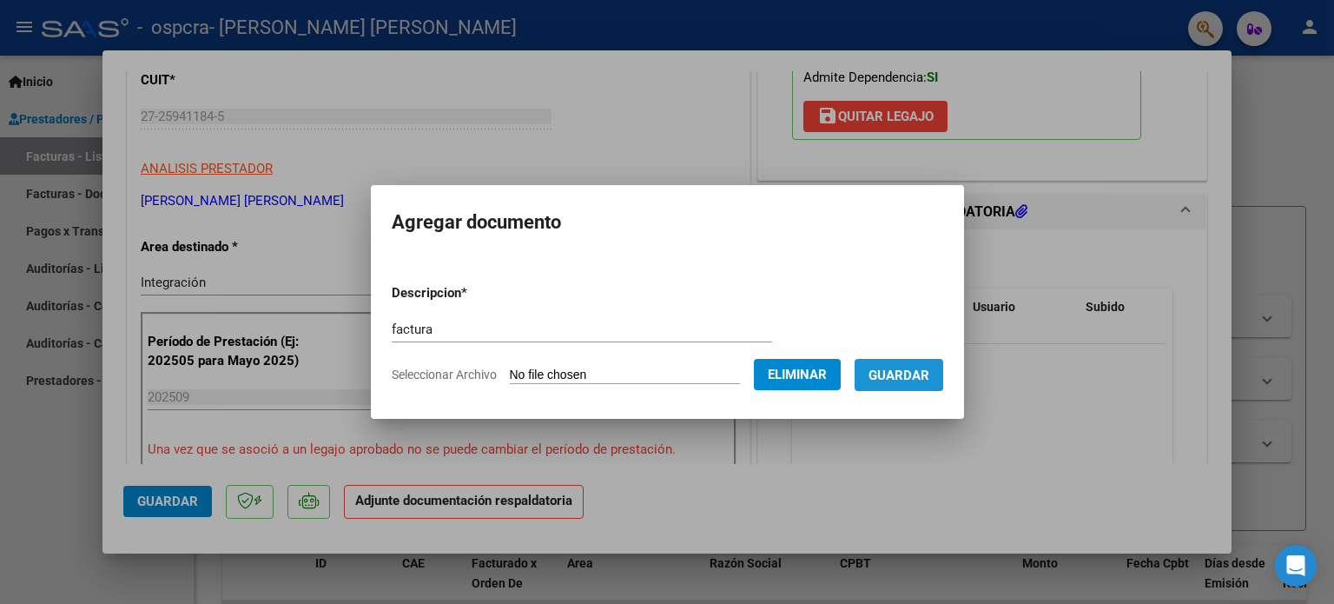
click at [892, 371] on span "Guardar" at bounding box center [899, 375] width 61 height 16
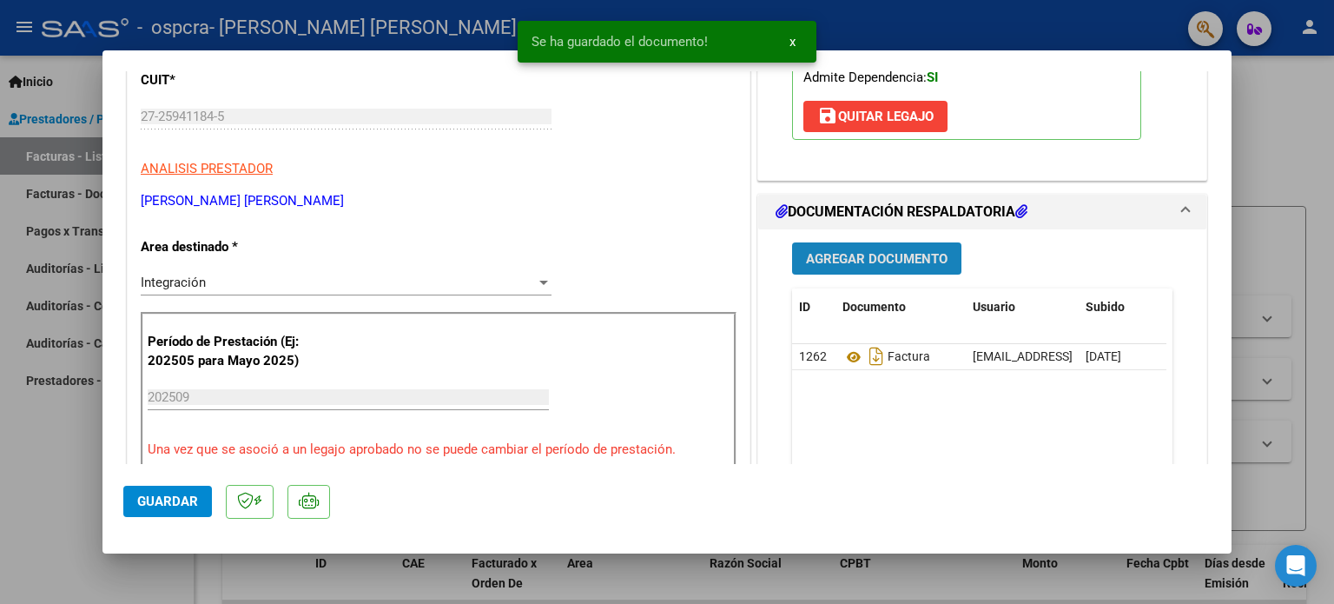
click at [840, 258] on span "Agregar Documento" at bounding box center [877, 259] width 142 height 16
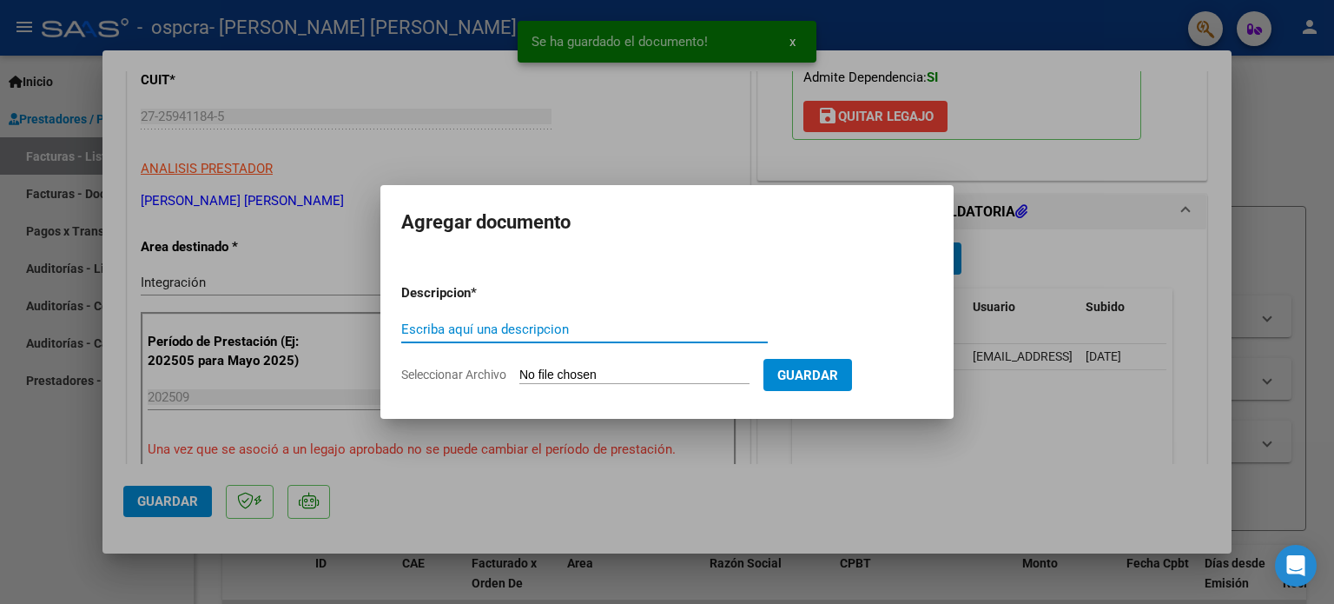
click at [530, 323] on input "Escriba aquí una descripcion" at bounding box center [584, 329] width 367 height 16
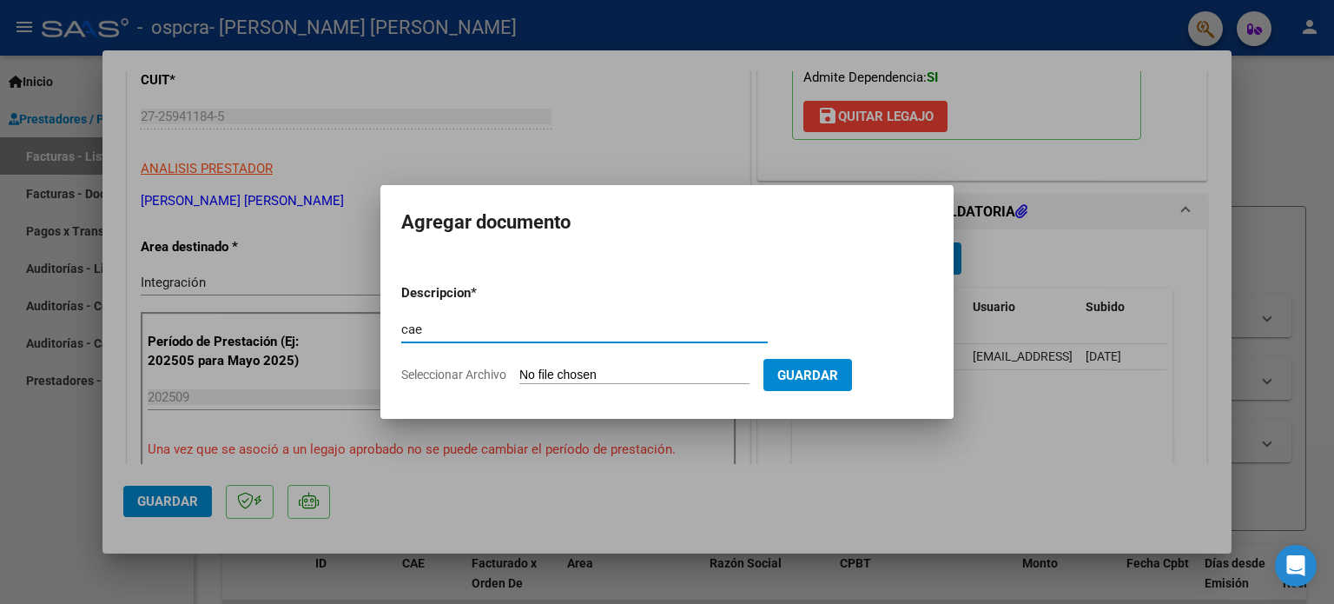
type input "cae"
click at [632, 360] on form "Descripcion * cae Escriba aquí una descripcion Seleccionar Archivo Guardar" at bounding box center [667, 333] width 532 height 127
click at [631, 371] on input "Seleccionar Archivo" at bounding box center [634, 375] width 230 height 17
type input "C:\fakepath\cae.pdf"
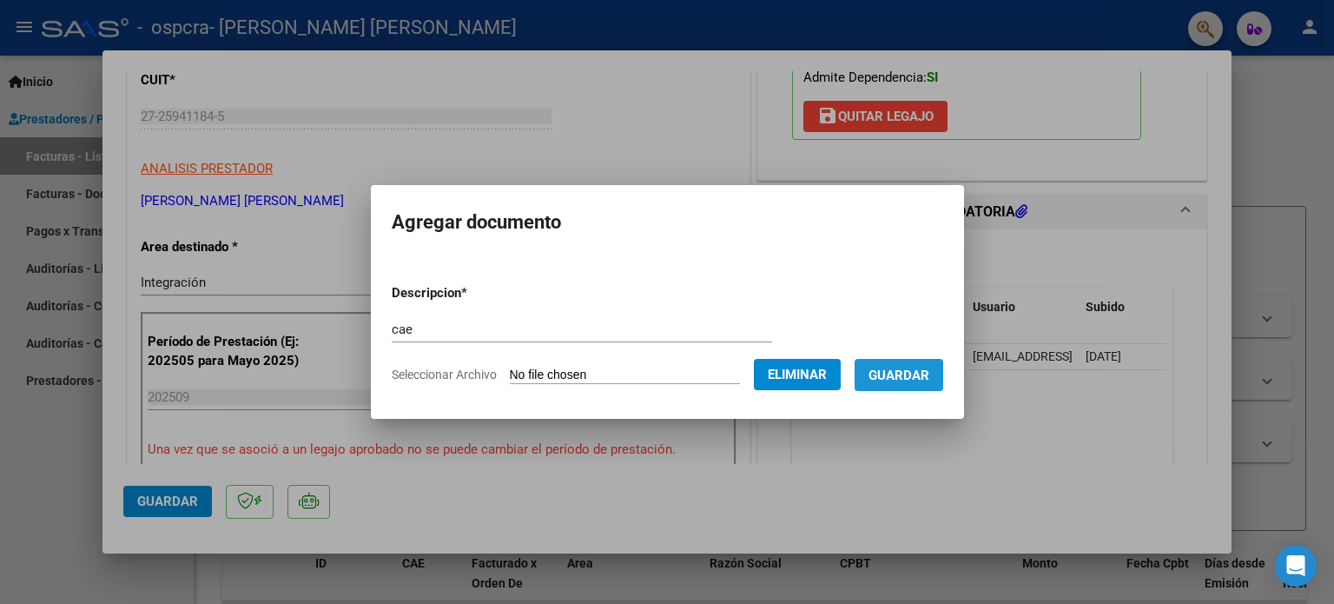
click at [910, 377] on span "Guardar" at bounding box center [899, 375] width 61 height 16
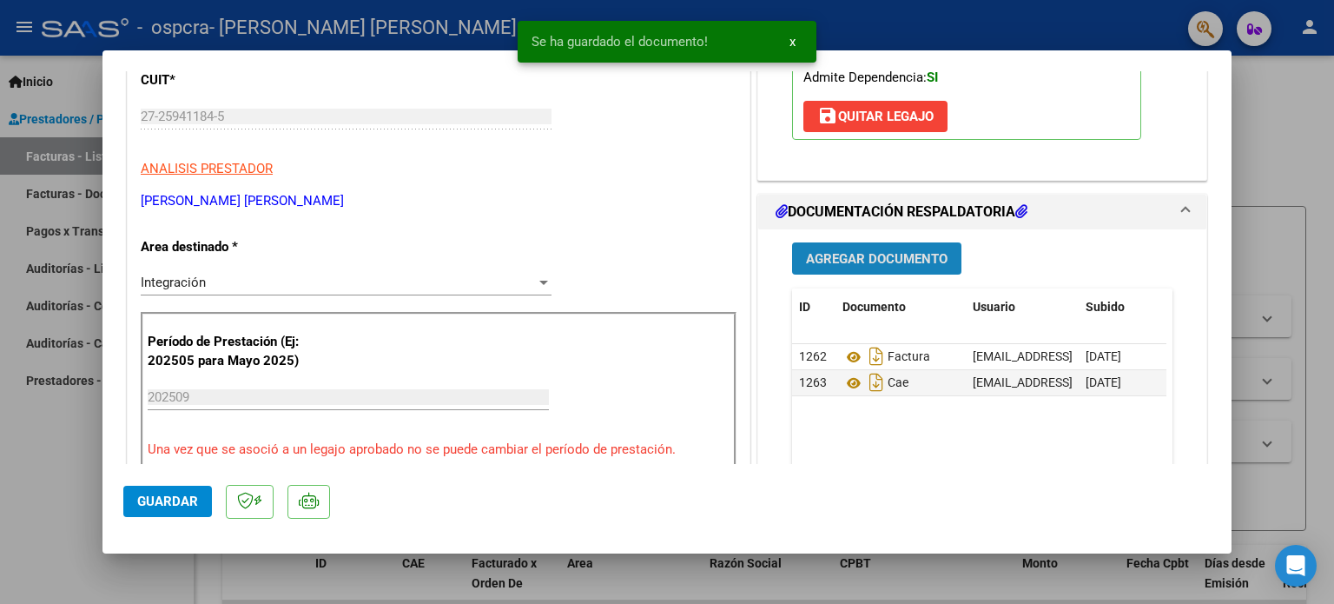
click at [865, 242] on button "Agregar Documento" at bounding box center [876, 258] width 169 height 32
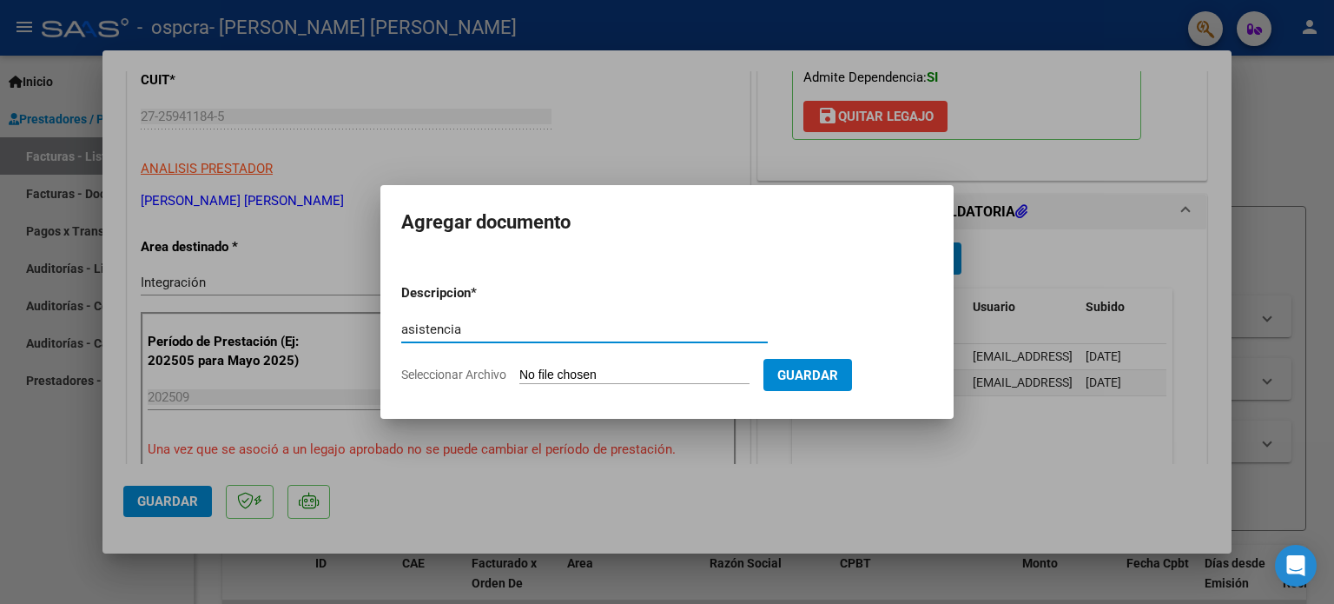
type input "asistencia"
click at [637, 357] on div "asistencia Escriba aquí una descripcion" at bounding box center [584, 337] width 367 height 43
click at [636, 371] on input "Seleccionar Archivo" at bounding box center [634, 375] width 230 height 17
type input "C:\fakepath\asistencia.pdf"
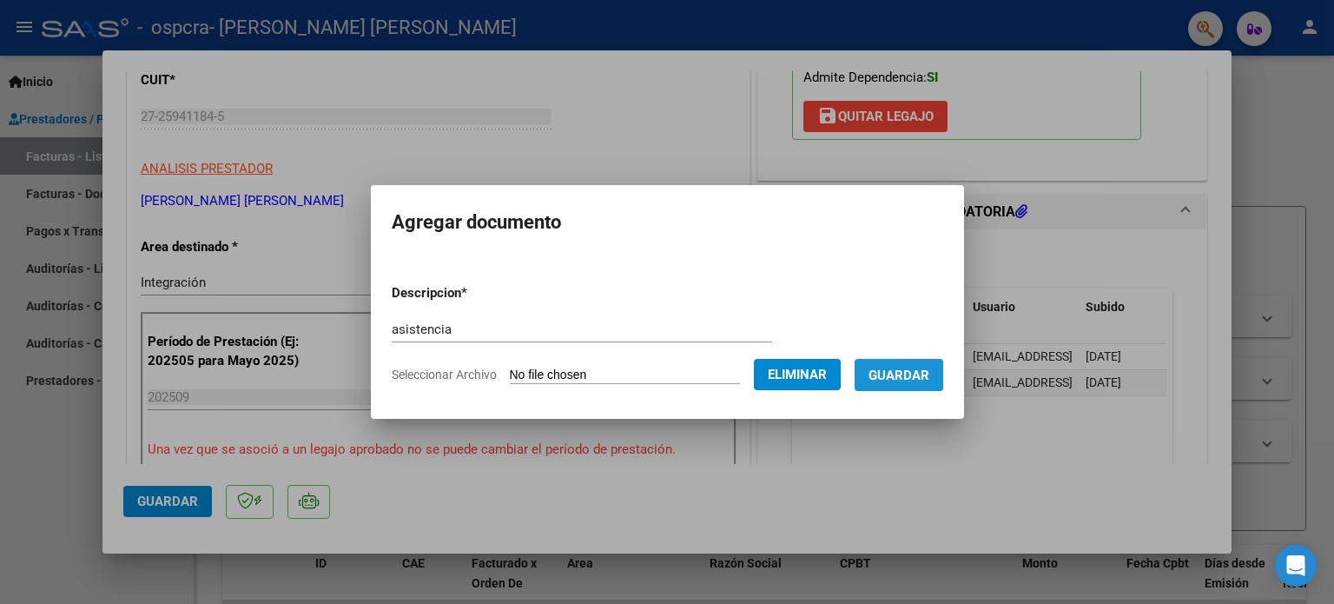
click at [903, 371] on span "Guardar" at bounding box center [899, 375] width 61 height 16
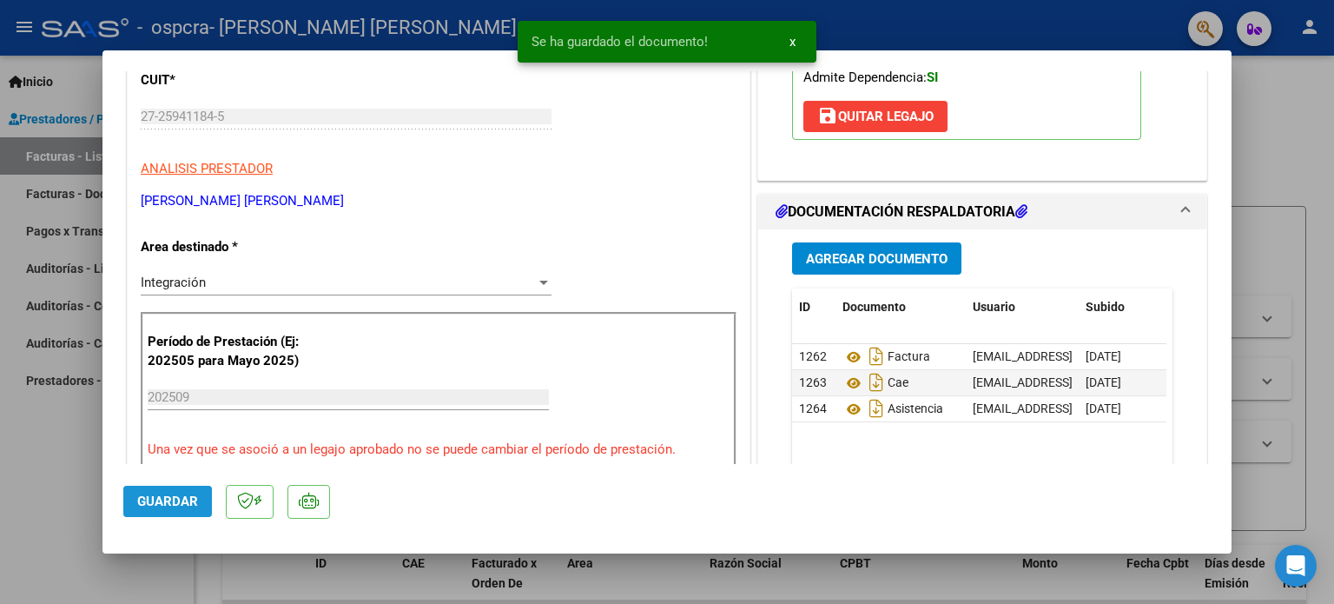
click at [145, 506] on span "Guardar" at bounding box center [167, 501] width 61 height 16
